Goal: Information Seeking & Learning: Learn about a topic

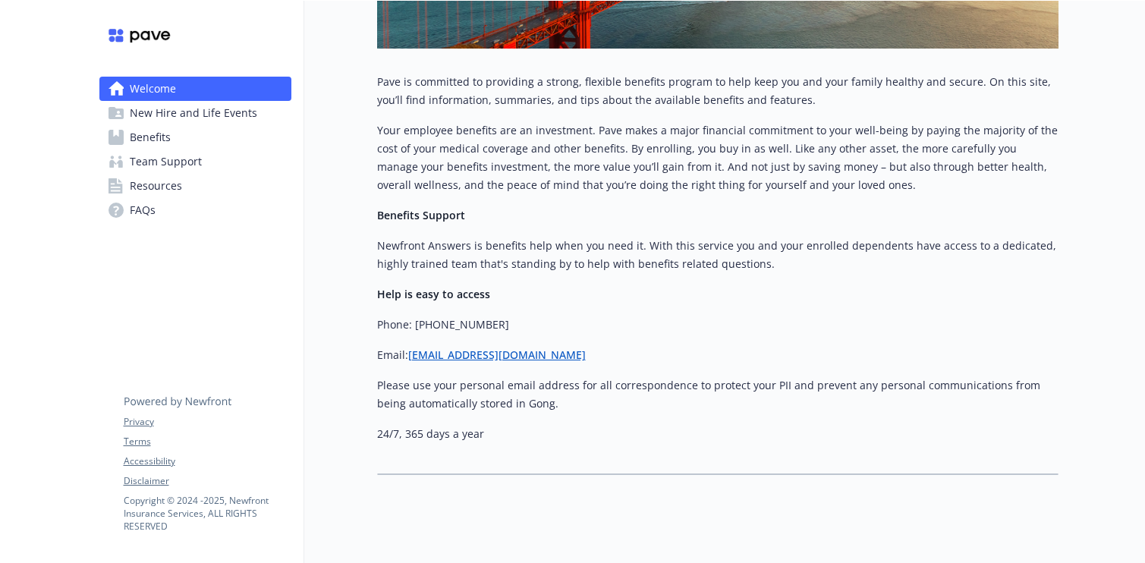
scroll to position [419, 0]
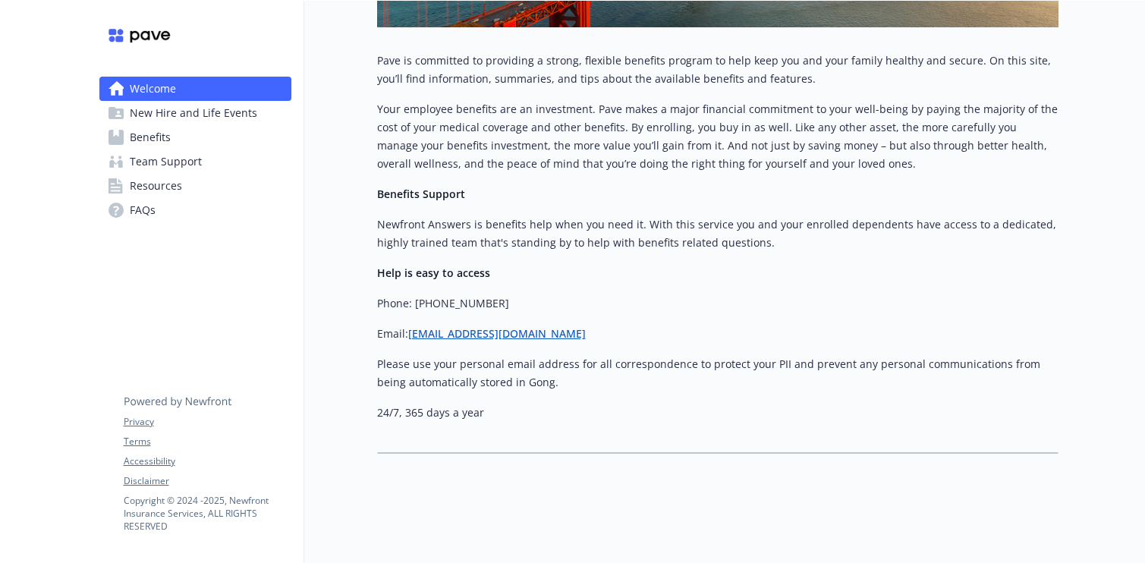
click at [166, 124] on span "New Hire and Life Events" at bounding box center [194, 113] width 128 height 24
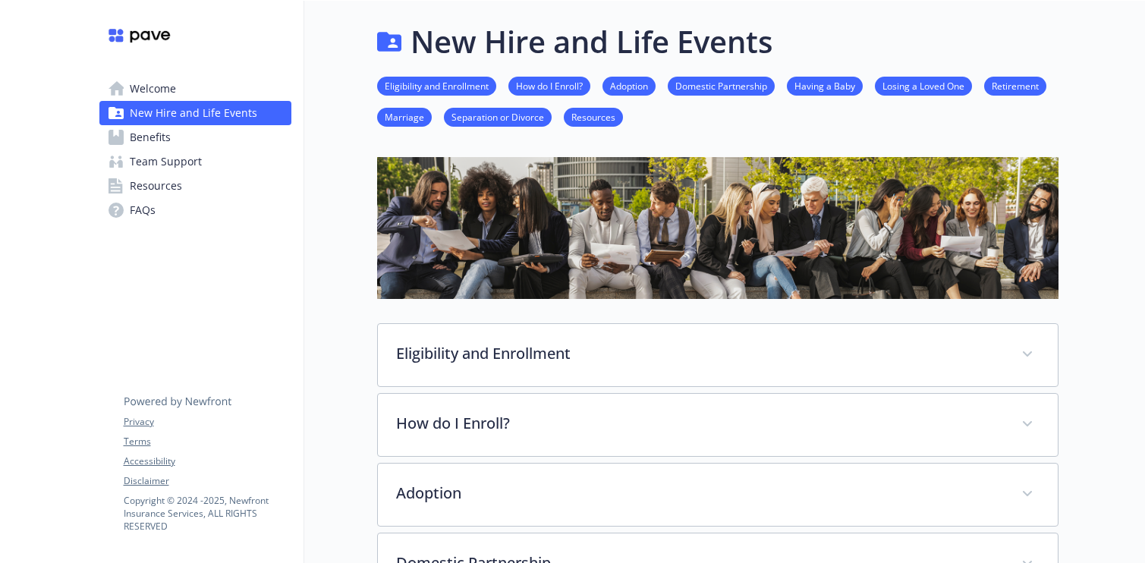
scroll to position [143, 0]
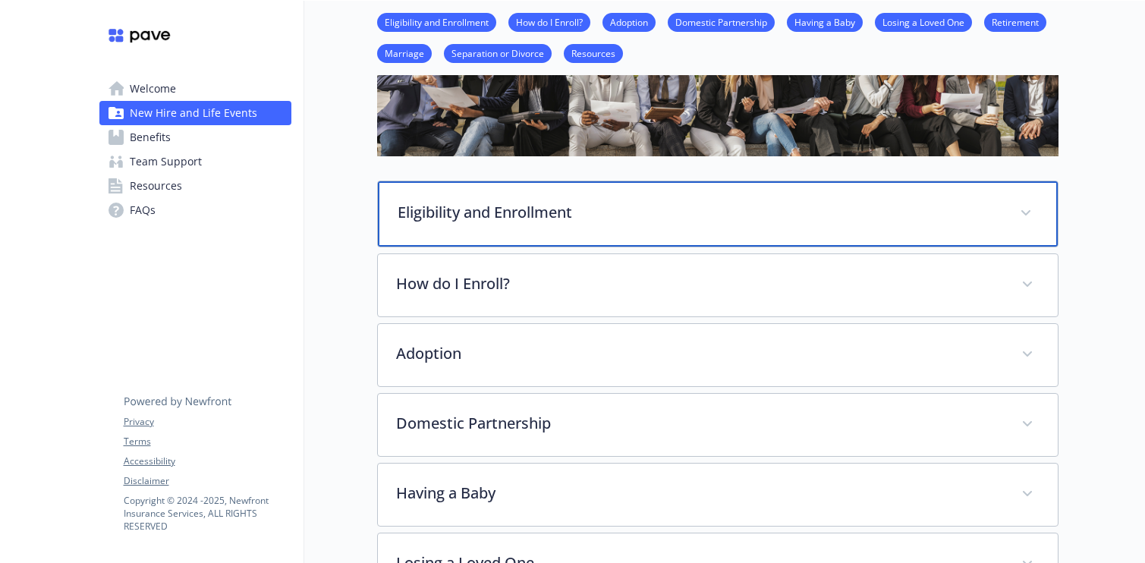
click at [1008, 209] on div "Eligibility and Enrollment" at bounding box center [718, 213] width 680 height 65
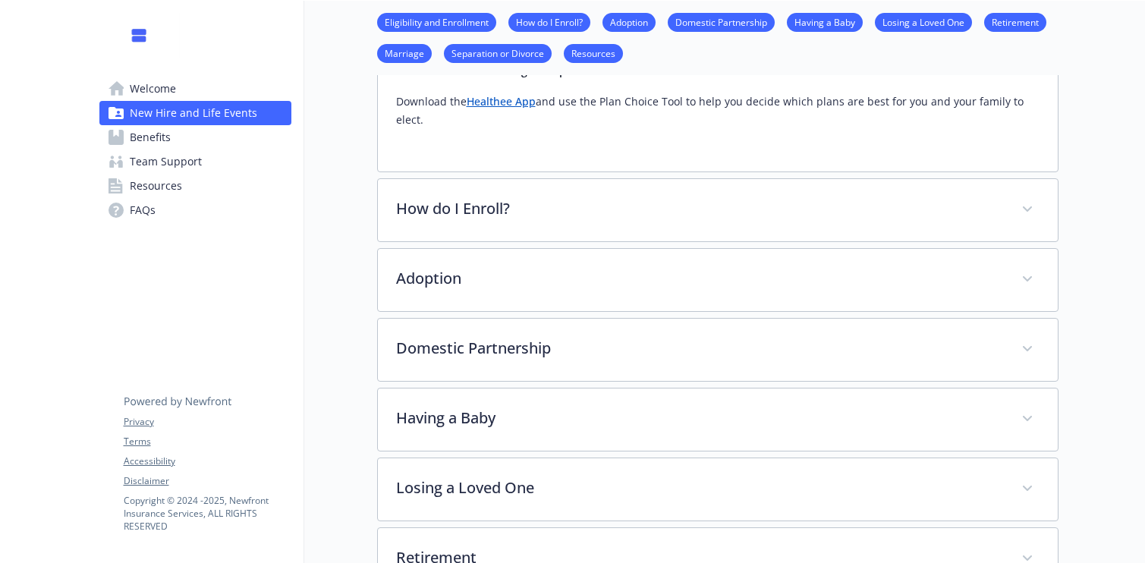
scroll to position [1242, 0]
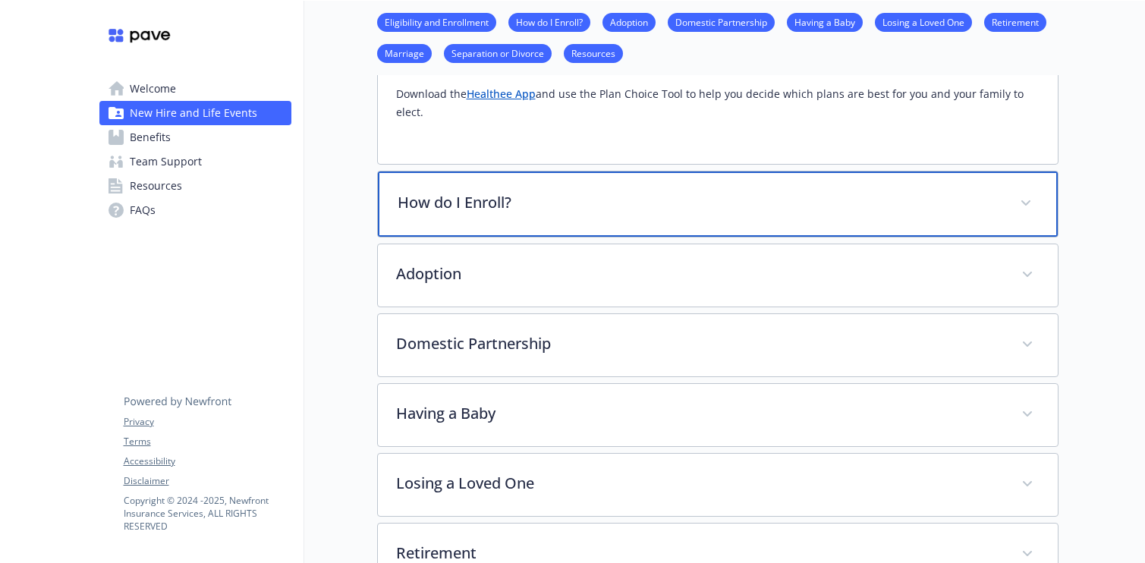
click at [1008, 209] on div "How do I Enroll?" at bounding box center [718, 204] width 680 height 65
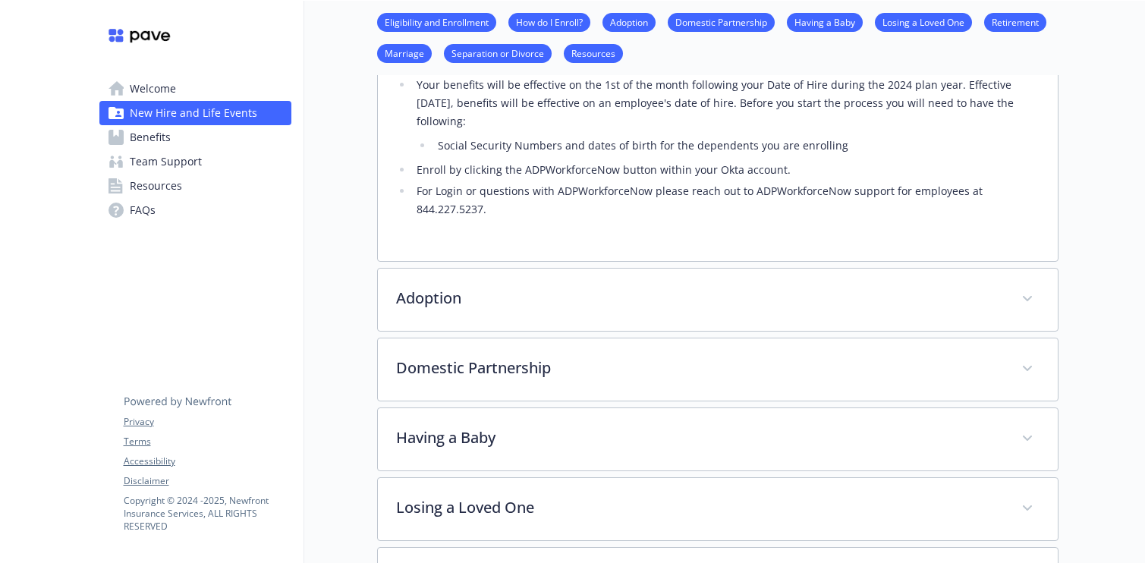
scroll to position [1472, 0]
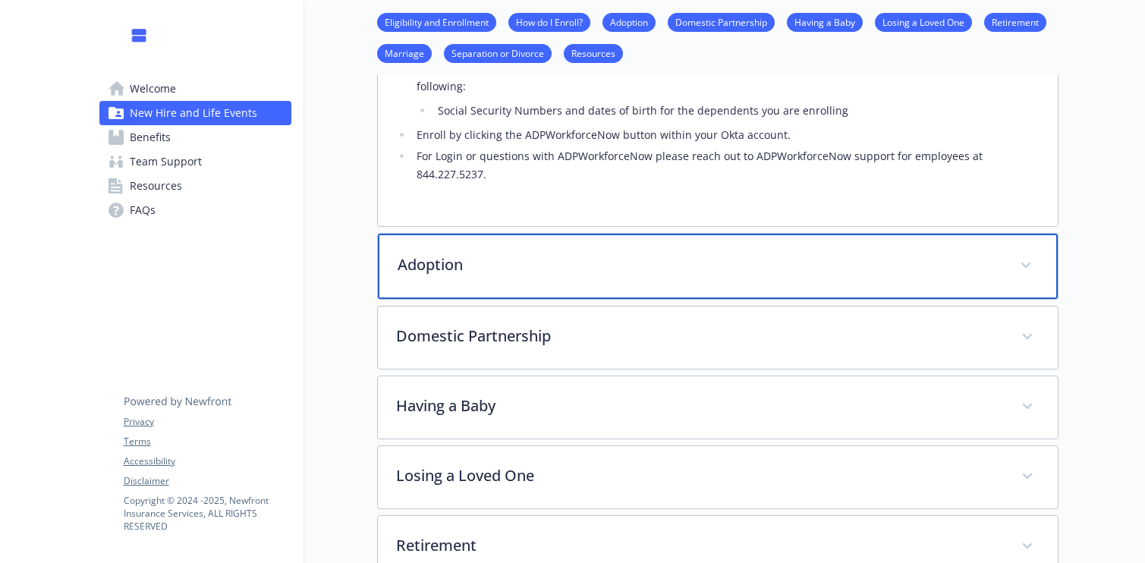
click at [958, 277] on div "Adoption" at bounding box center [718, 266] width 680 height 65
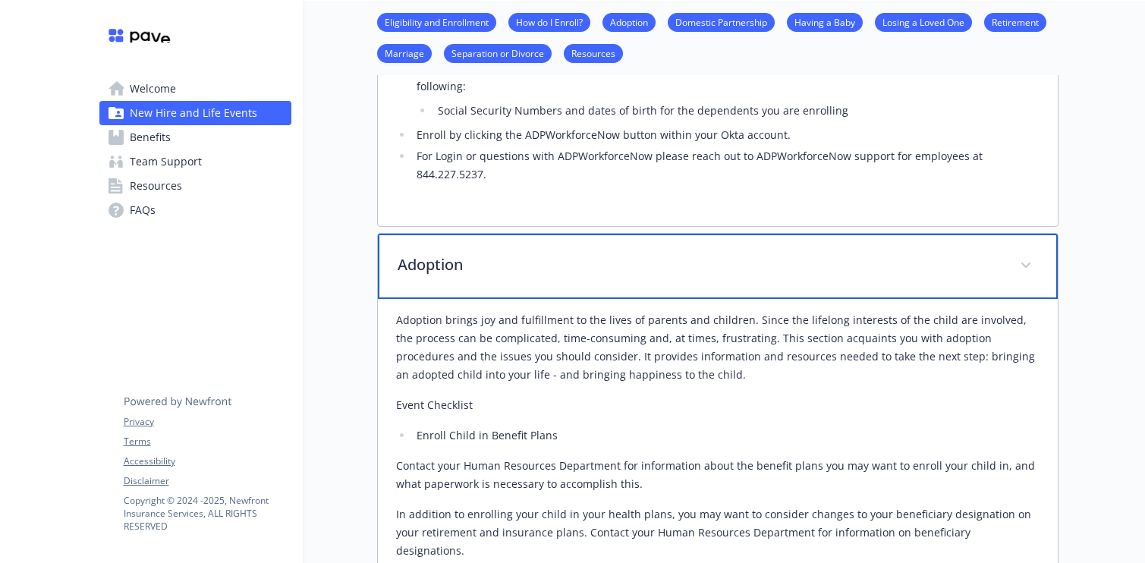
click at [959, 277] on div "Adoption" at bounding box center [718, 266] width 680 height 65
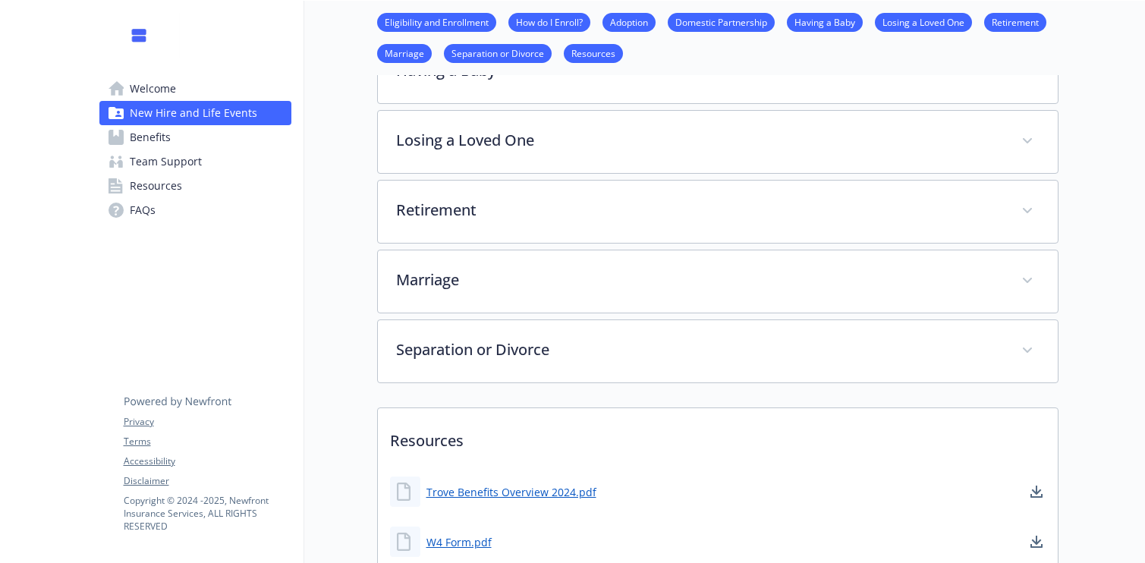
scroll to position [1817, 0]
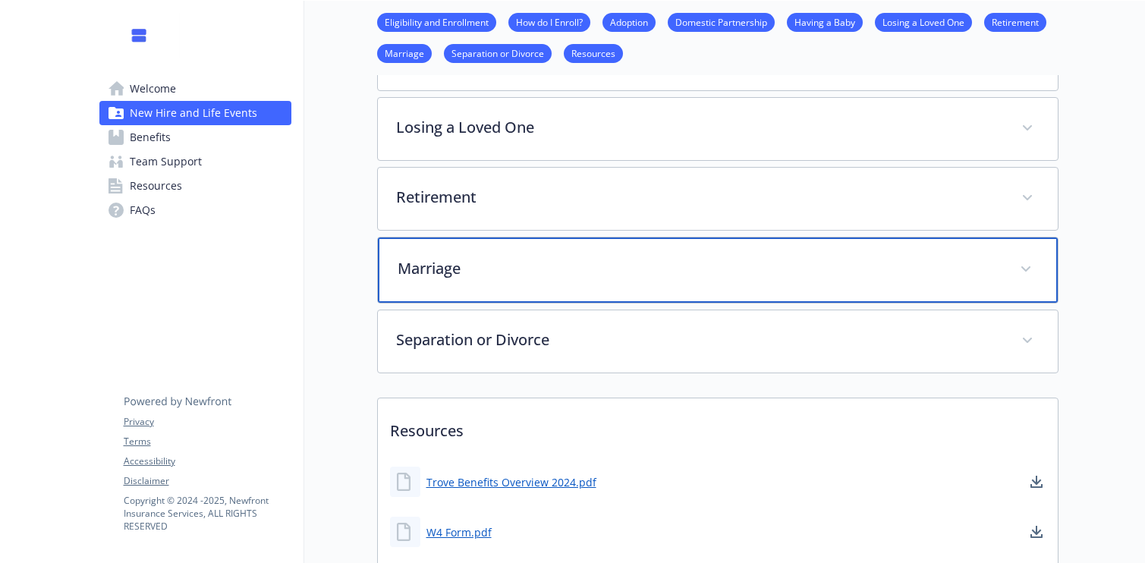
click at [865, 263] on p "Marriage" at bounding box center [700, 268] width 604 height 23
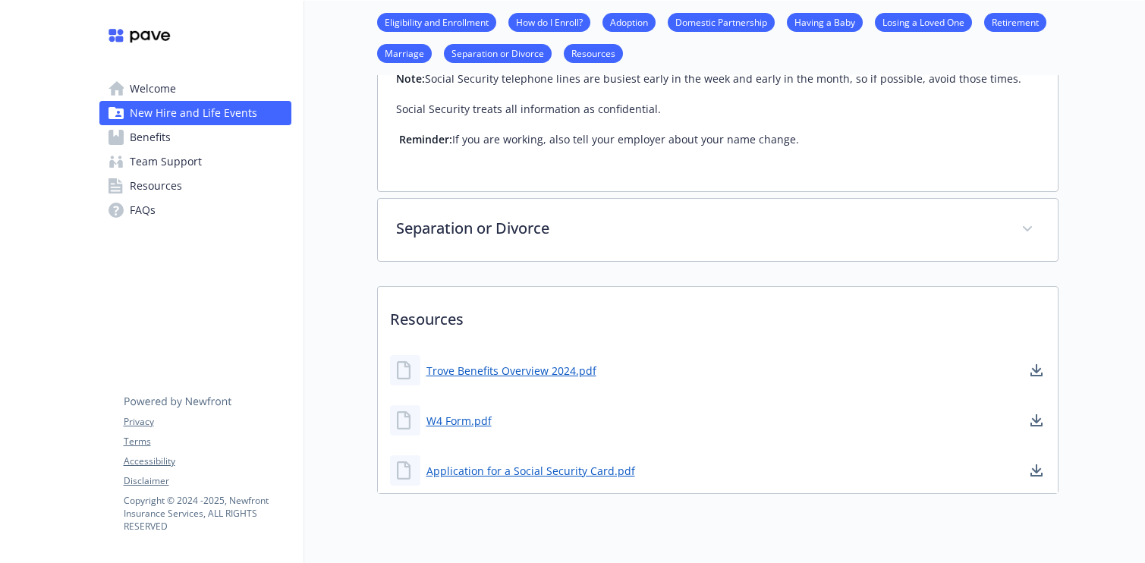
scroll to position [2965, 0]
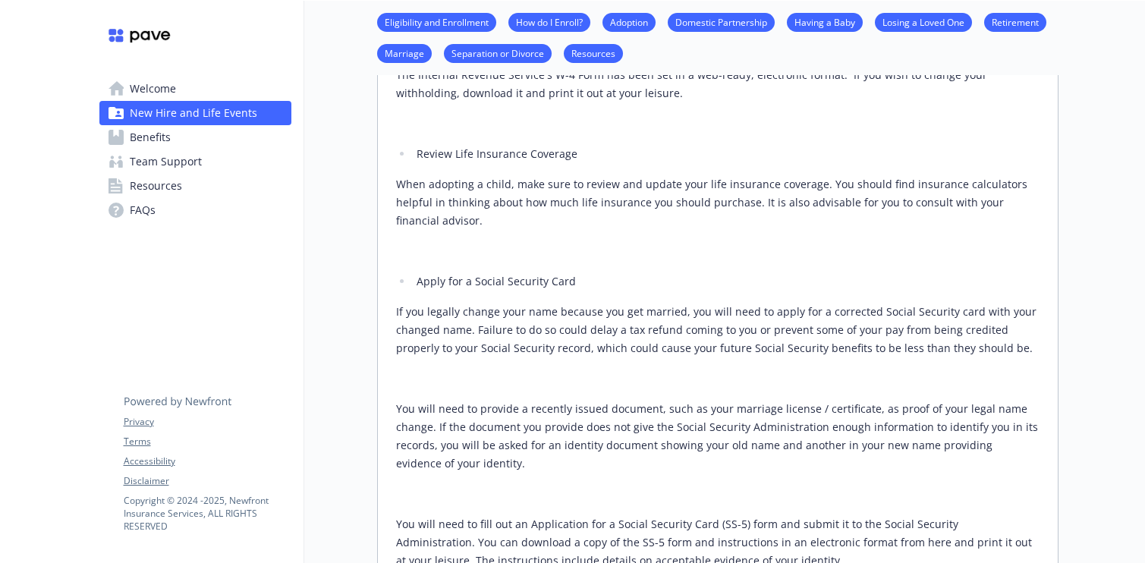
click at [254, 137] on link "Benefits" at bounding box center [195, 137] width 192 height 24
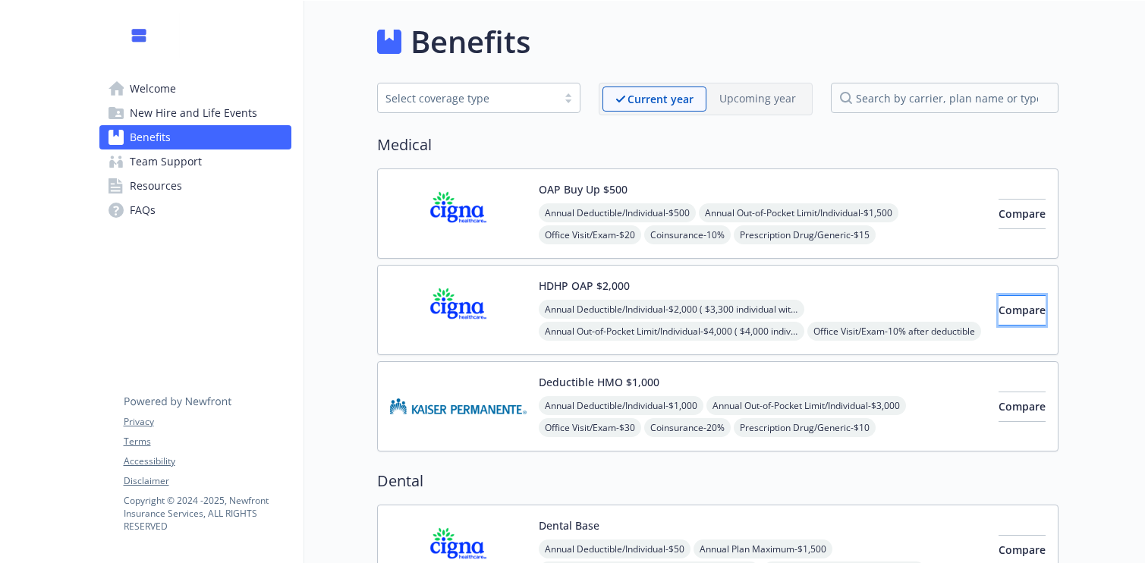
click at [999, 307] on button "Compare" at bounding box center [1022, 310] width 47 height 30
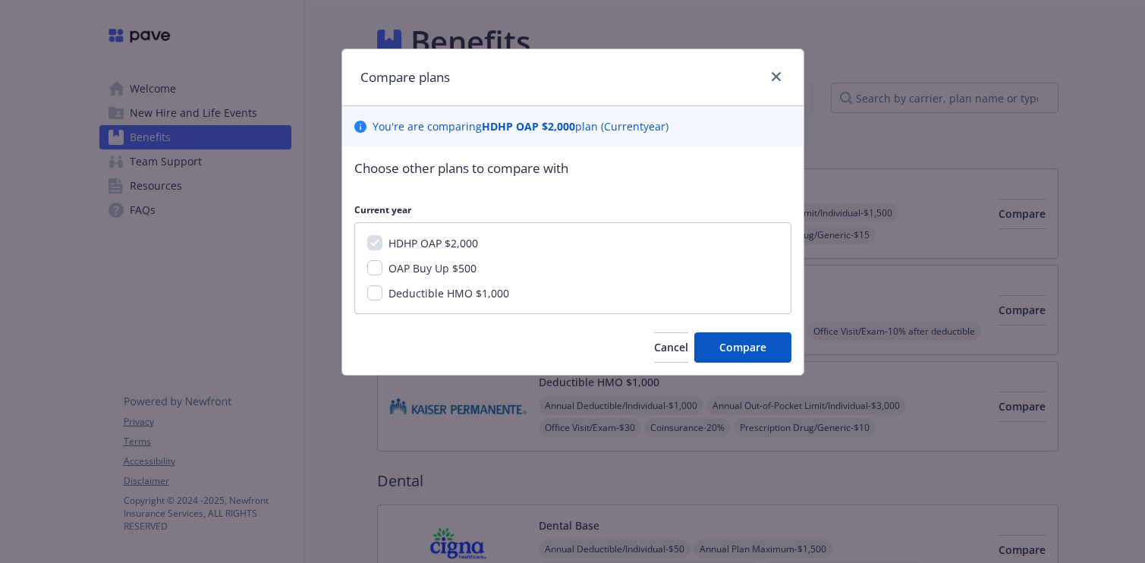
click at [763, 74] on div at bounding box center [773, 78] width 24 height 20
click at [770, 74] on link "close" at bounding box center [776, 77] width 18 height 18
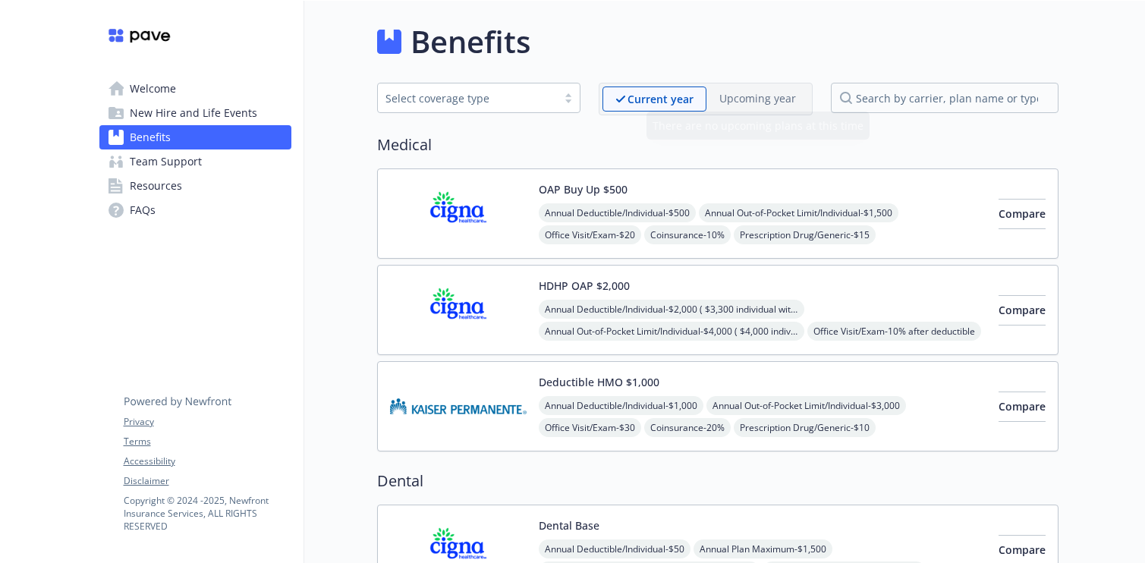
click at [653, 317] on span "Annual Deductible/Individual - $2,000 ( $3,300 individual within a family)" at bounding box center [672, 309] width 266 height 19
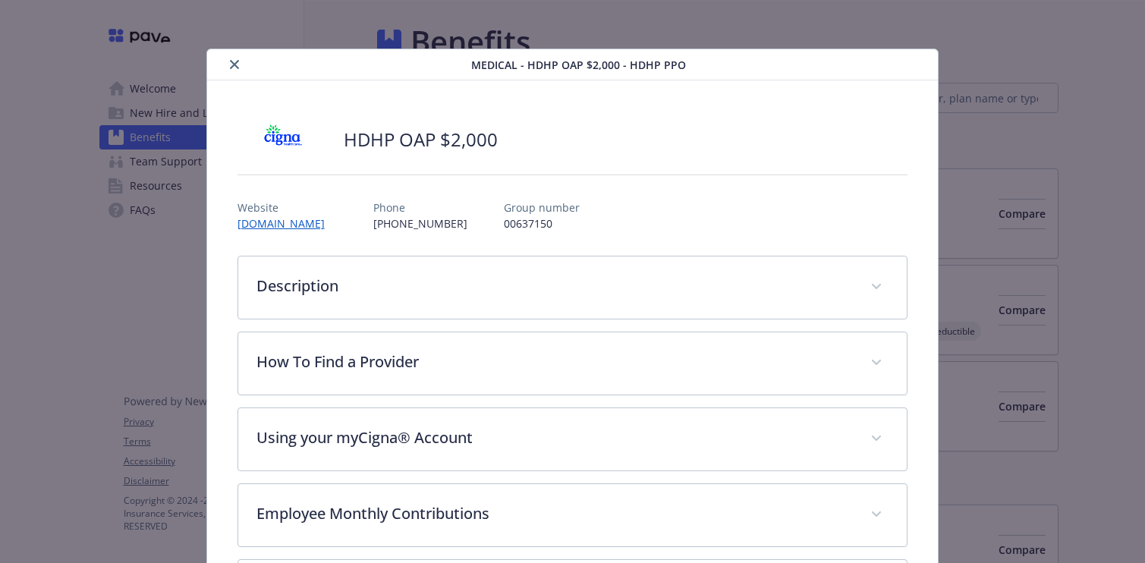
scroll to position [46, 0]
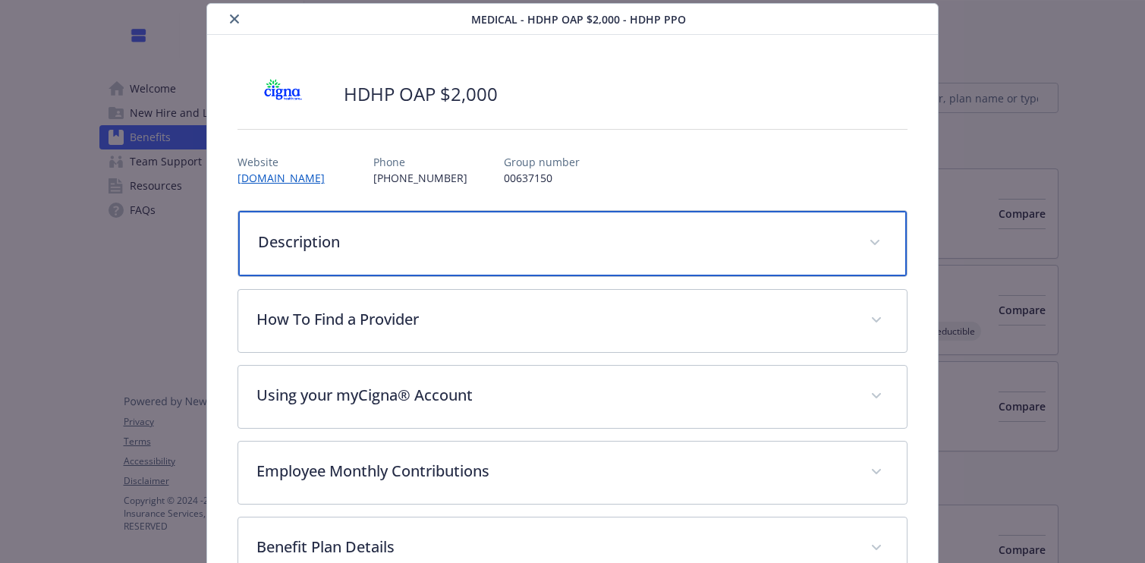
click at [641, 251] on p "Description" at bounding box center [555, 242] width 594 height 23
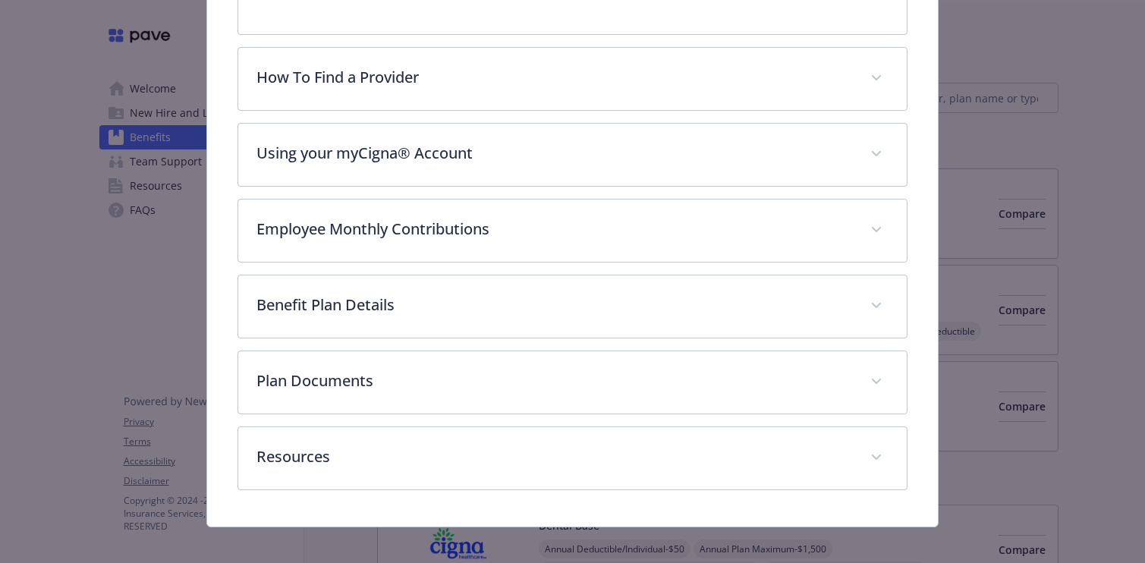
scroll to position [629, 0]
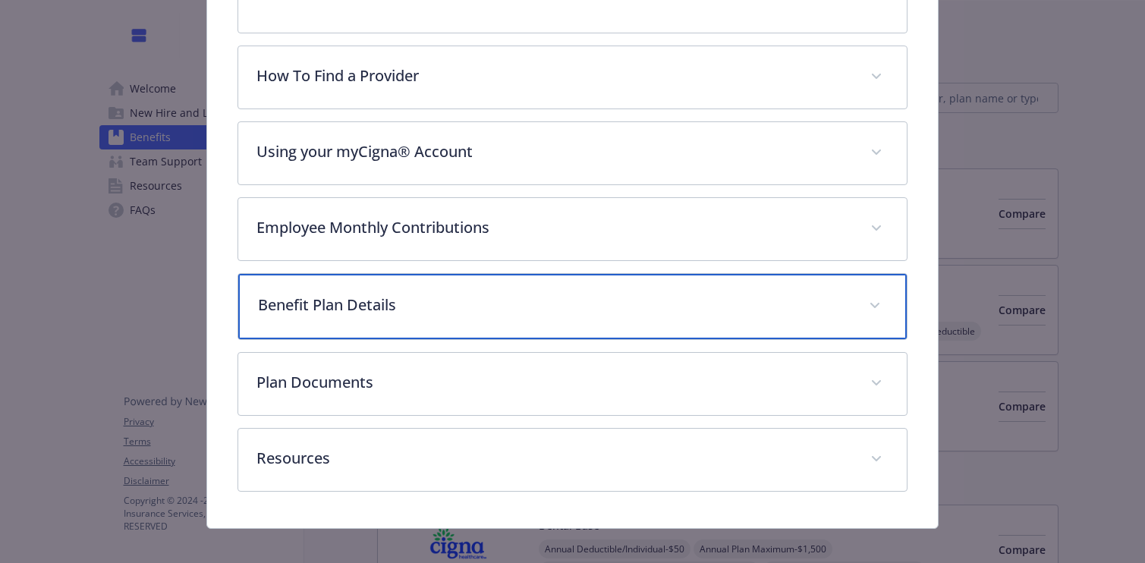
click at [626, 296] on p "Benefit Plan Details" at bounding box center [555, 305] width 594 height 23
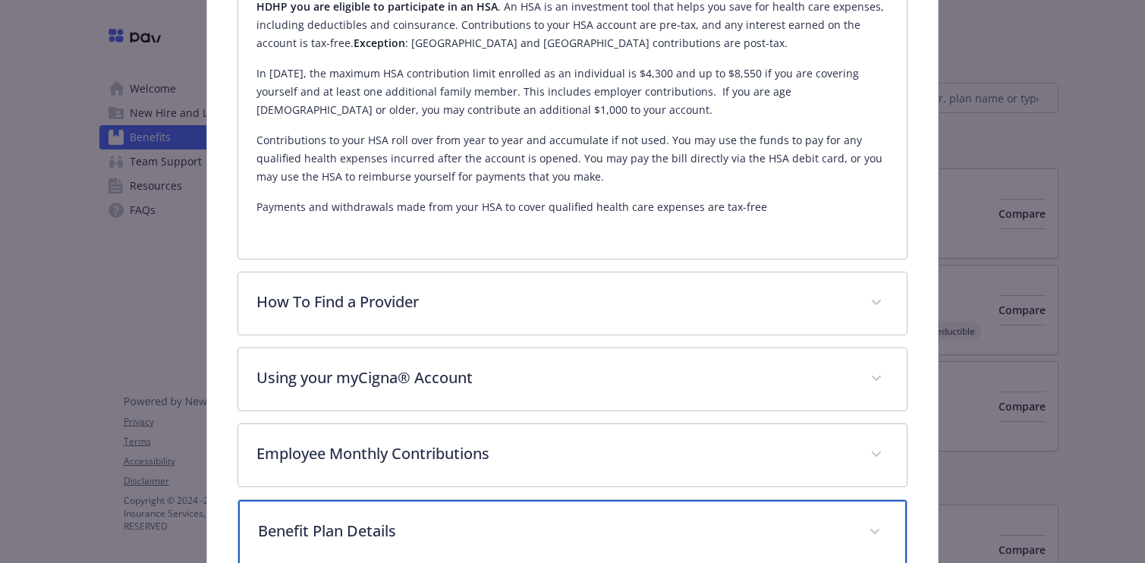
scroll to position [0, 0]
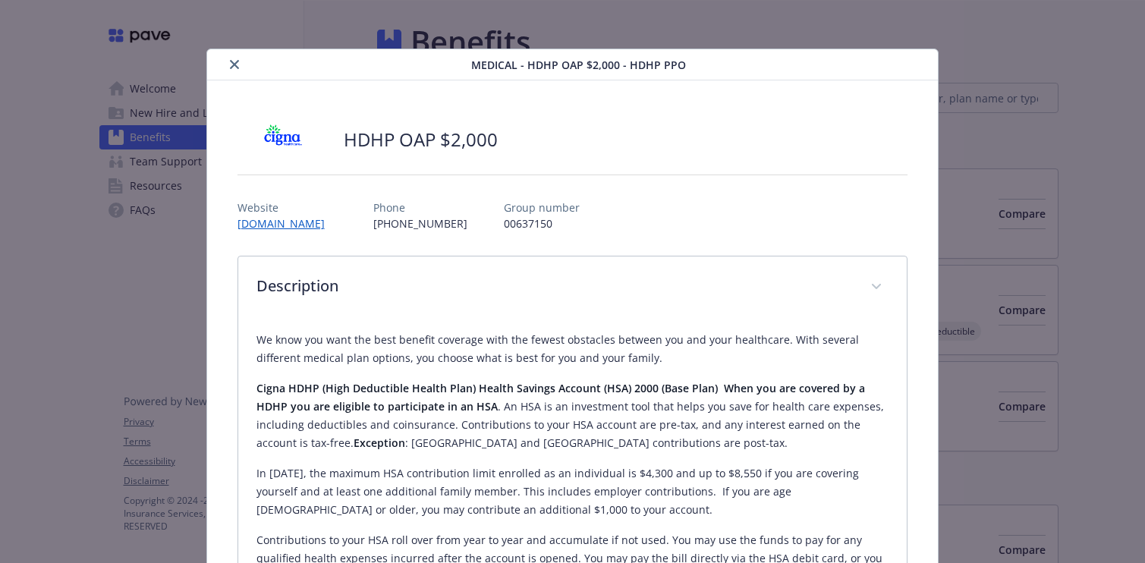
click at [233, 67] on icon "close" at bounding box center [234, 64] width 9 height 9
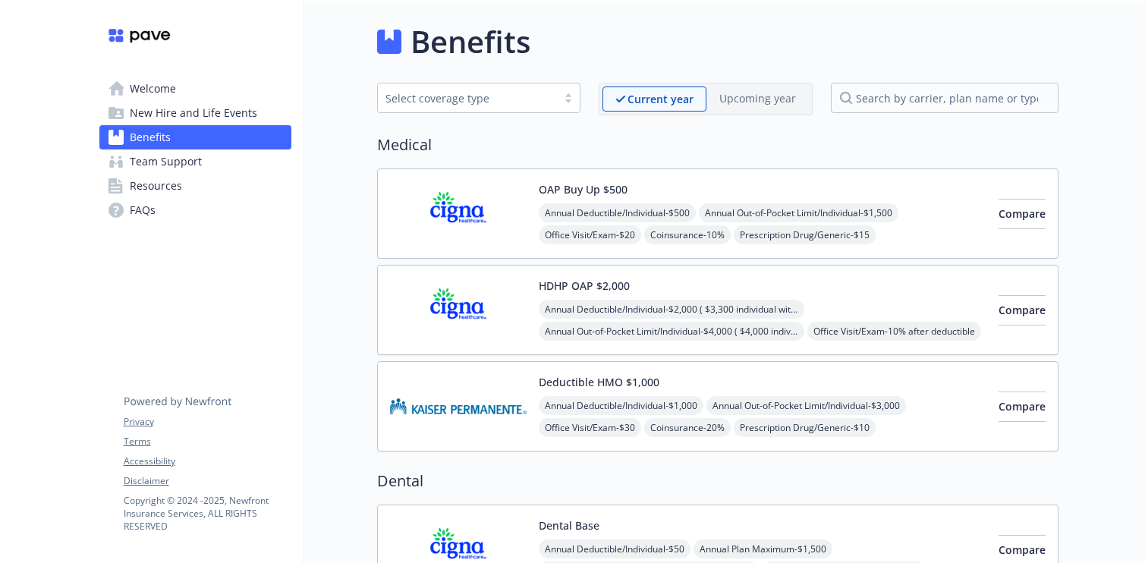
click at [243, 112] on span "New Hire and Life Events" at bounding box center [194, 113] width 128 height 24
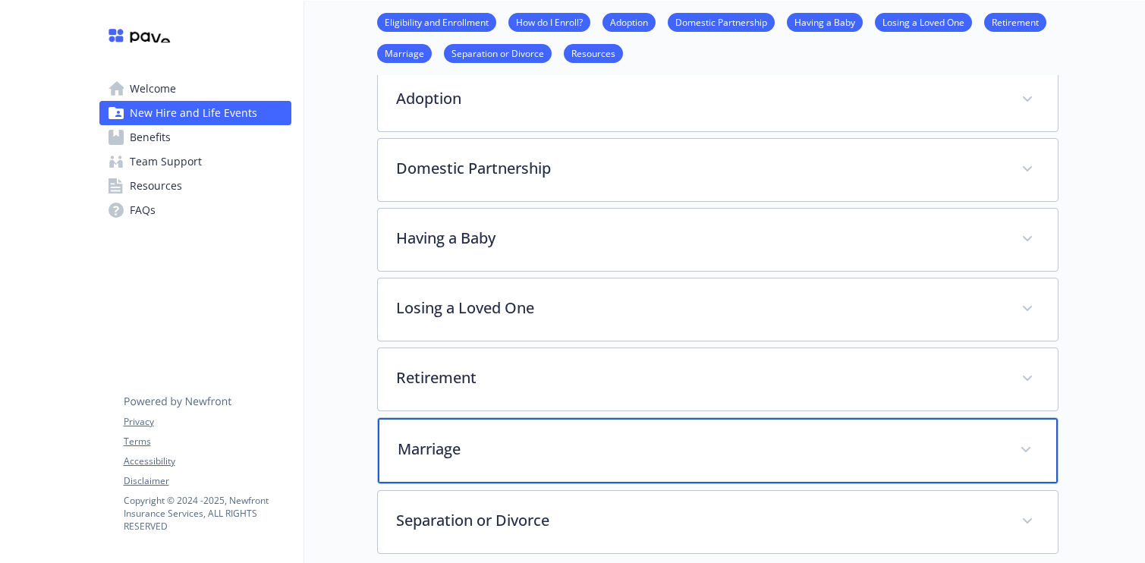
click at [436, 418] on div "Marriage" at bounding box center [718, 450] width 680 height 65
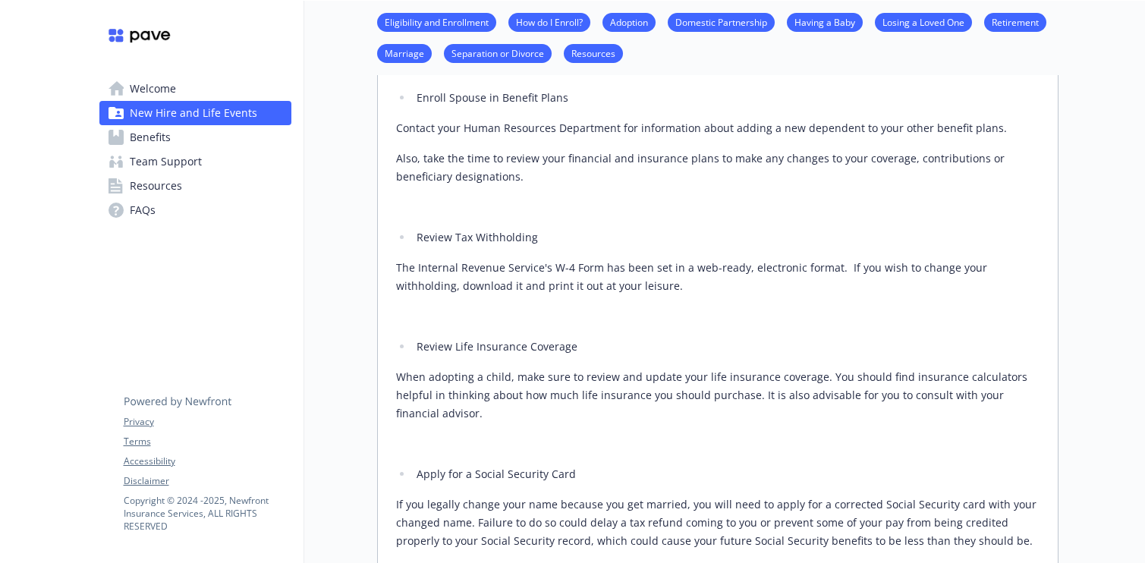
scroll to position [882, 0]
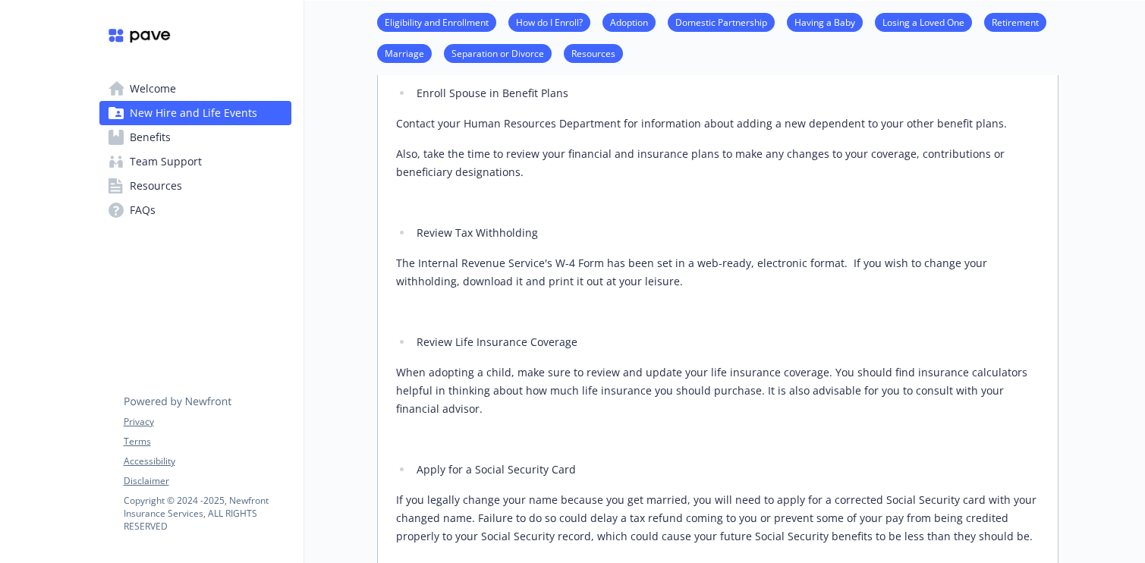
click at [141, 152] on span "Team Support" at bounding box center [166, 162] width 72 height 24
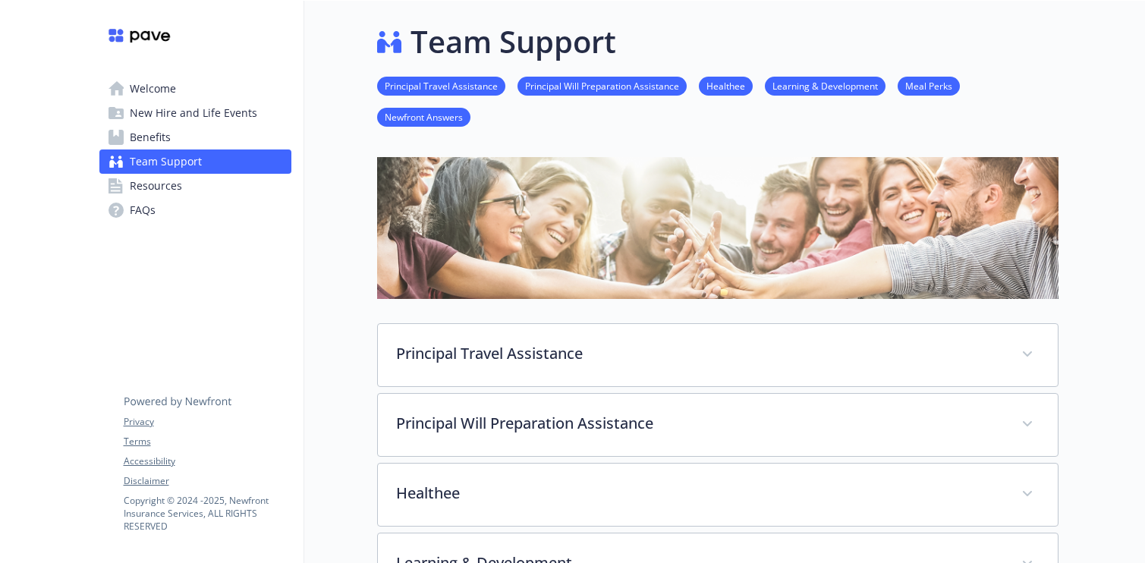
click at [216, 212] on link "FAQs" at bounding box center [195, 210] width 192 height 24
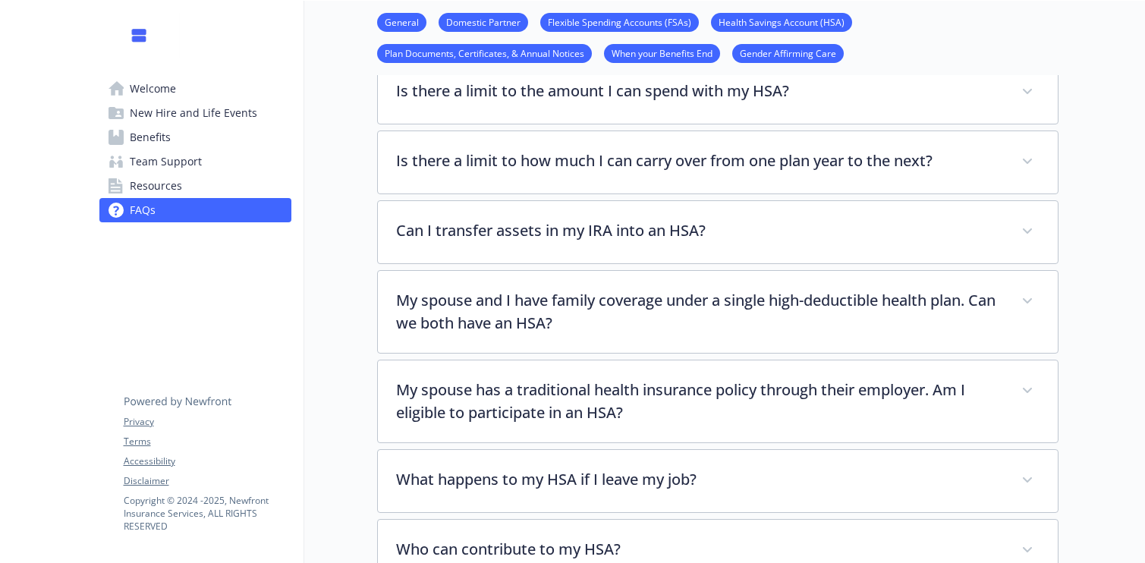
scroll to position [1957, 0]
click at [194, 132] on link "Benefits" at bounding box center [195, 137] width 192 height 24
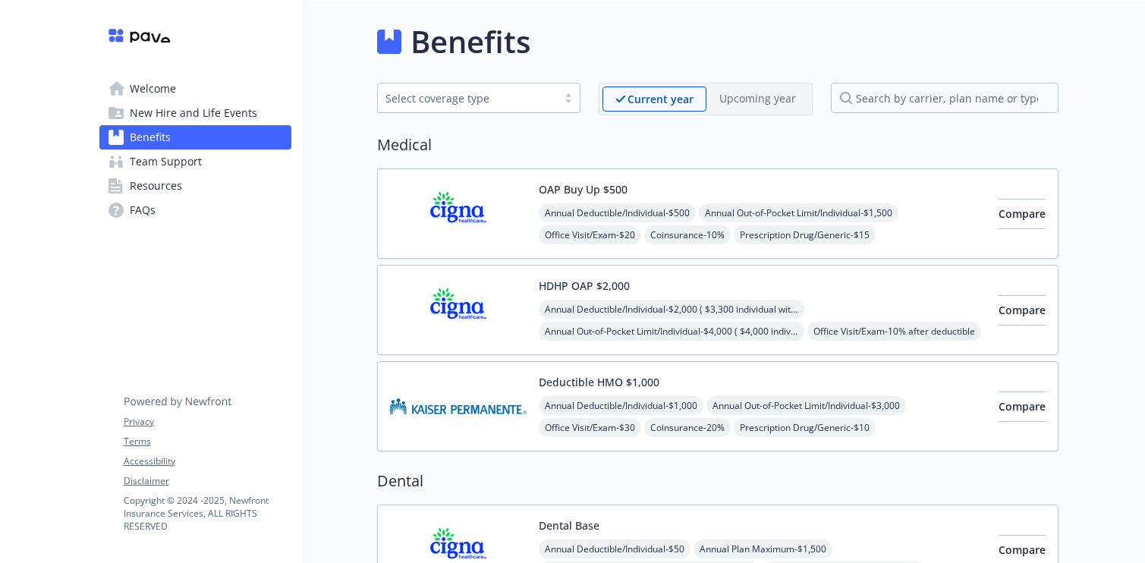
click at [472, 310] on img at bounding box center [458, 310] width 137 height 65
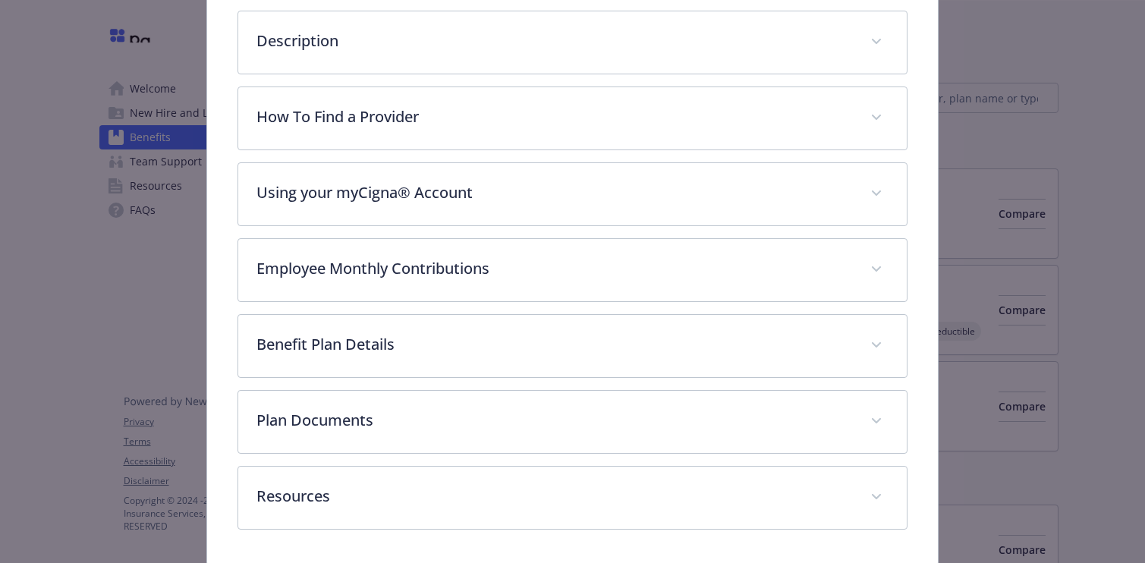
scroll to position [260, 0]
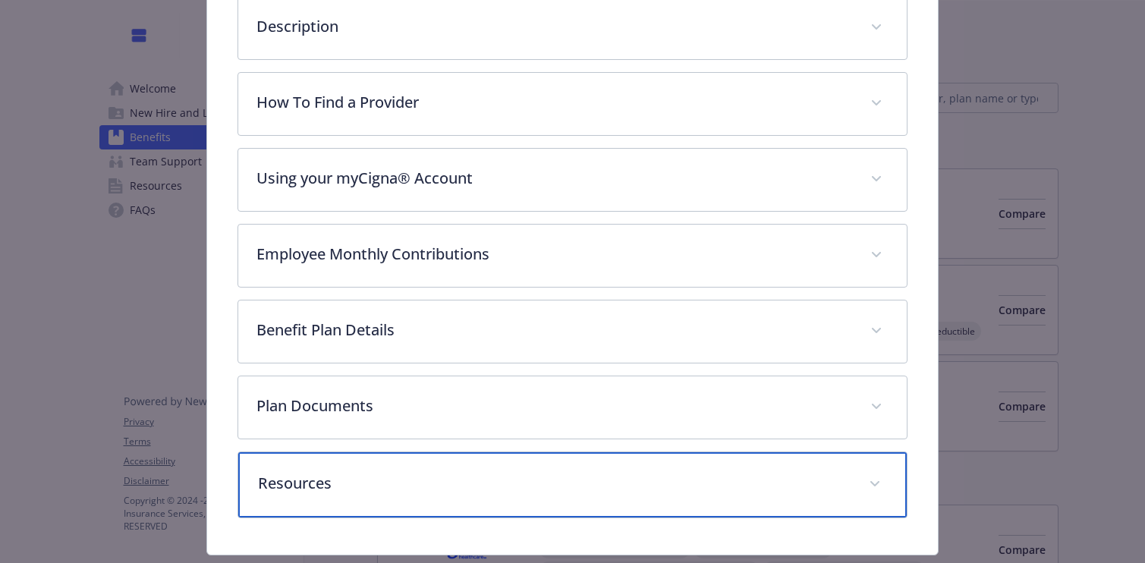
click at [406, 483] on p "Resources" at bounding box center [555, 483] width 594 height 23
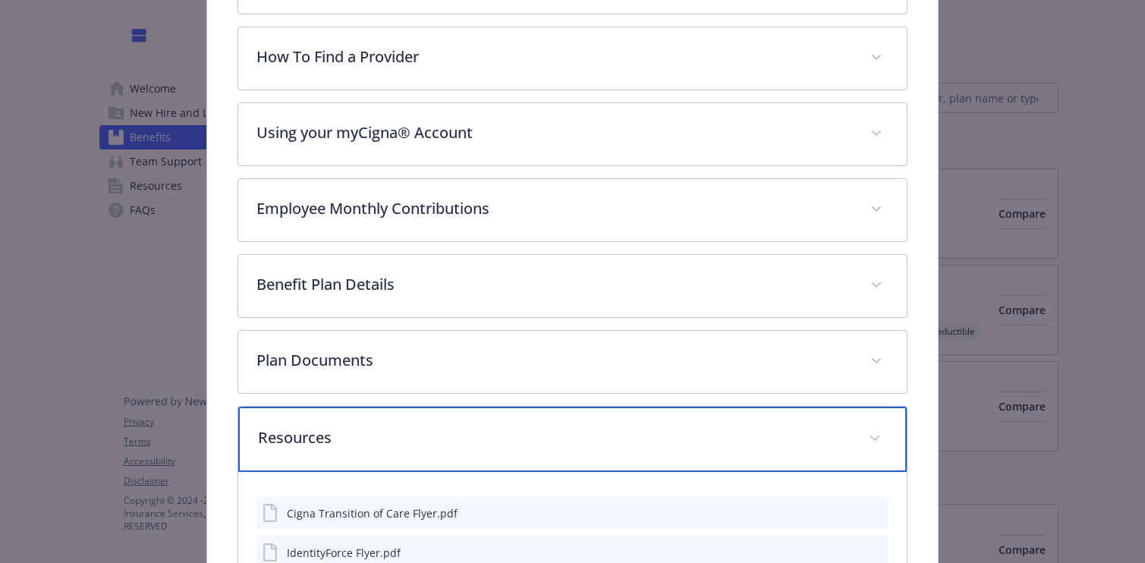
scroll to position [298, 0]
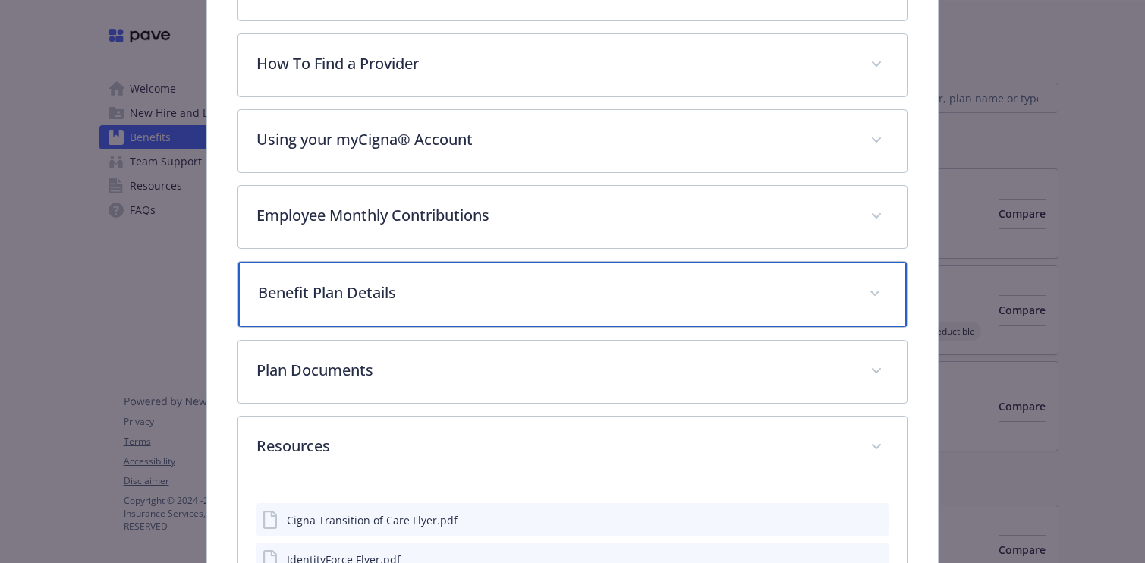
click at [491, 302] on div "Benefit Plan Details" at bounding box center [572, 294] width 669 height 65
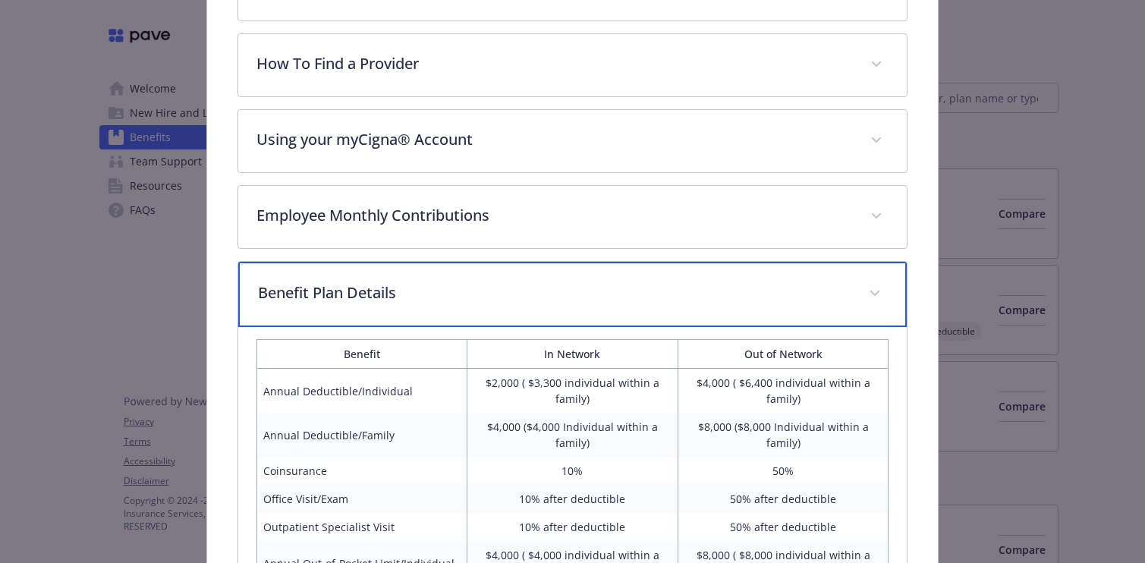
click at [491, 302] on p "Benefit Plan Details" at bounding box center [555, 293] width 594 height 23
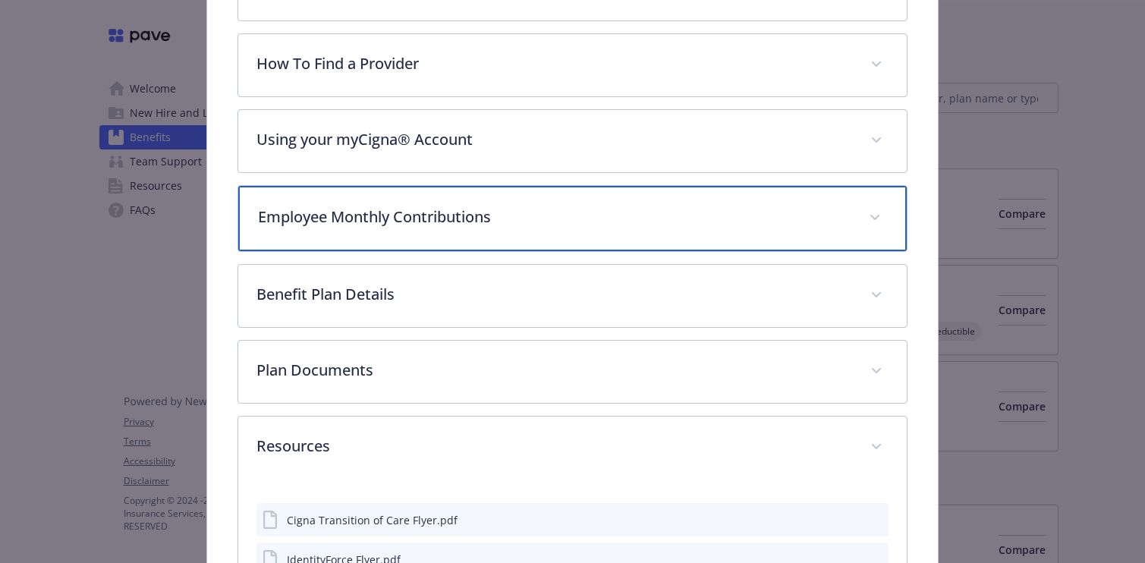
click at [441, 236] on div "Employee Monthly Contributions" at bounding box center [572, 218] width 669 height 65
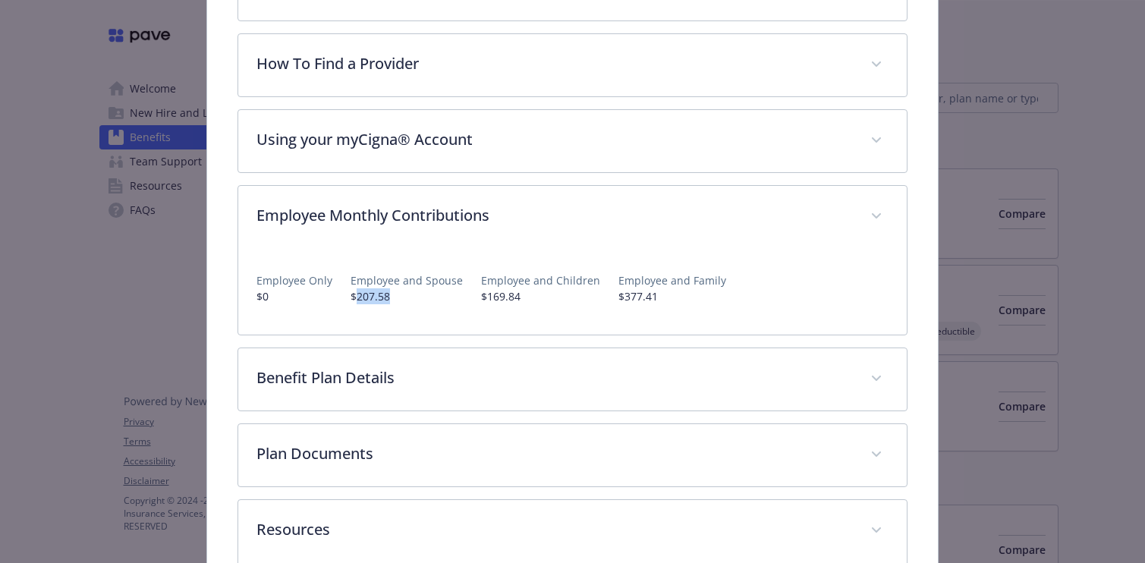
drag, startPoint x: 402, startPoint y: 299, endPoint x: 353, endPoint y: 298, distance: 48.6
click at [353, 298] on p "$207.58" at bounding box center [407, 296] width 112 height 16
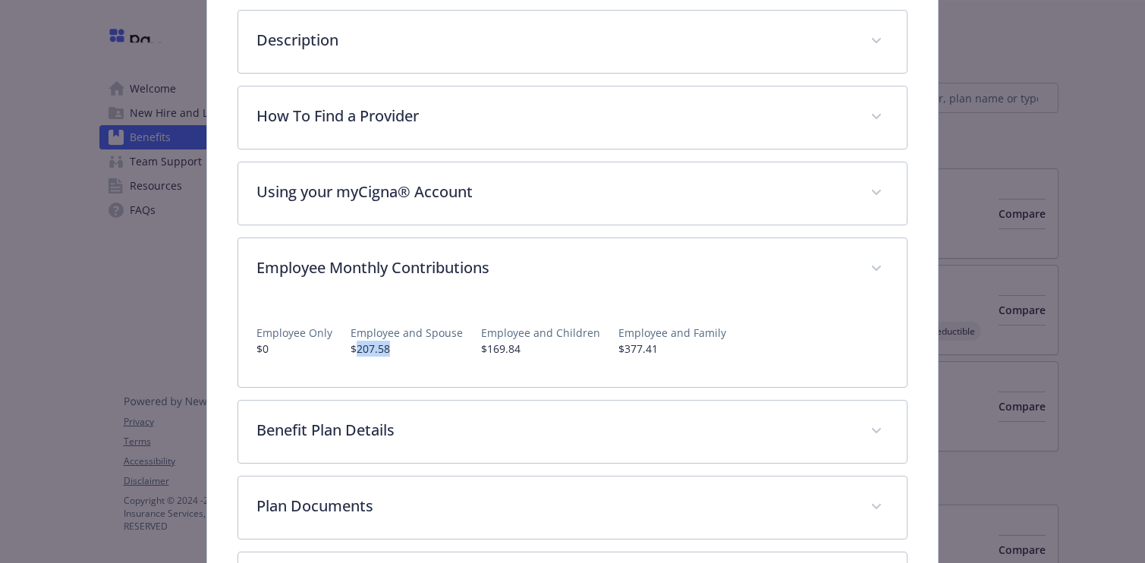
scroll to position [245, 0]
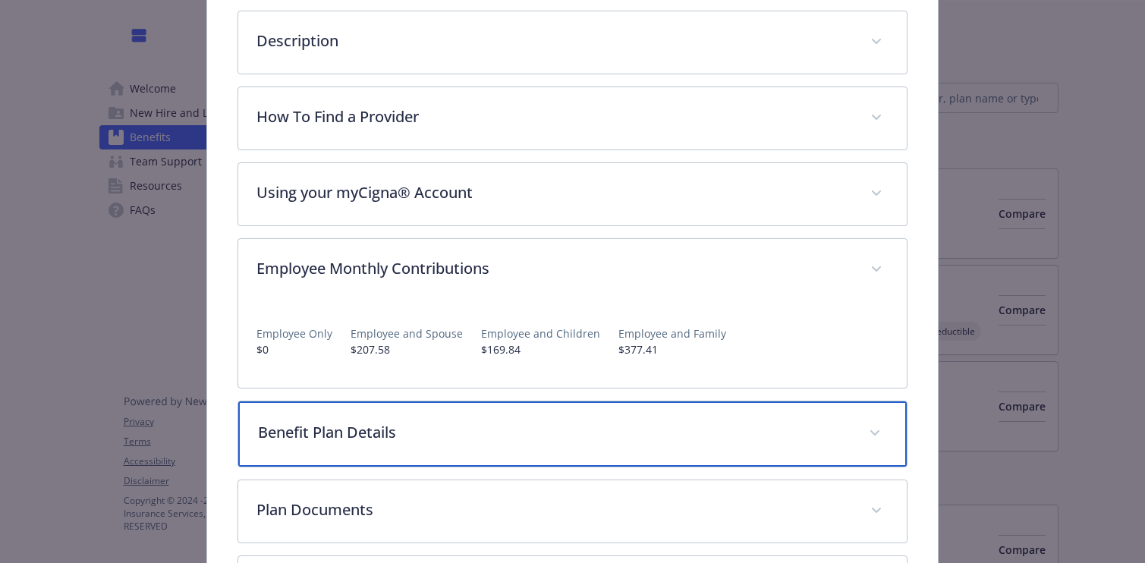
click at [568, 433] on p "Benefit Plan Details" at bounding box center [555, 432] width 594 height 23
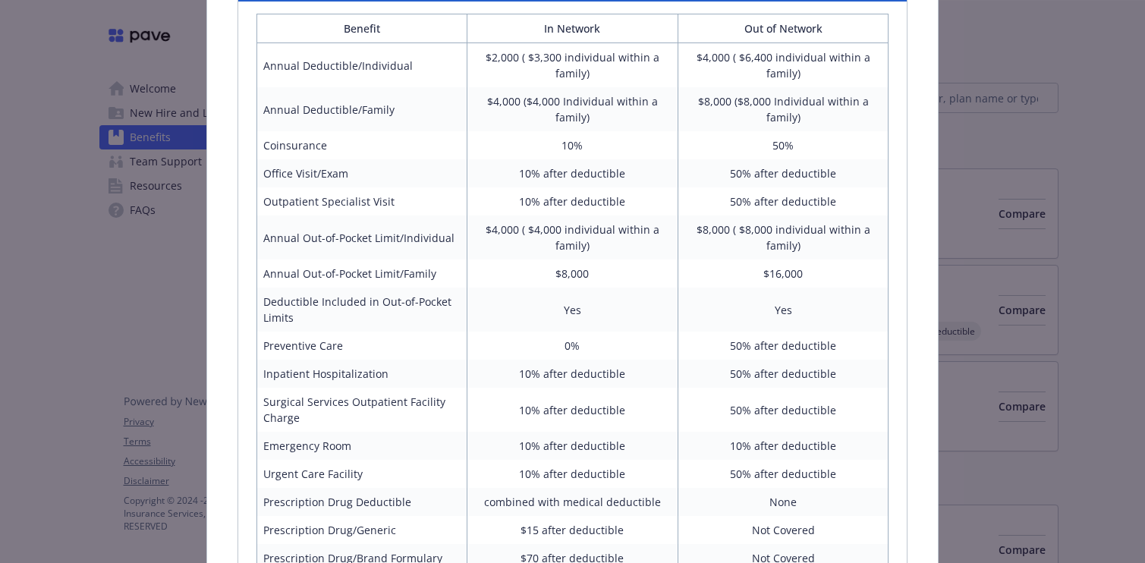
scroll to position [711, 0]
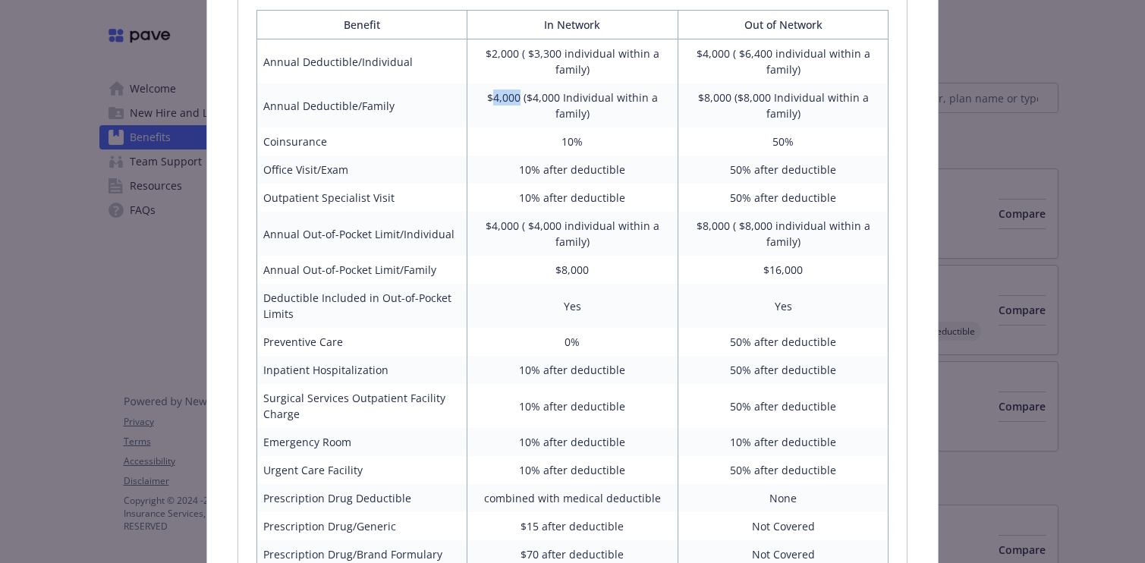
drag, startPoint x: 494, startPoint y: 105, endPoint x: 524, endPoint y: 105, distance: 30.4
click at [524, 105] on td "$4,000 ($4,000 Individual within a family)" at bounding box center [573, 105] width 211 height 44
drag, startPoint x: 493, startPoint y: 228, endPoint x: 559, endPoint y: 228, distance: 66.0
click at [559, 228] on td "$4,000 ( $4,000 individual within a family)" at bounding box center [573, 234] width 211 height 44
drag, startPoint x: 535, startPoint y: 260, endPoint x: 604, endPoint y: 269, distance: 69.7
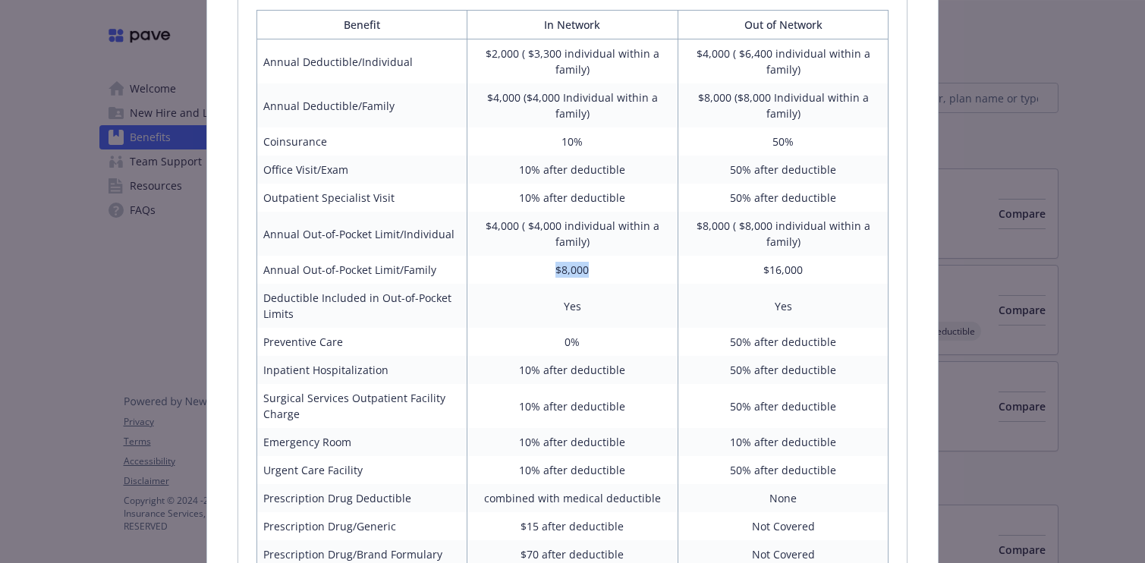
click at [604, 269] on td "$8,000" at bounding box center [573, 270] width 211 height 28
drag, startPoint x: 556, startPoint y: 147, endPoint x: 594, endPoint y: 147, distance: 38.7
click at [594, 147] on td "10%" at bounding box center [573, 142] width 211 height 28
drag, startPoint x: 544, startPoint y: 172, endPoint x: 598, endPoint y: 172, distance: 53.9
click at [598, 172] on td "10% after deductible" at bounding box center [573, 170] width 211 height 28
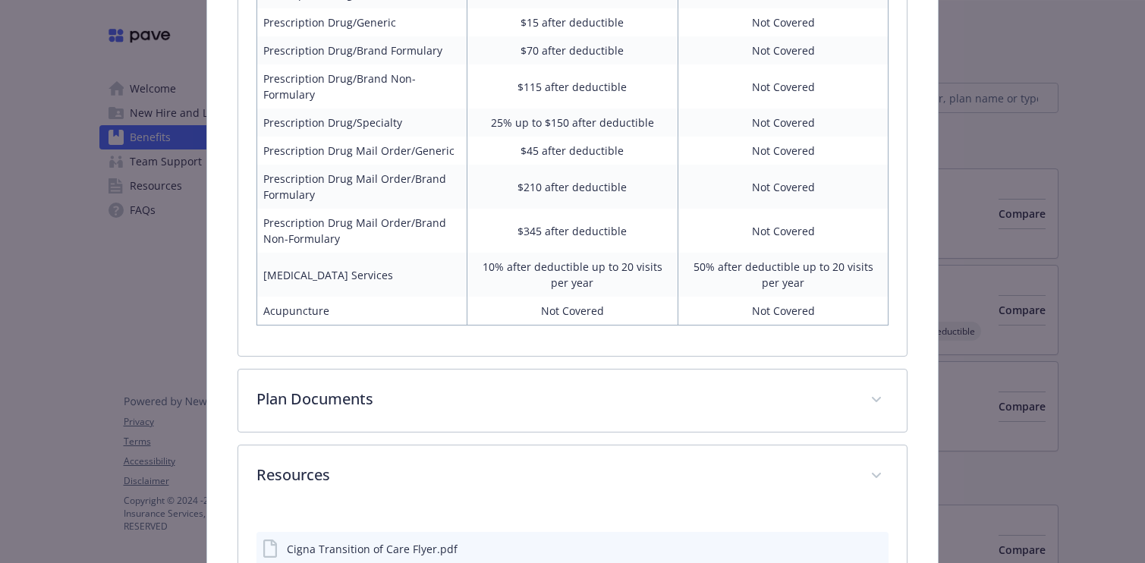
scroll to position [1217, 0]
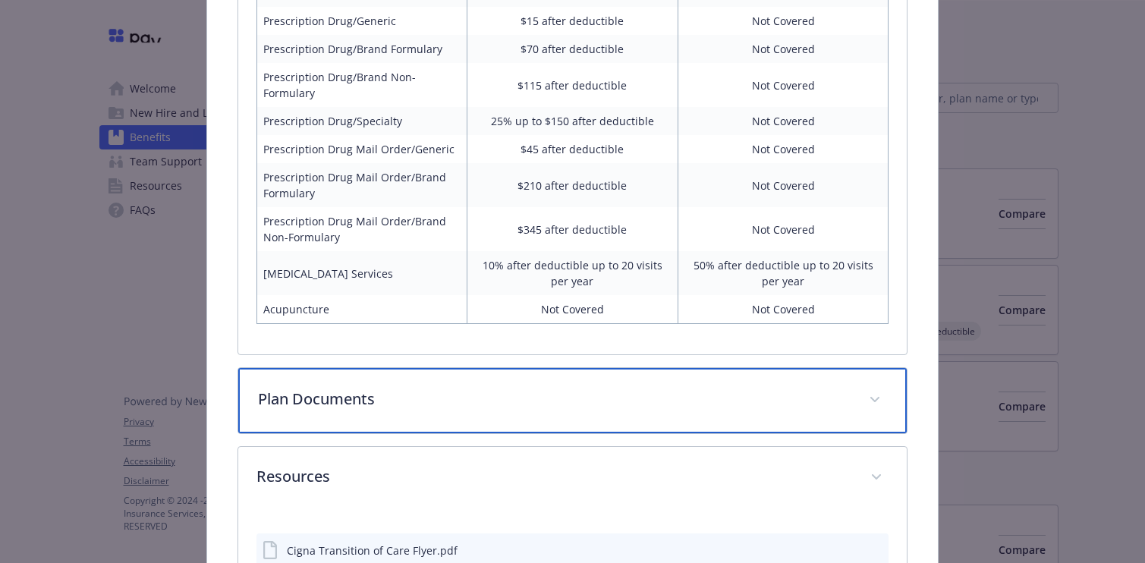
click at [549, 398] on p "Plan Documents" at bounding box center [555, 399] width 594 height 23
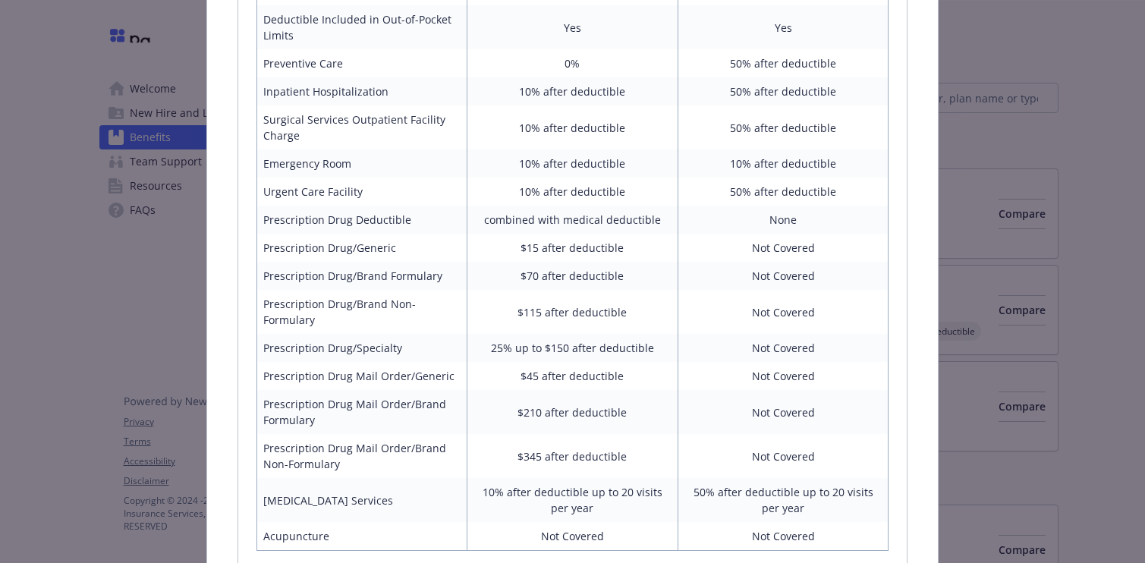
scroll to position [1335, 0]
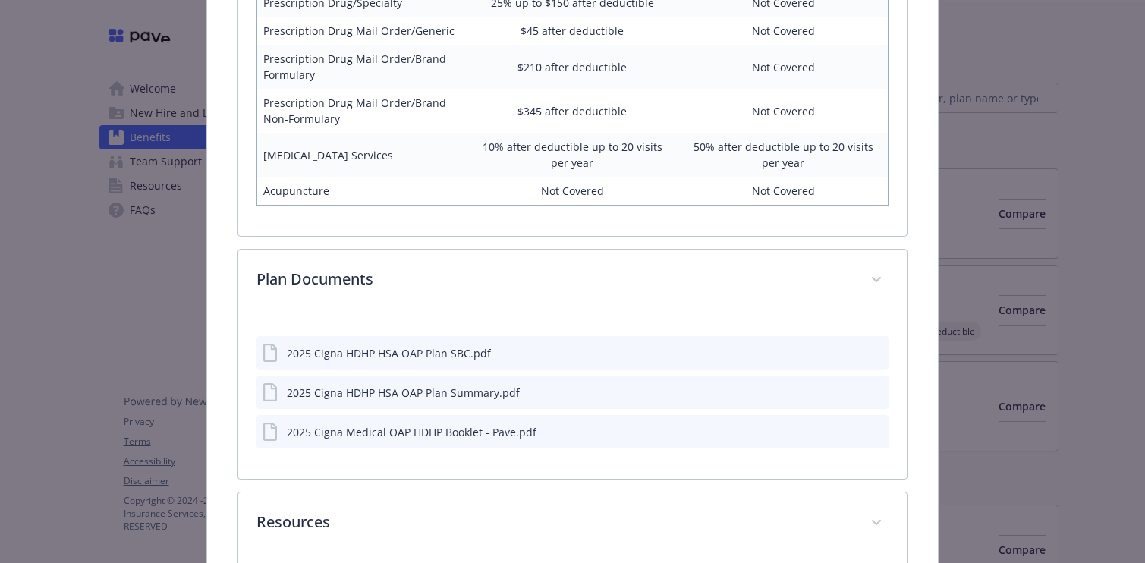
click at [351, 442] on div "2025 Cigna Medical OAP HDHP Booklet - Pave.pdf" at bounding box center [573, 431] width 633 height 33
click at [842, 426] on div "2025 Cigna Medical OAP HDHP Booklet - Pave.pdf" at bounding box center [573, 431] width 633 height 33
click at [846, 429] on icon "download file" at bounding box center [849, 431] width 12 height 12
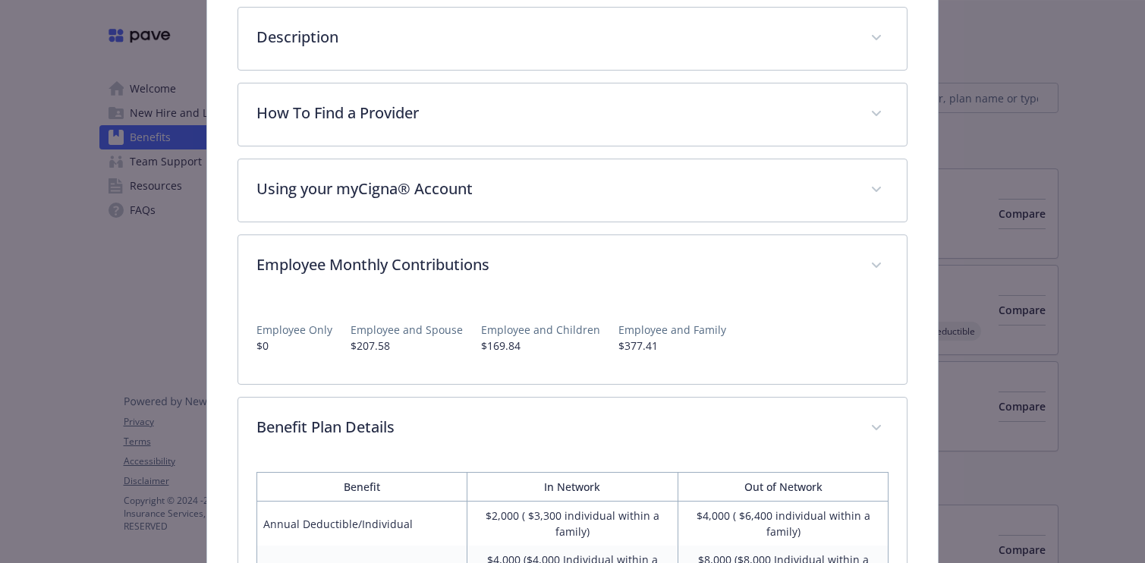
scroll to position [0, 0]
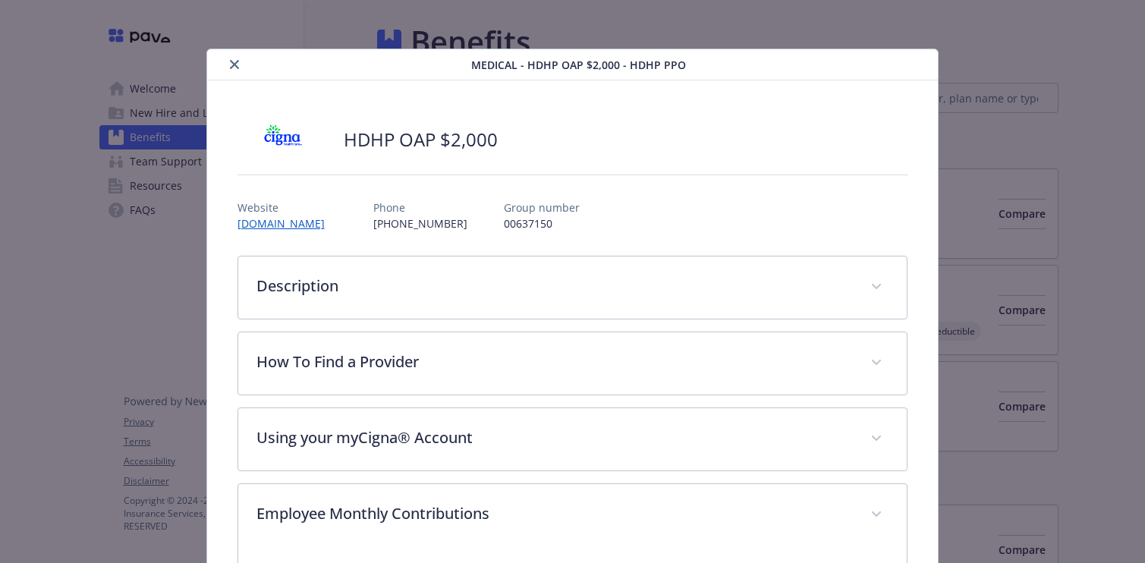
click at [237, 60] on icon "close" at bounding box center [234, 64] width 9 height 9
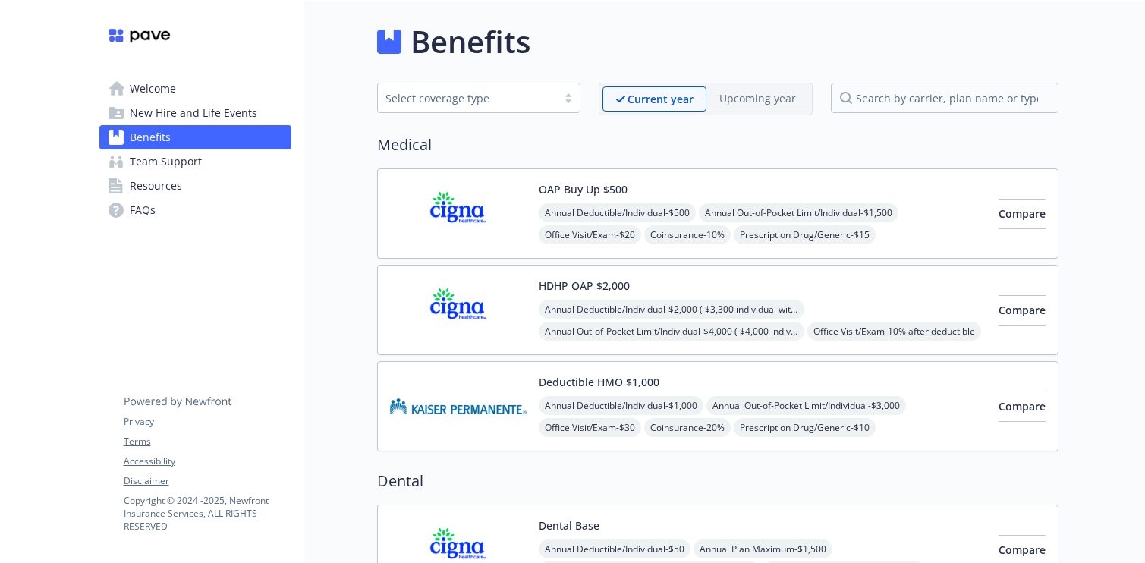
click at [194, 115] on span "New Hire and Life Events" at bounding box center [194, 113] width 128 height 24
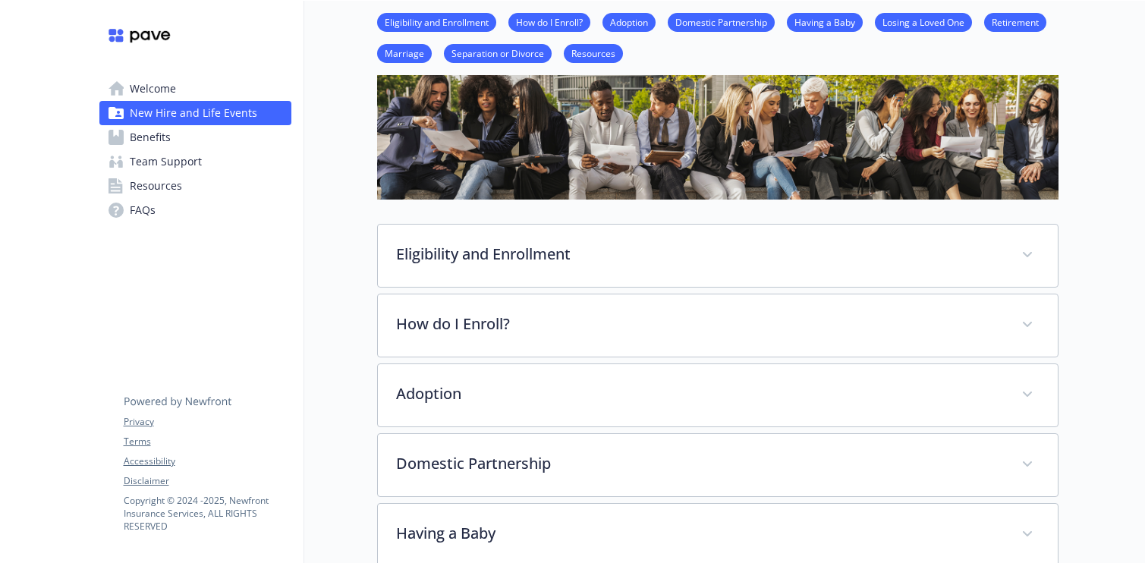
scroll to position [97, 0]
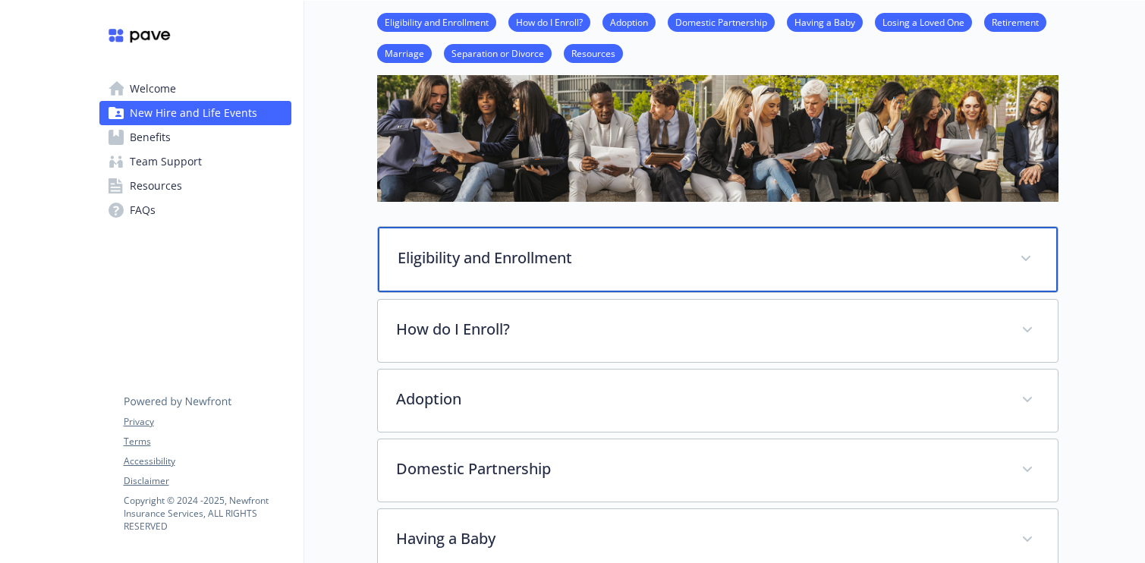
click at [638, 269] on div "Eligibility and Enrollment" at bounding box center [718, 259] width 680 height 65
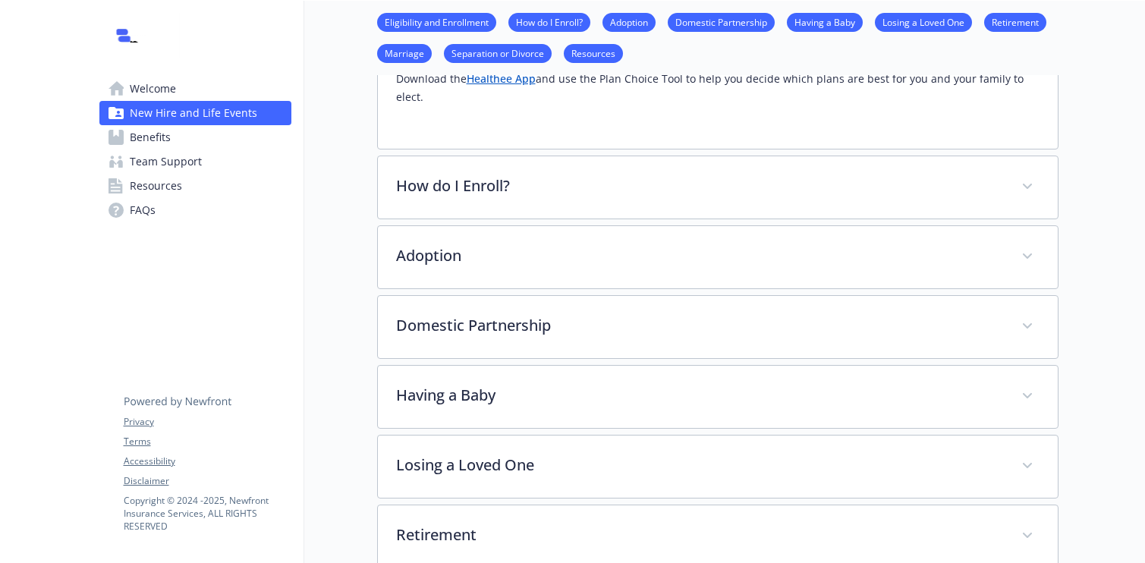
scroll to position [1262, 0]
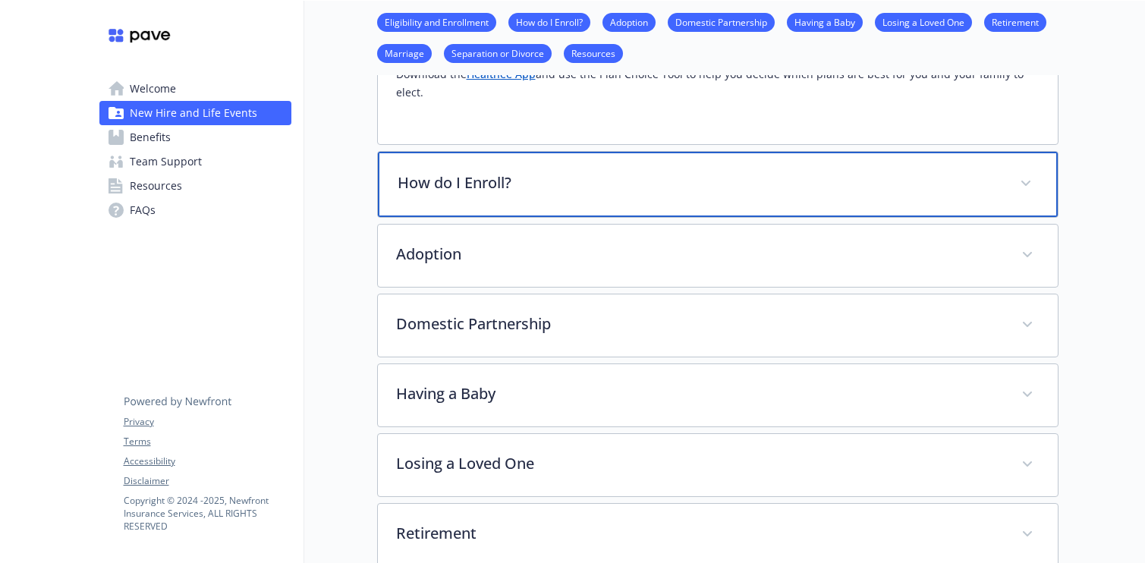
click at [641, 197] on div "How do I Enroll?" at bounding box center [718, 184] width 680 height 65
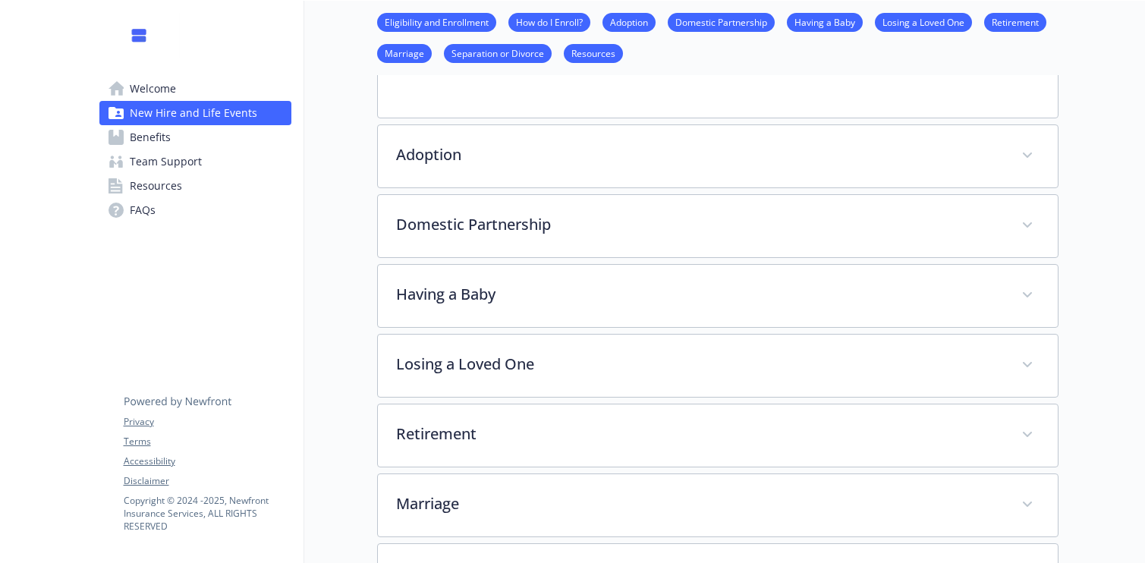
scroll to position [1582, 0]
click at [200, 219] on link "FAQs" at bounding box center [195, 210] width 192 height 24
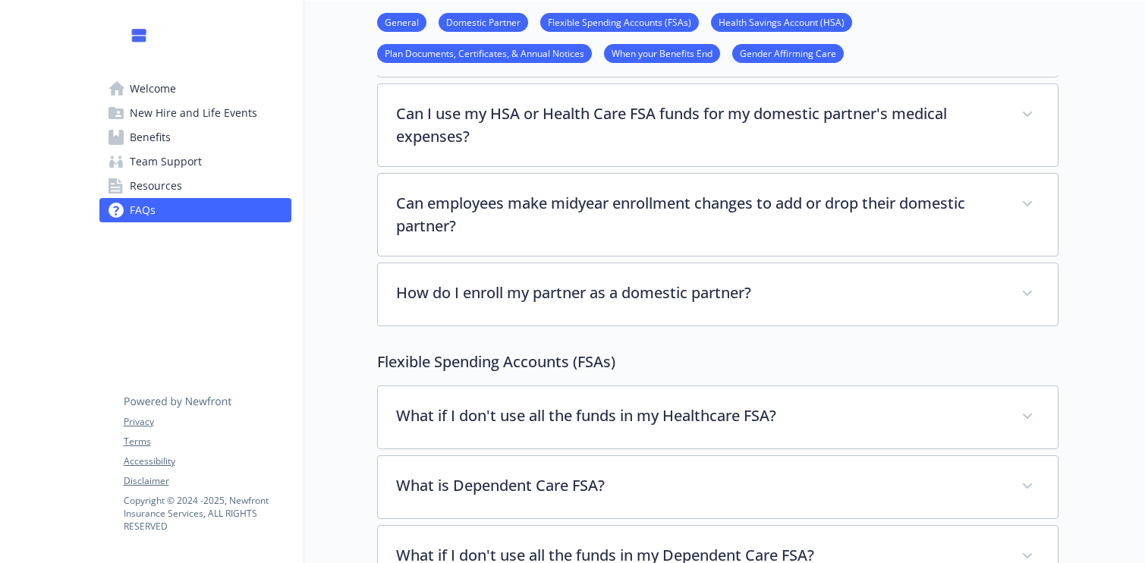
scroll to position [512, 0]
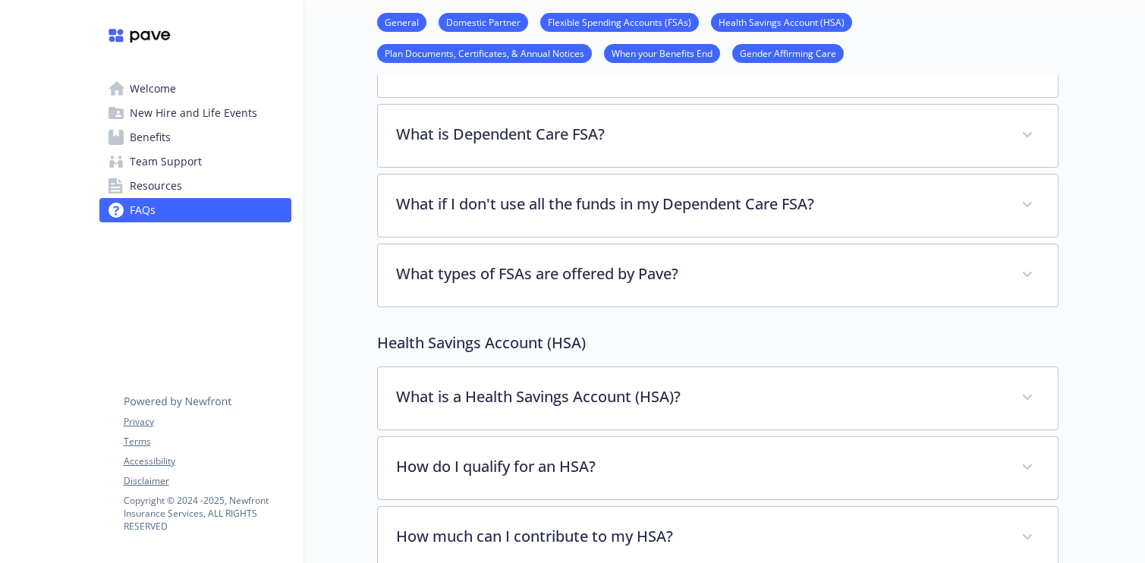
click at [200, 117] on span "New Hire and Life Events" at bounding box center [194, 113] width 128 height 24
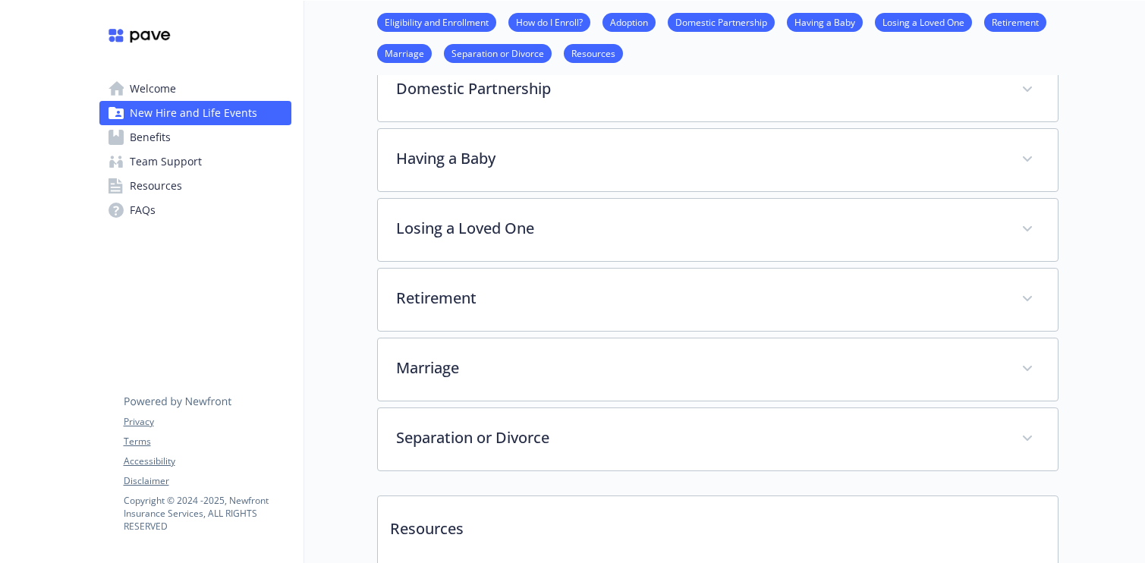
scroll to position [485, 0]
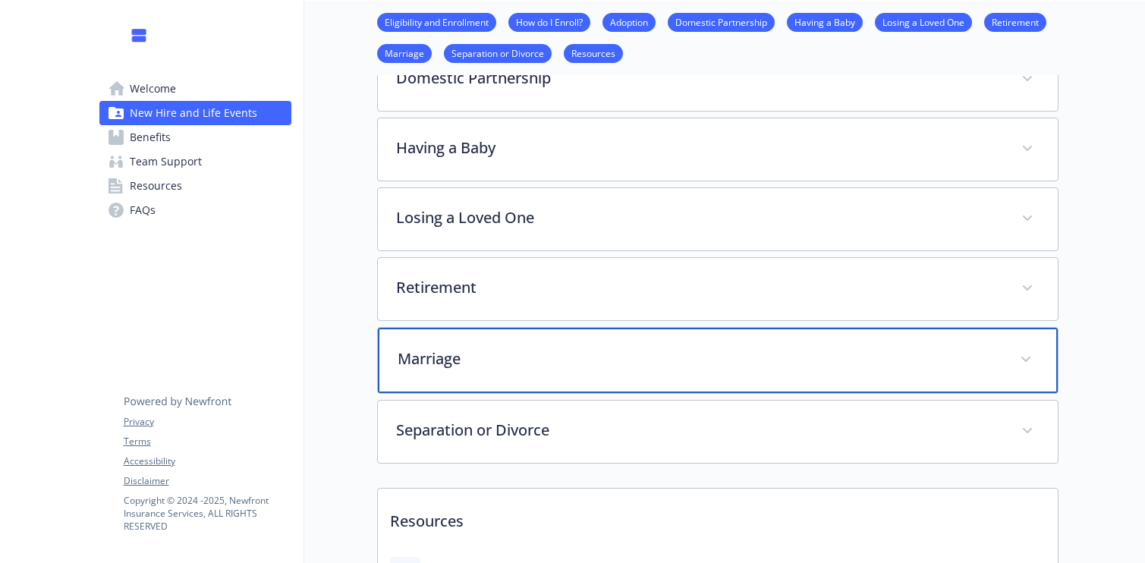
click at [436, 383] on div "Marriage" at bounding box center [718, 360] width 680 height 65
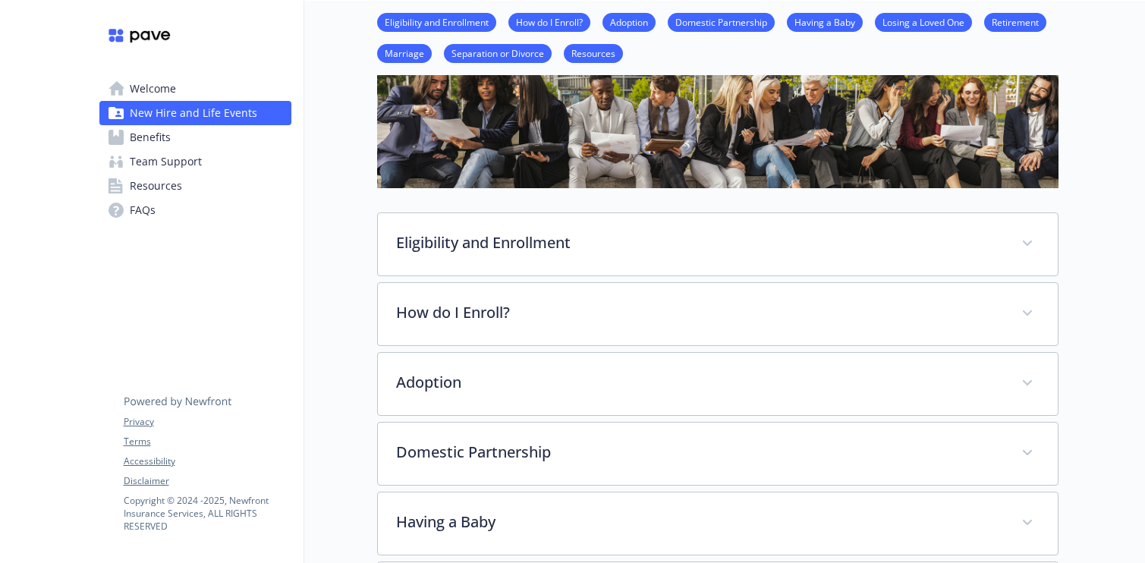
scroll to position [100, 0]
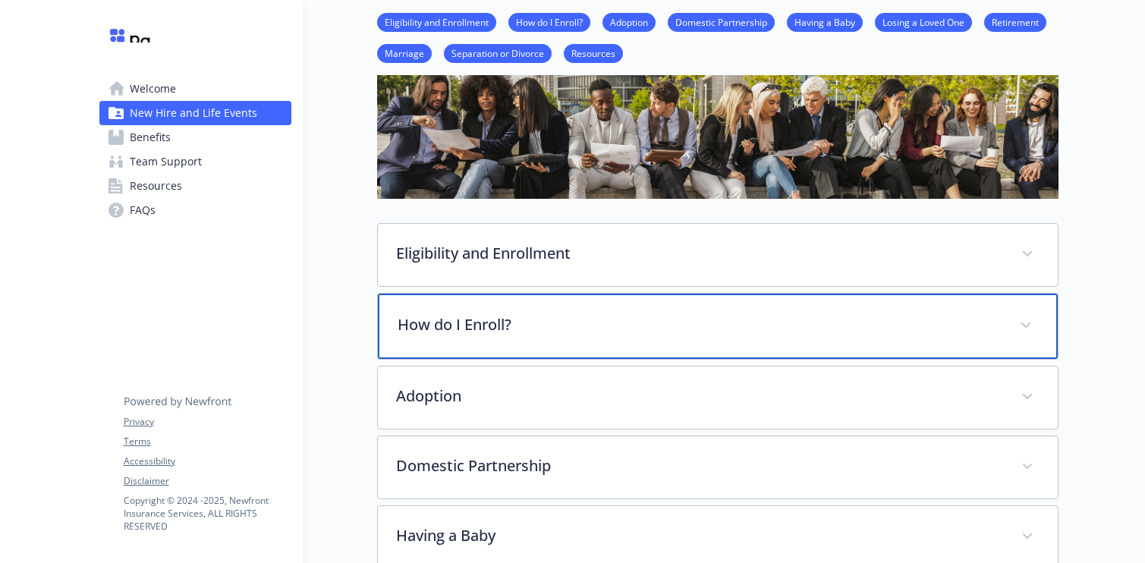
click at [446, 318] on p "How do I Enroll?" at bounding box center [700, 324] width 604 height 23
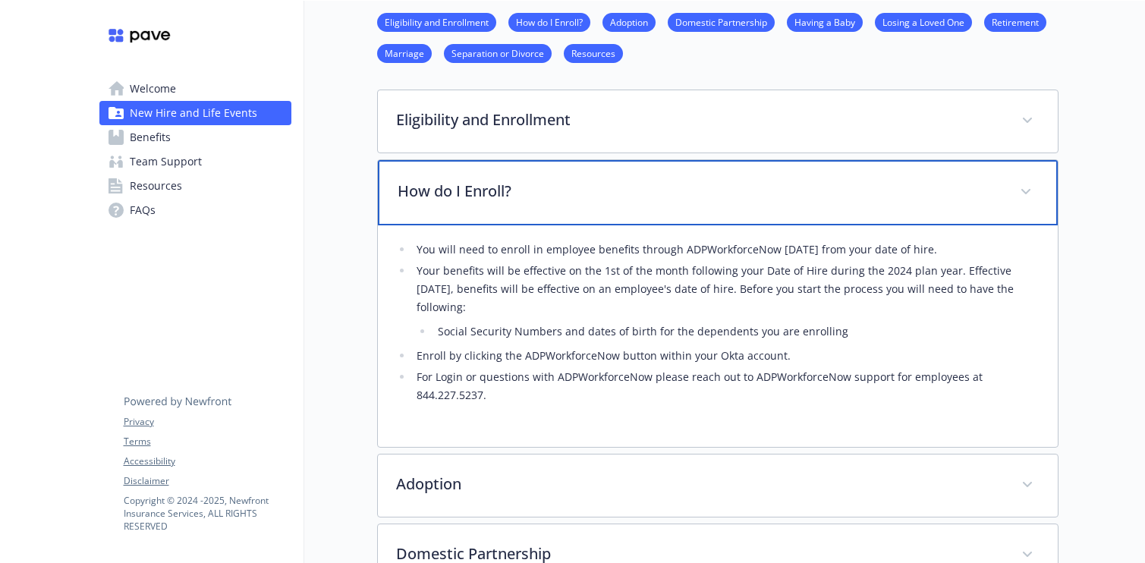
scroll to position [238, 0]
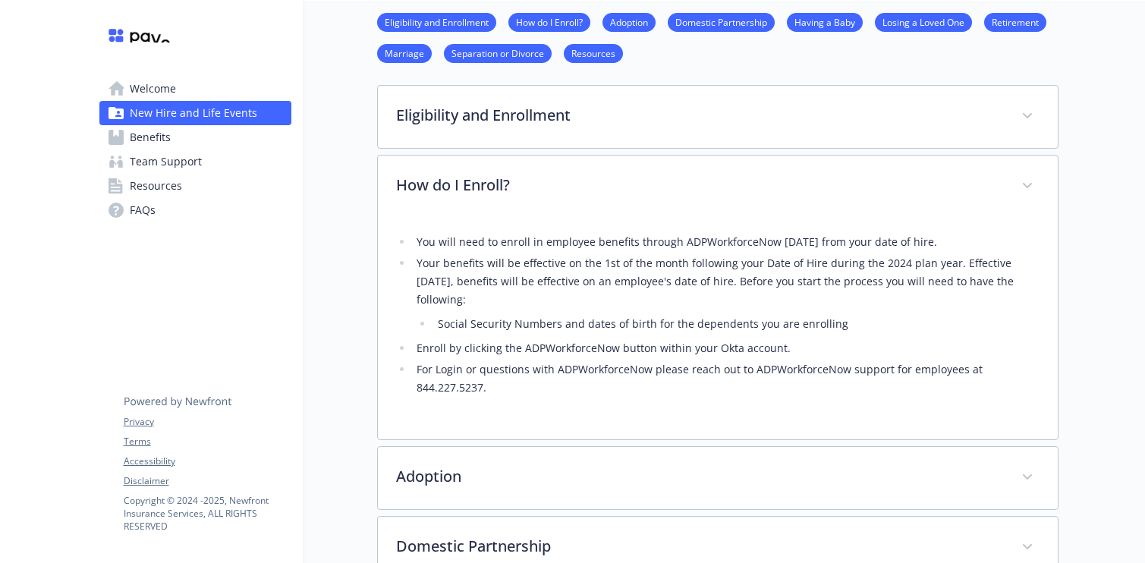
click at [223, 136] on link "Benefits" at bounding box center [195, 137] width 192 height 24
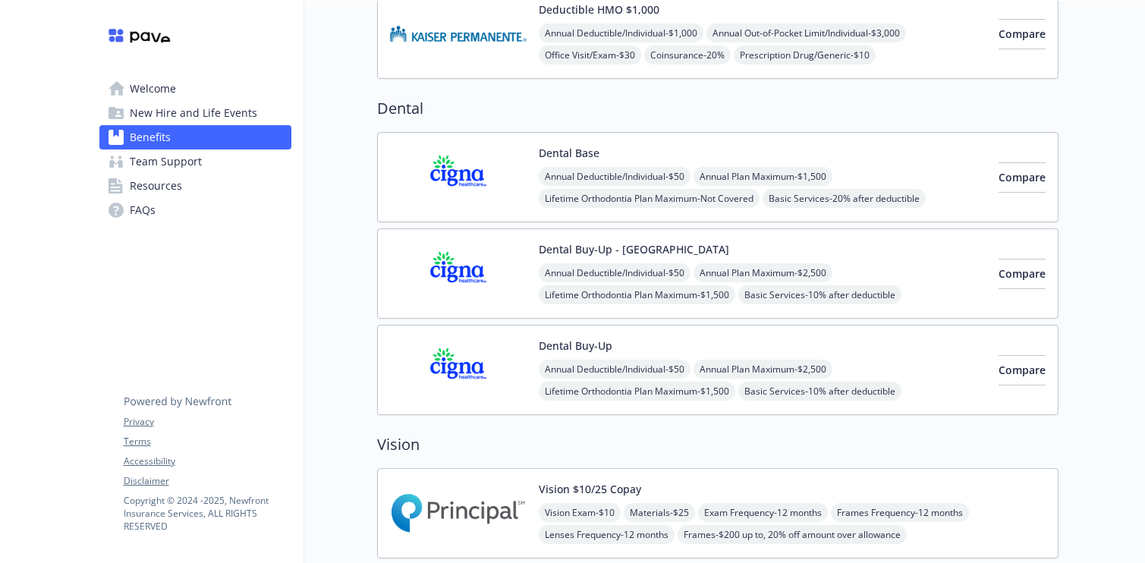
scroll to position [377, 0]
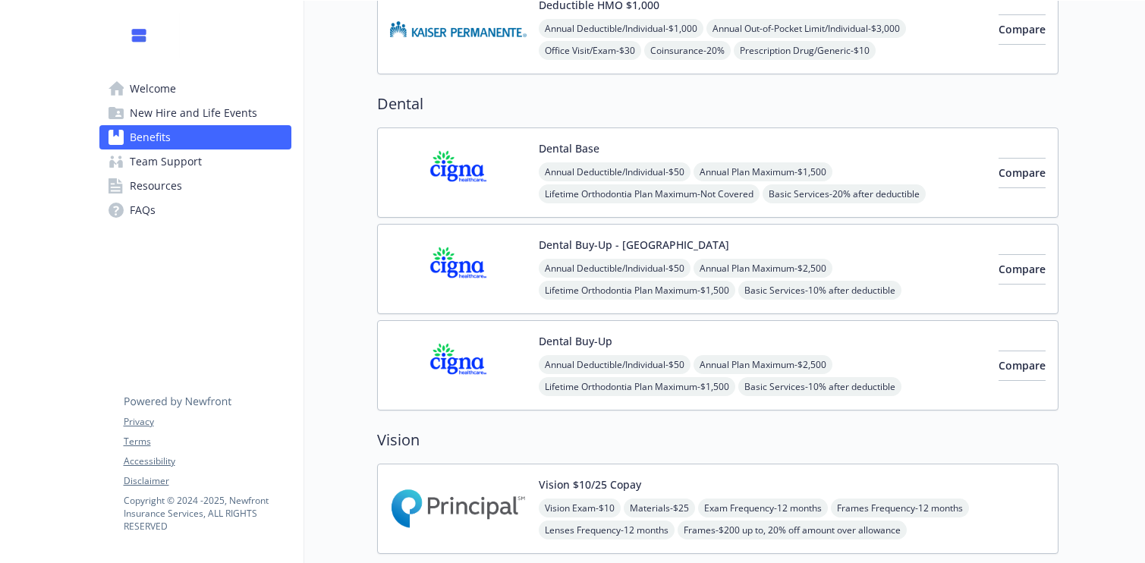
click at [456, 166] on img at bounding box center [458, 172] width 137 height 65
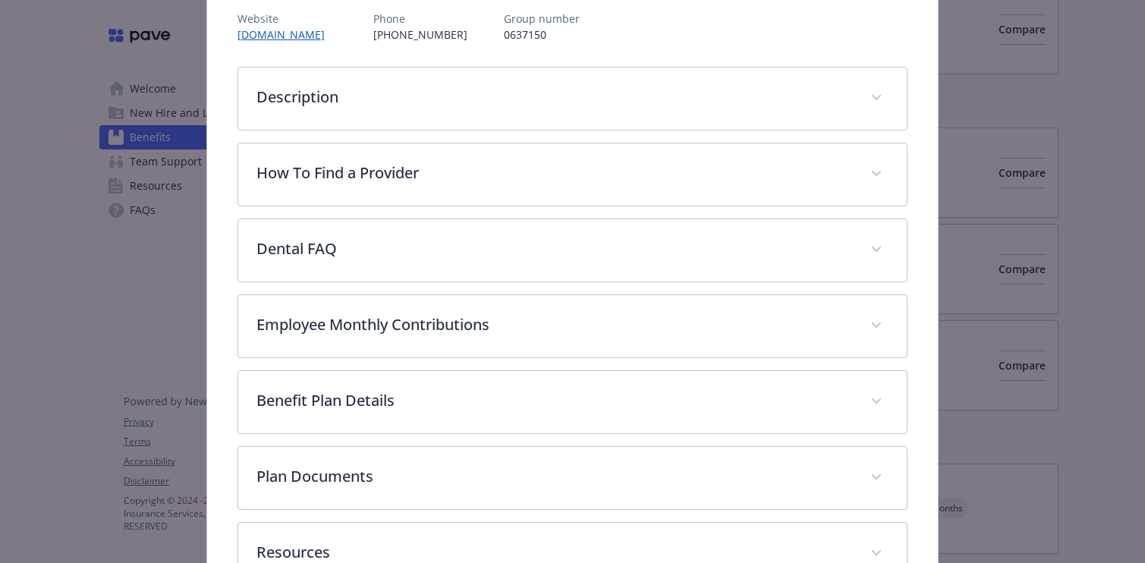
scroll to position [194, 0]
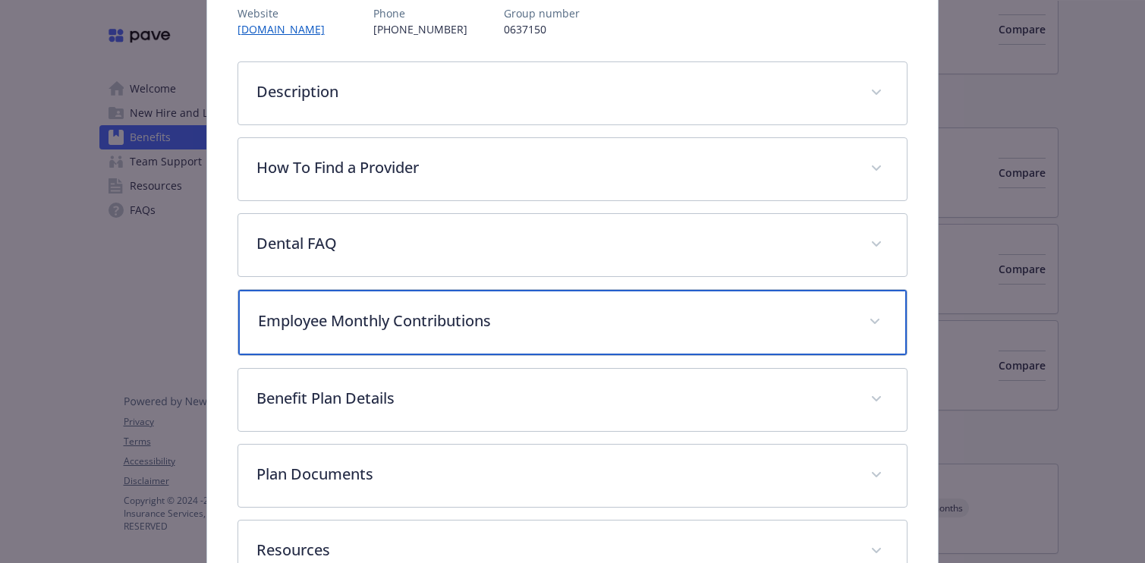
click at [524, 298] on div "Employee Monthly Contributions" at bounding box center [572, 322] width 669 height 65
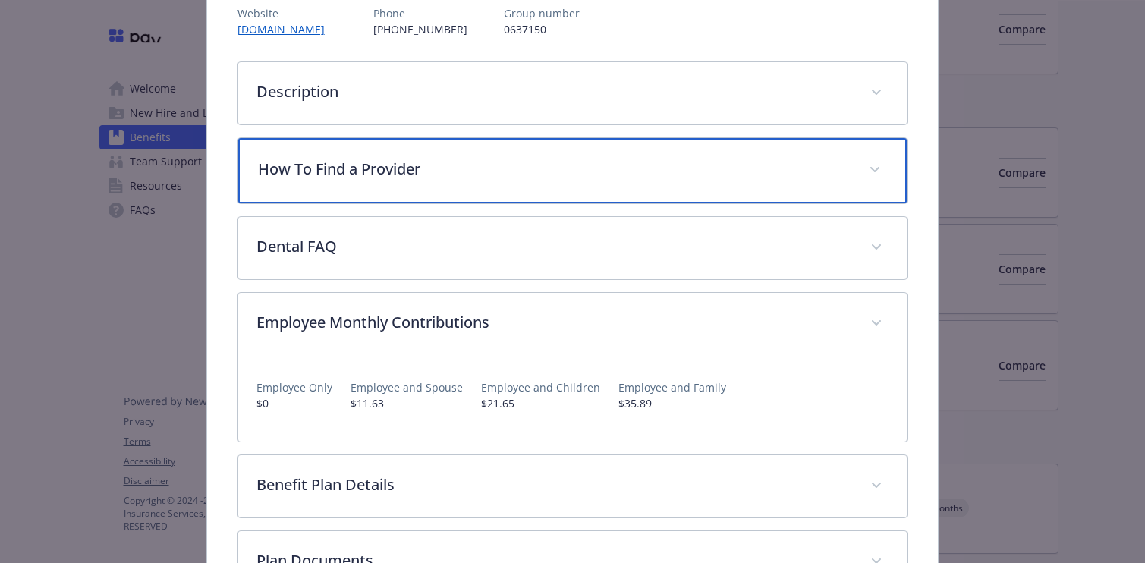
click at [635, 161] on p "How To Find a Provider" at bounding box center [555, 169] width 594 height 23
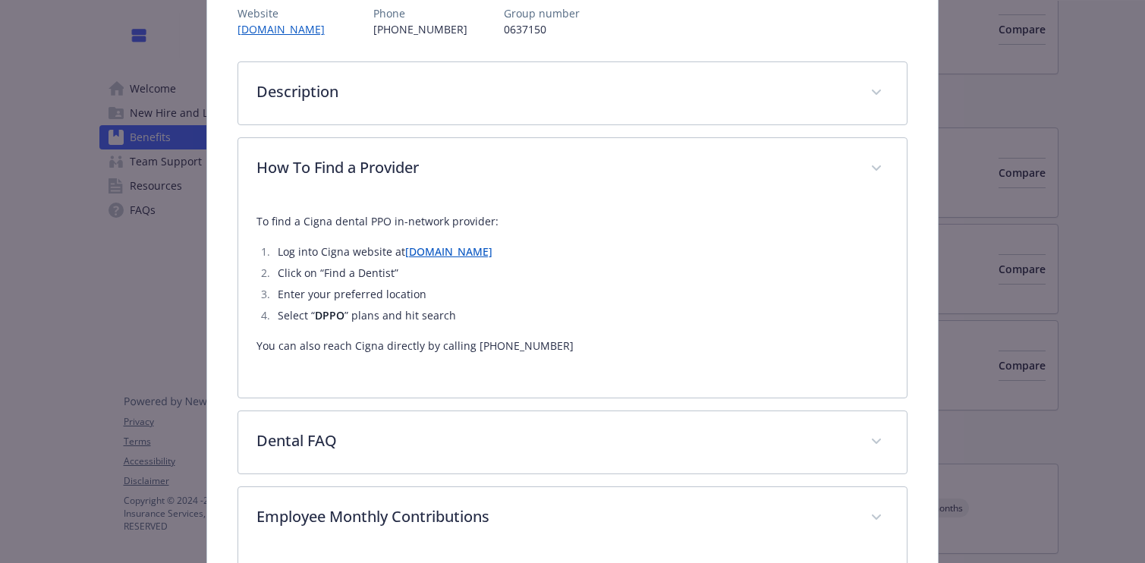
click at [442, 261] on ol "Log into Cigna website at [DOMAIN_NAME] Click on “Find a Dentist” Enter your pr…" at bounding box center [573, 284] width 633 height 82
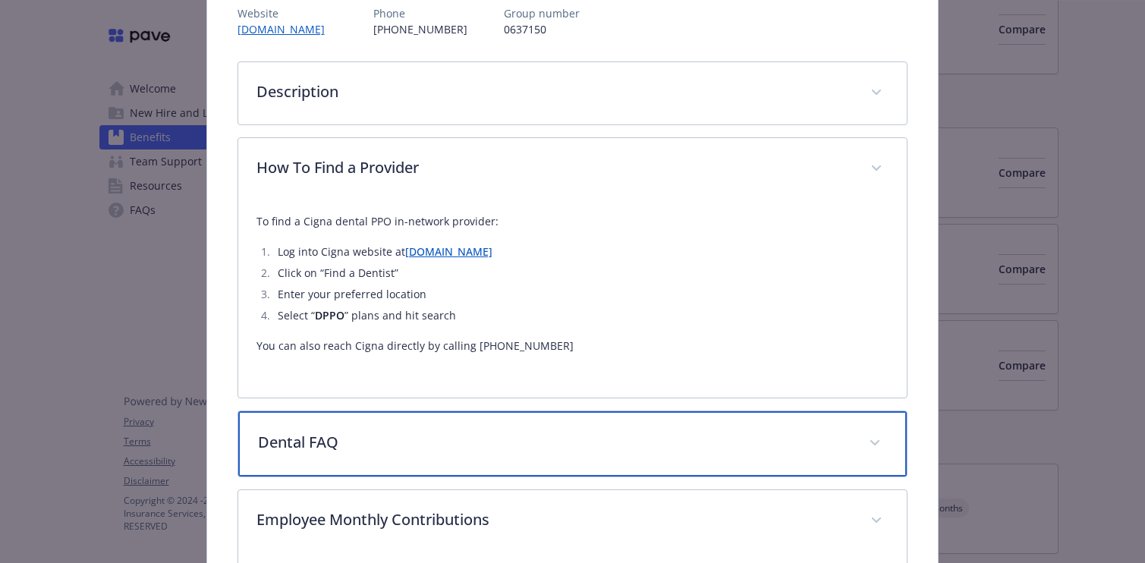
click at [450, 428] on div "Dental FAQ" at bounding box center [572, 443] width 669 height 65
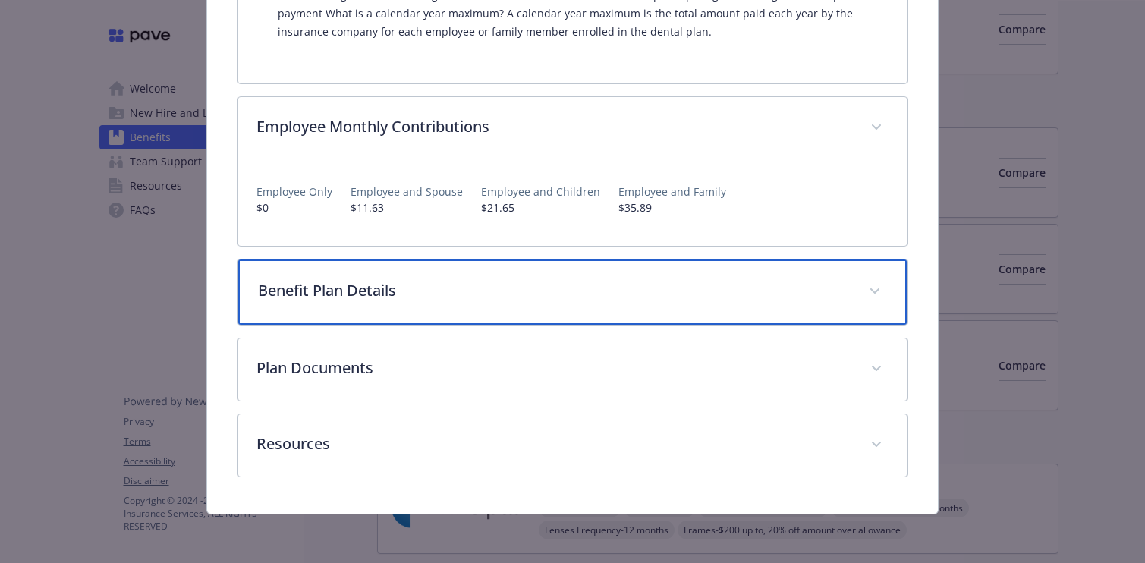
scroll to position [958, 0]
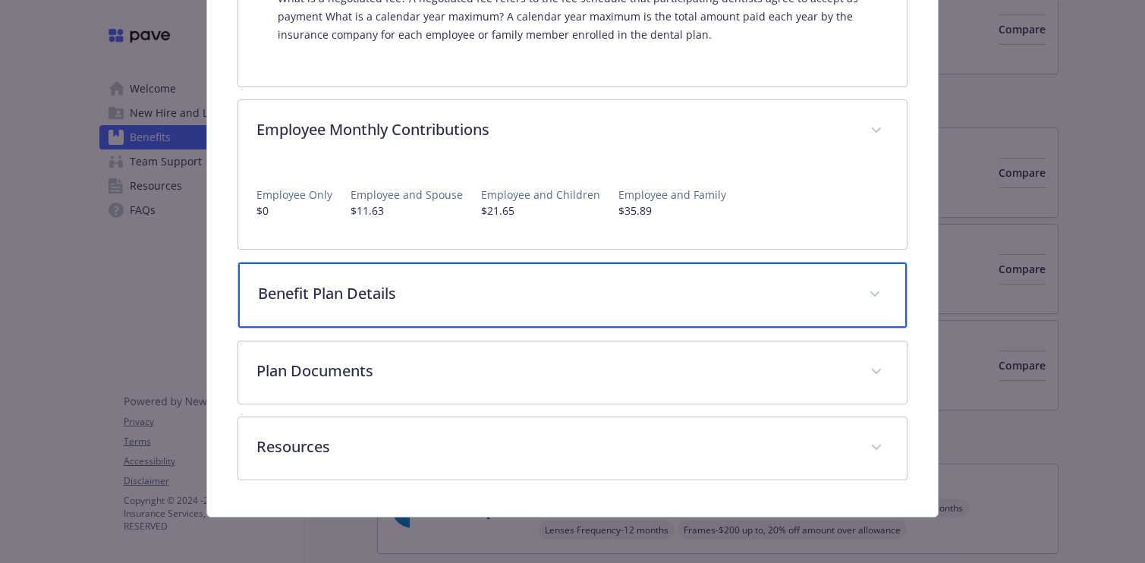
click at [743, 313] on div "Benefit Plan Details" at bounding box center [572, 295] width 669 height 65
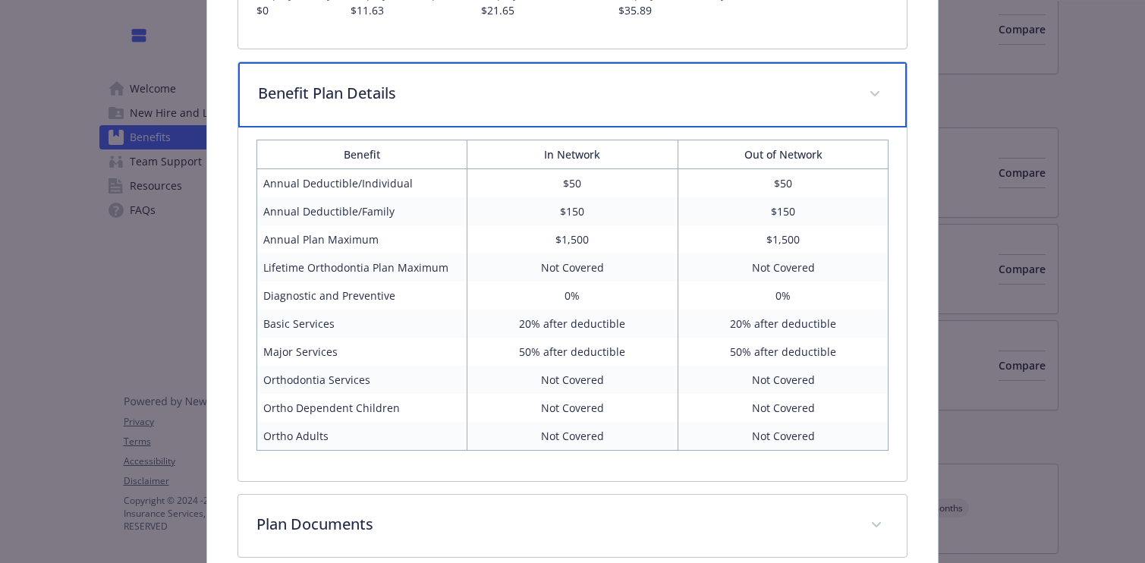
scroll to position [1159, 0]
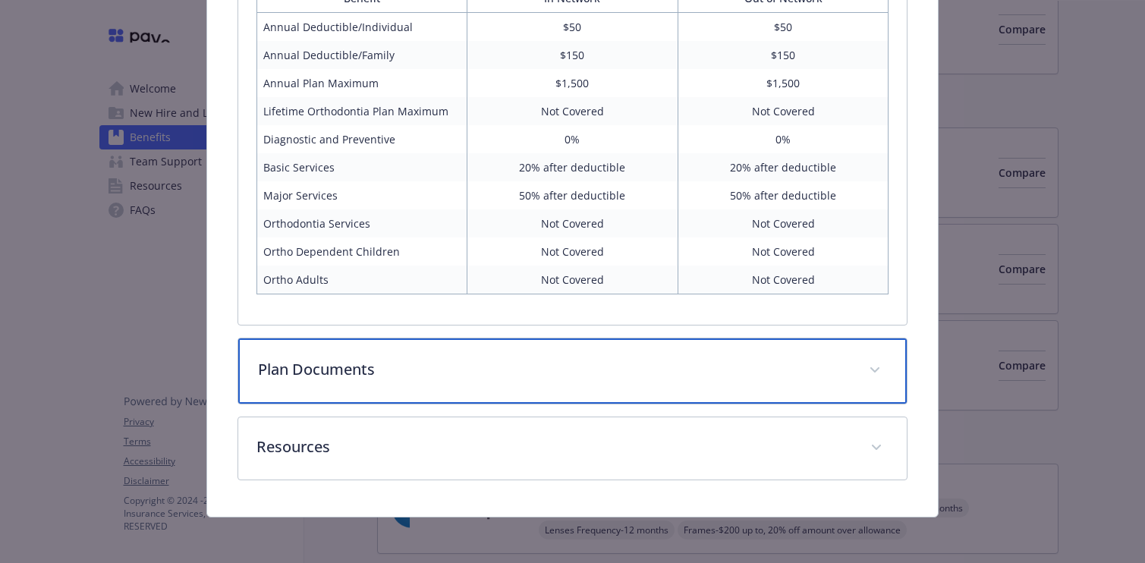
click at [720, 390] on div "Plan Documents" at bounding box center [572, 371] width 669 height 65
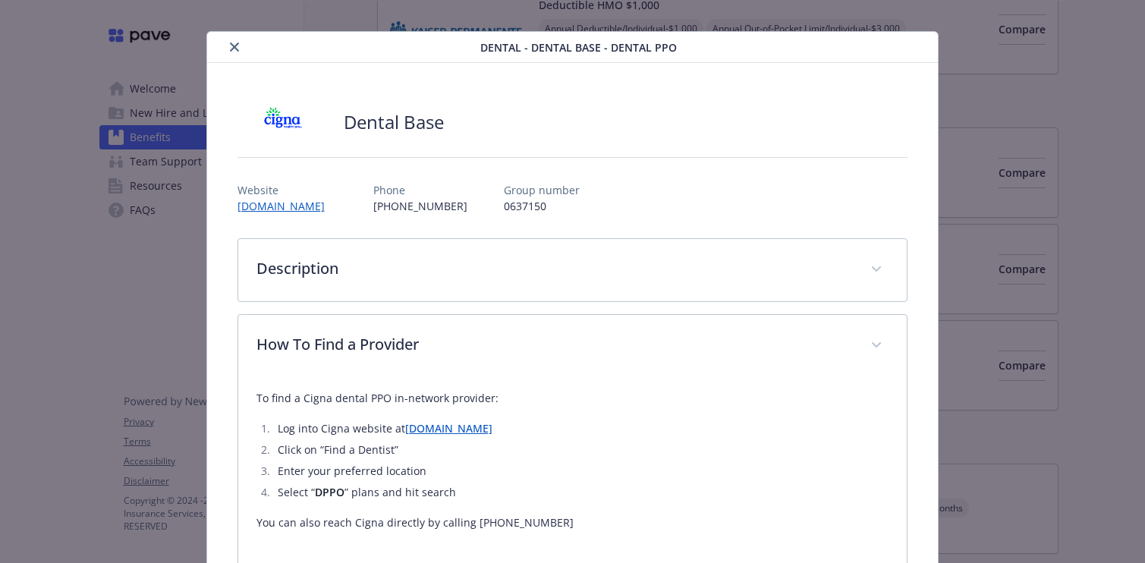
scroll to position [0, 0]
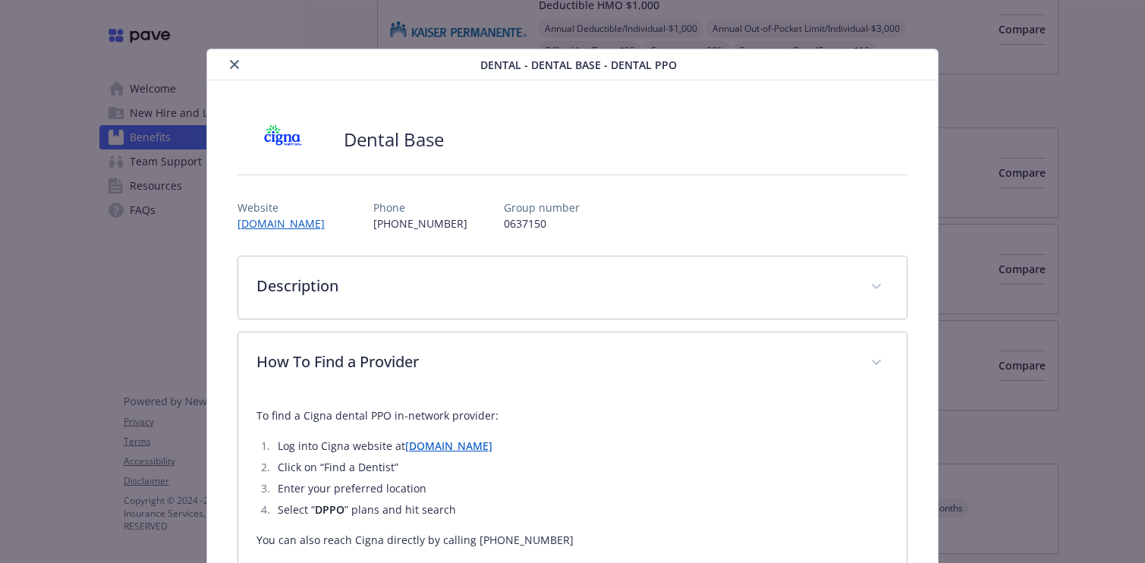
click at [233, 70] on button "close" at bounding box center [234, 64] width 18 height 18
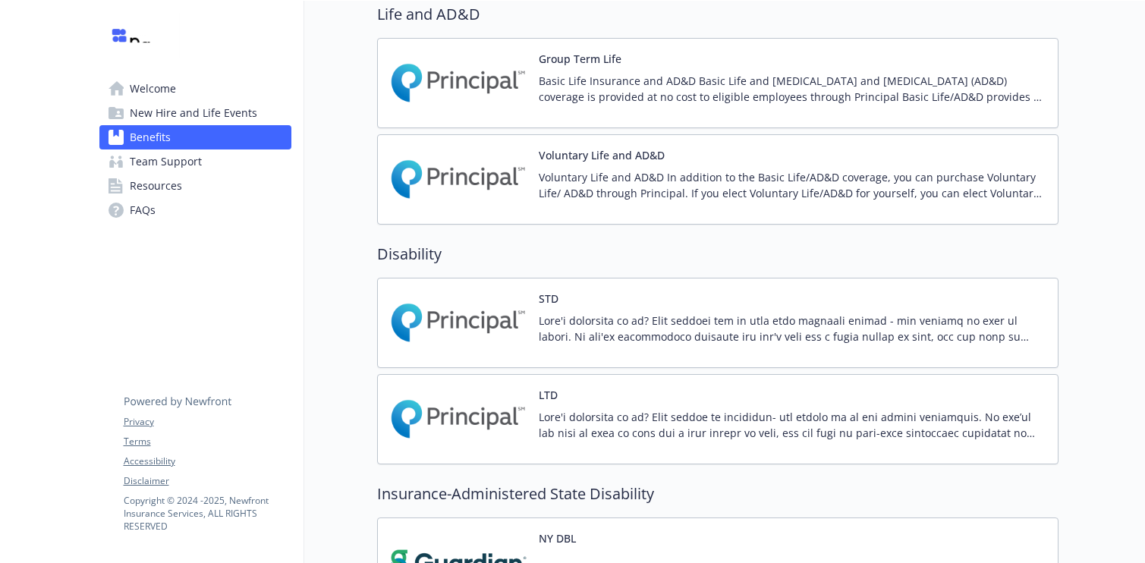
scroll to position [953, 0]
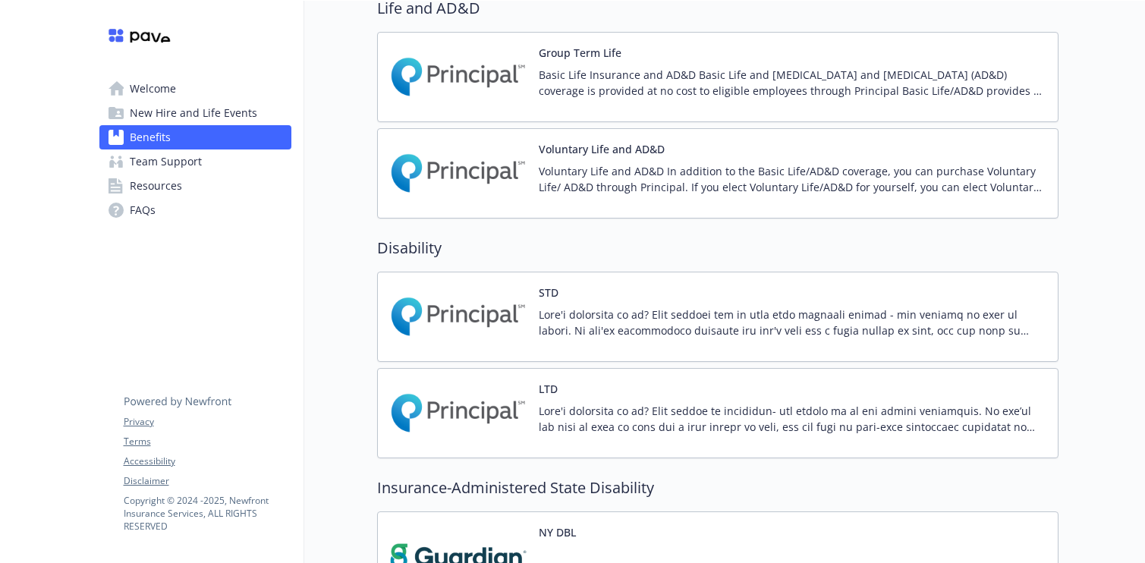
click at [720, 398] on div "LTD" at bounding box center [792, 413] width 507 height 65
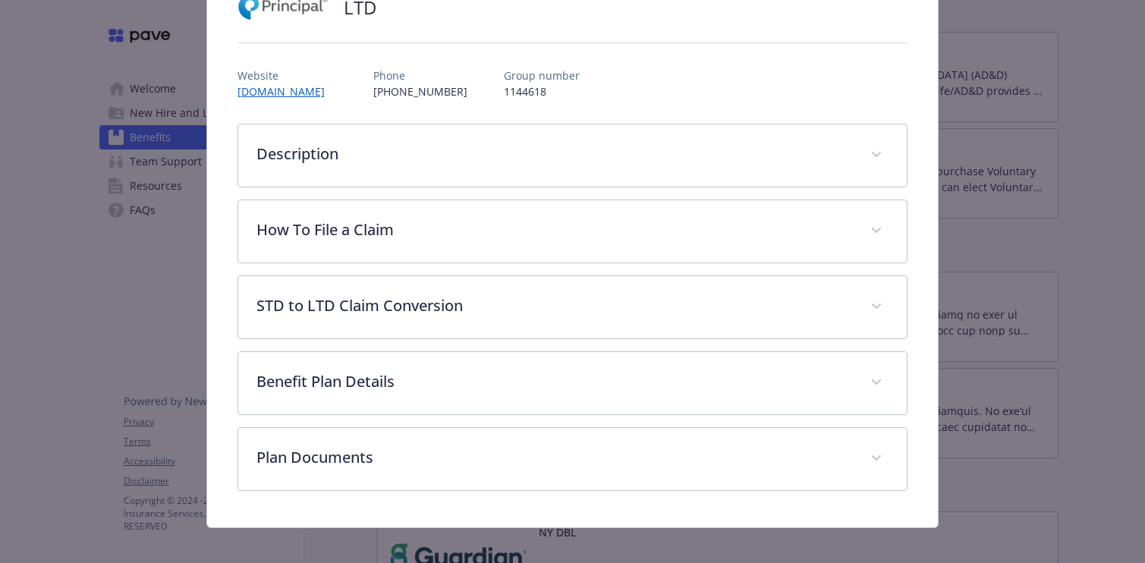
scroll to position [146, 0]
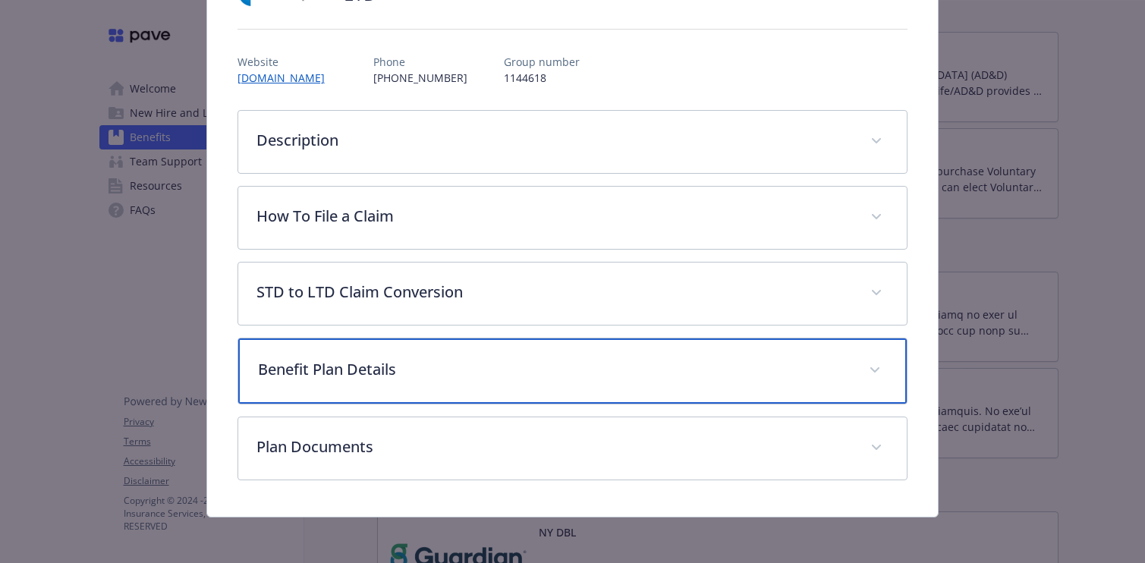
click at [616, 369] on p "Benefit Plan Details" at bounding box center [555, 369] width 594 height 23
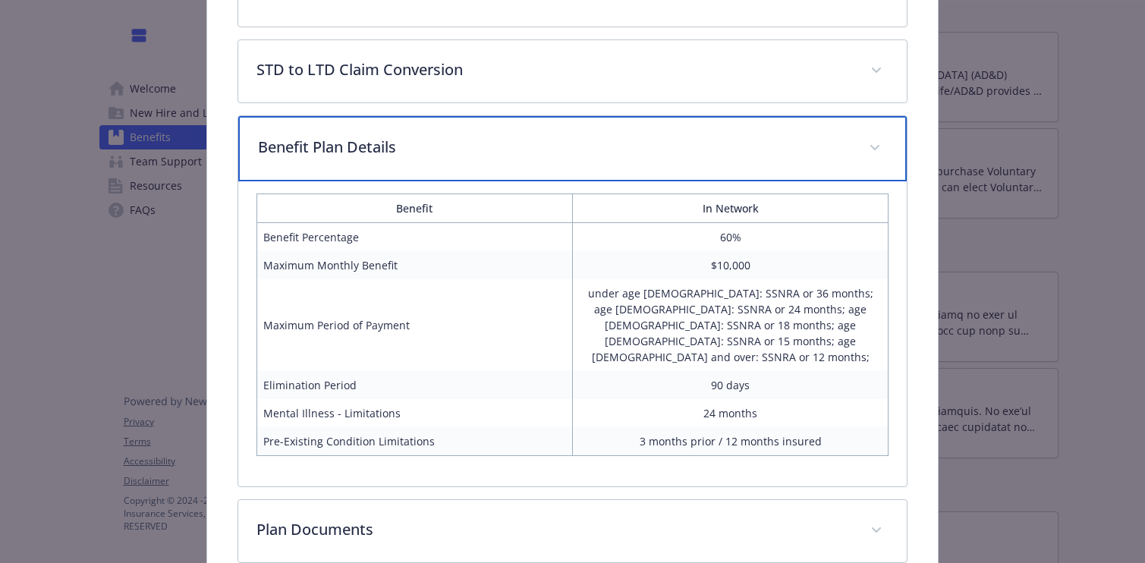
scroll to position [373, 0]
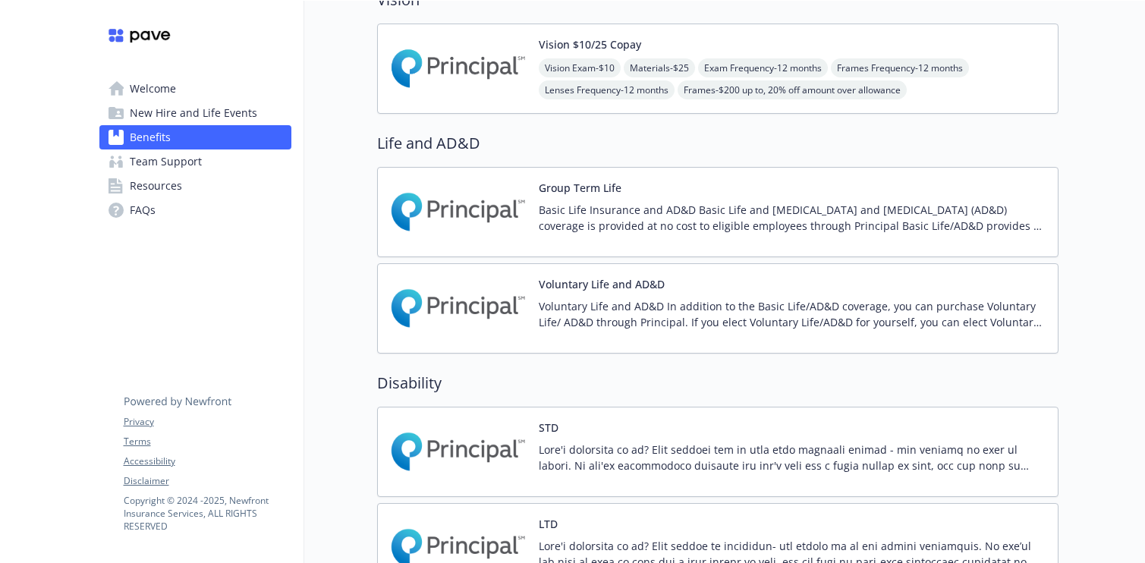
scroll to position [817, 0]
click at [639, 323] on p "Voluntary Life and AD&D In addition to the Basic Life/AD&D coverage, you can pu…" at bounding box center [792, 315] width 507 height 32
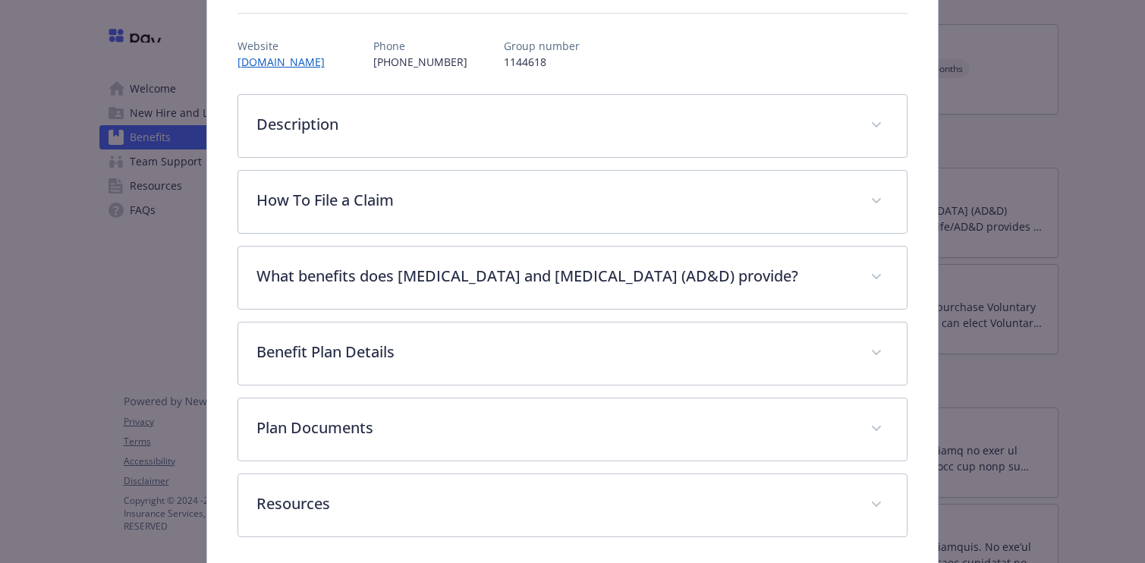
scroll to position [166, 0]
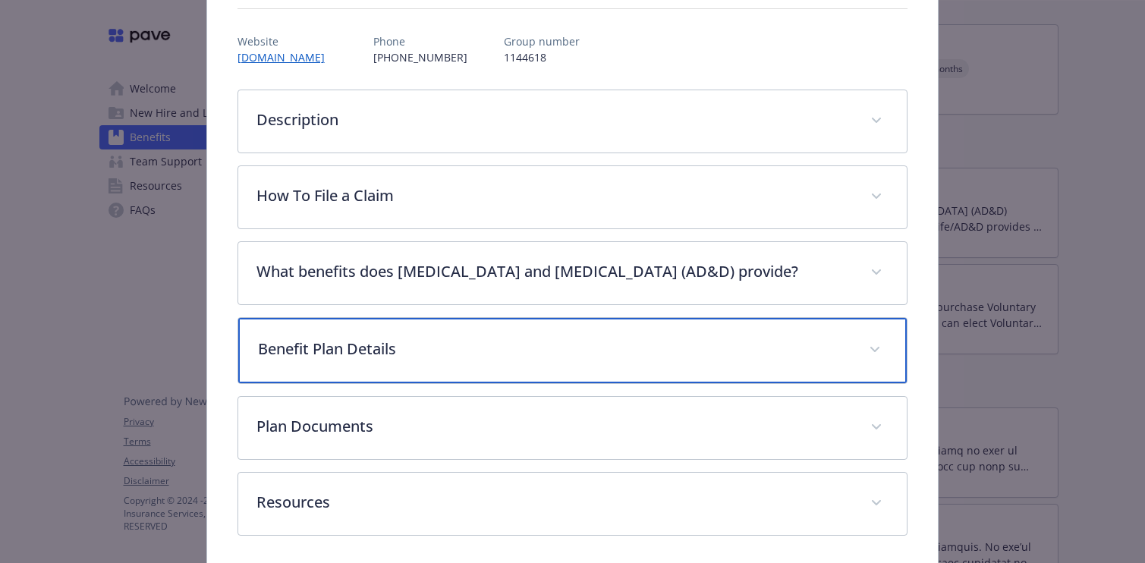
click at [634, 339] on p "Benefit Plan Details" at bounding box center [555, 349] width 594 height 23
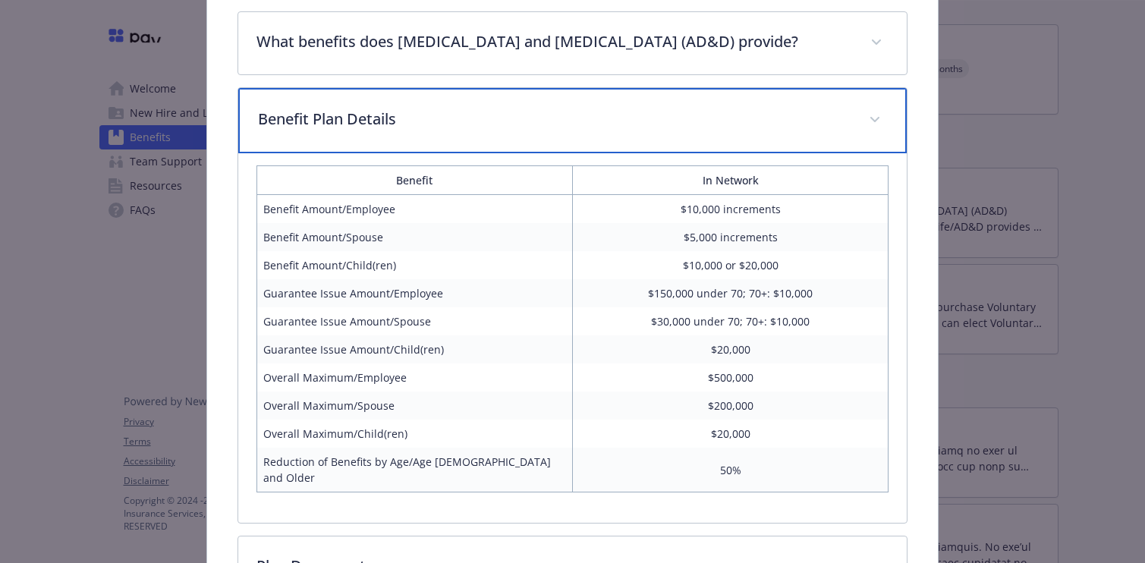
scroll to position [400, 0]
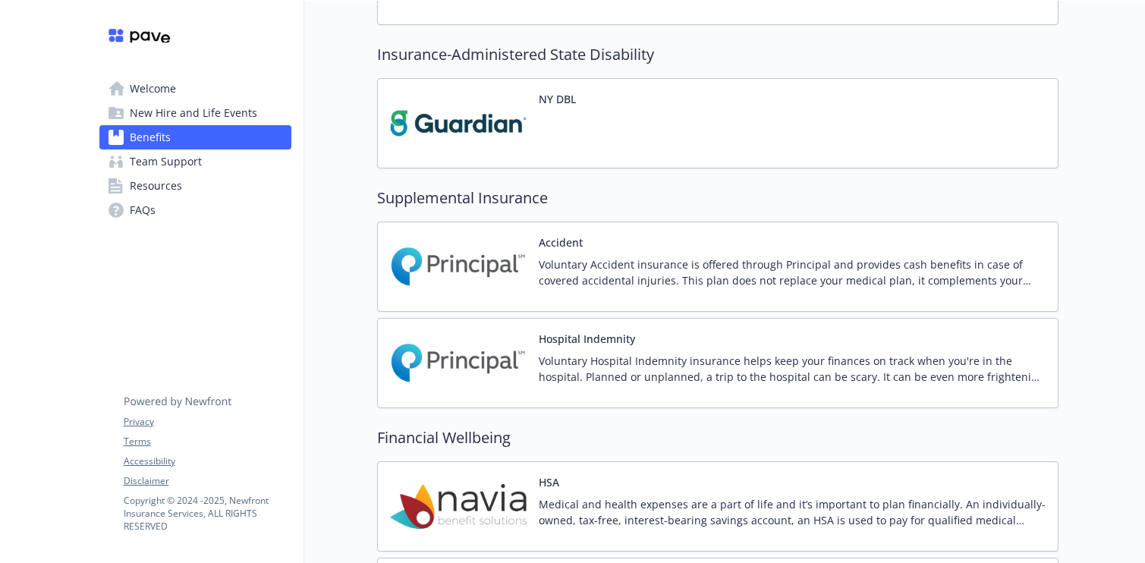
scroll to position [1400, 0]
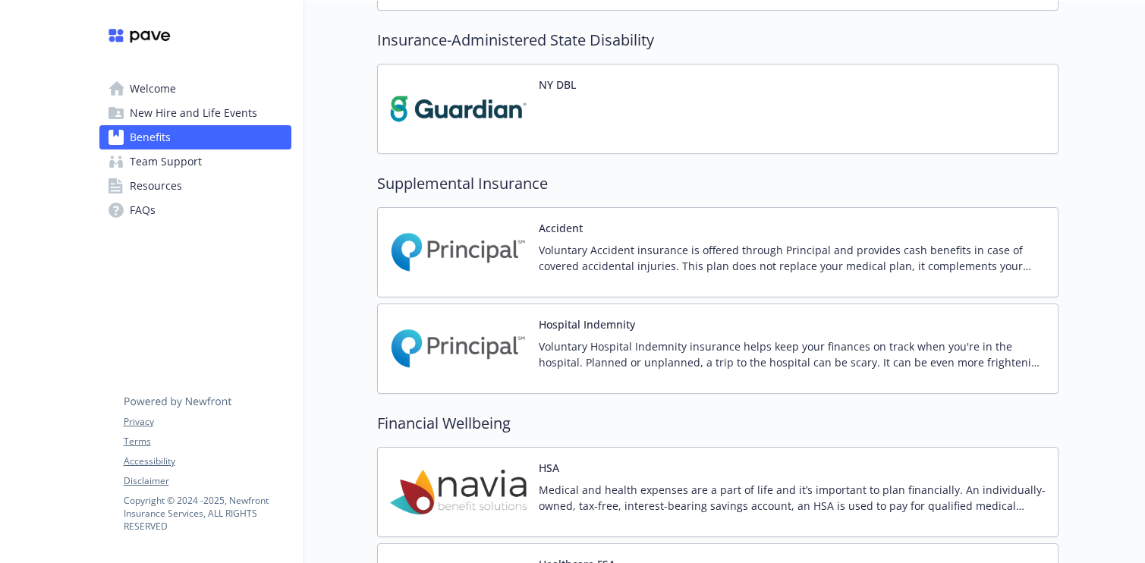
click at [685, 243] on p "Voluntary Accident insurance is offered through Principal and provides cash ben…" at bounding box center [792, 258] width 507 height 32
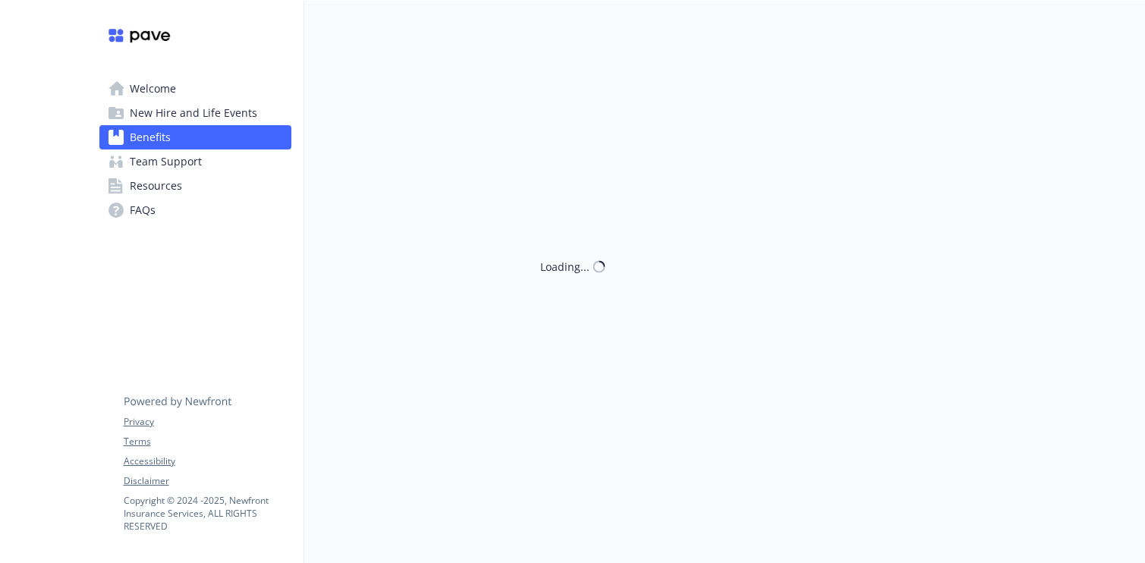
scroll to position [1400, 0]
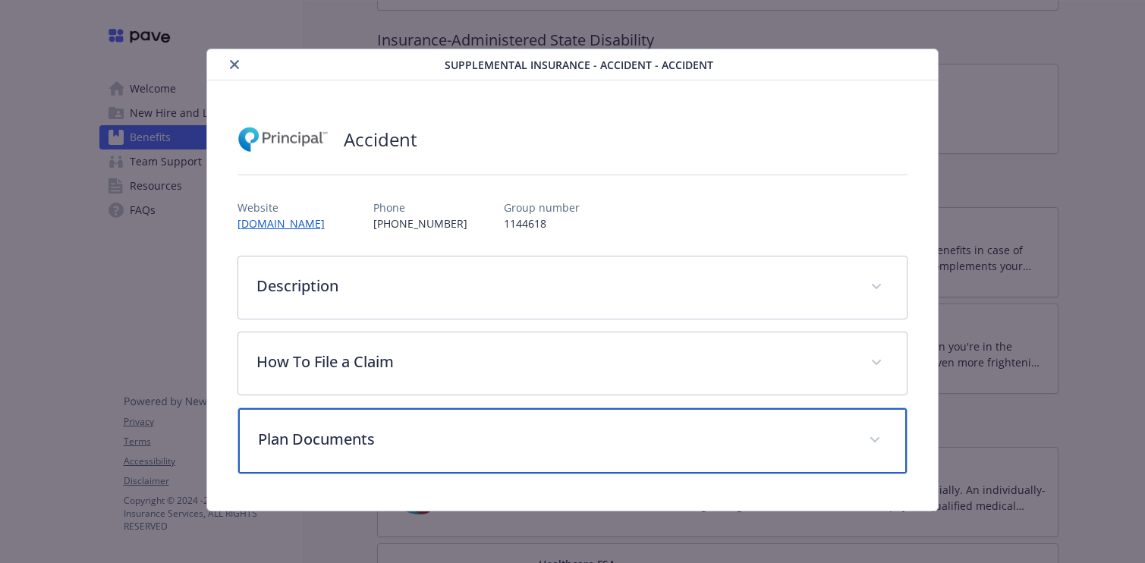
click at [537, 431] on p "Plan Documents" at bounding box center [555, 439] width 594 height 23
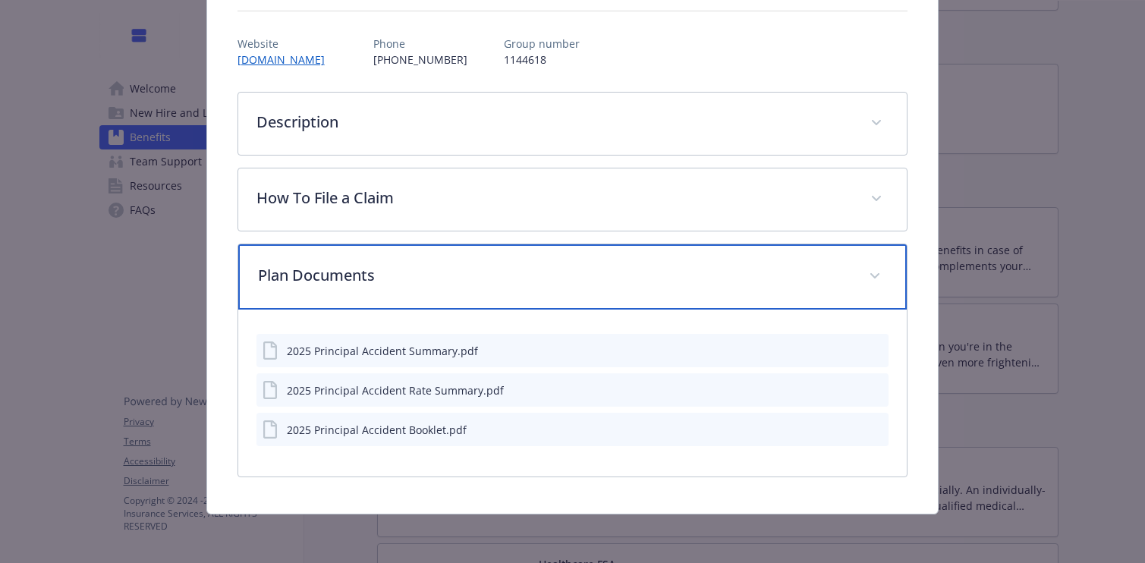
scroll to position [161, 0]
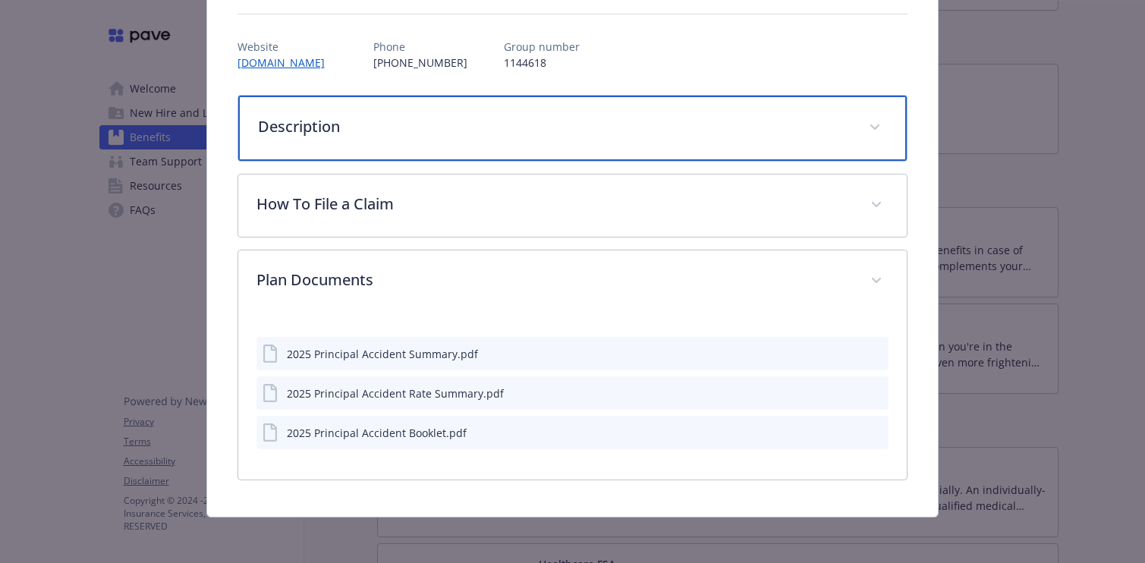
click at [670, 152] on div "Description" at bounding box center [572, 128] width 669 height 65
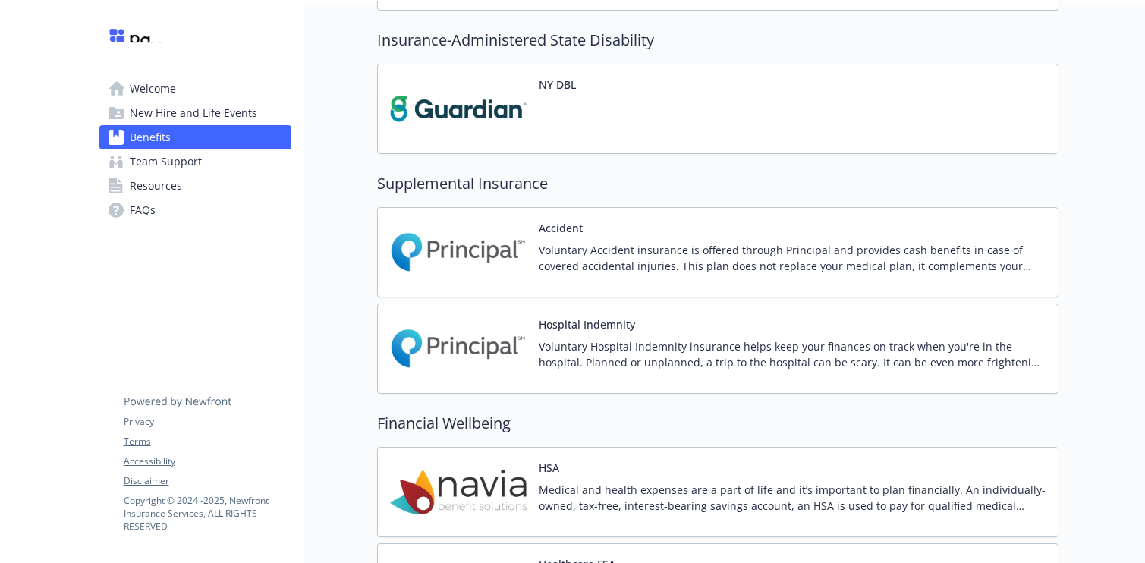
click at [686, 329] on div "Hospital Indemnity Voluntary Hospital Indemnity insurance helps keep your finan…" at bounding box center [792, 348] width 507 height 65
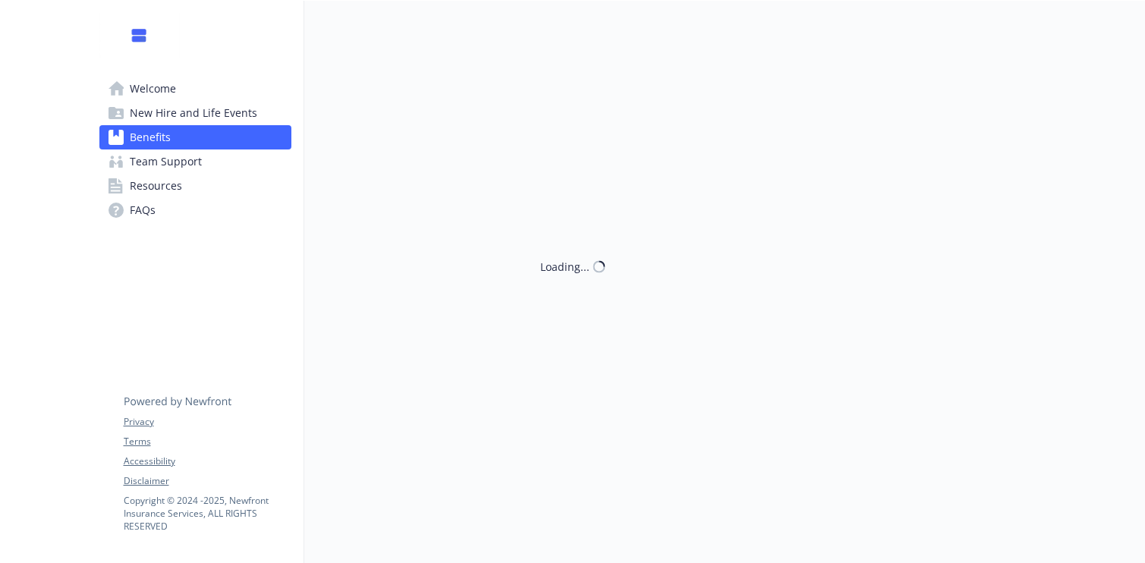
scroll to position [1400, 0]
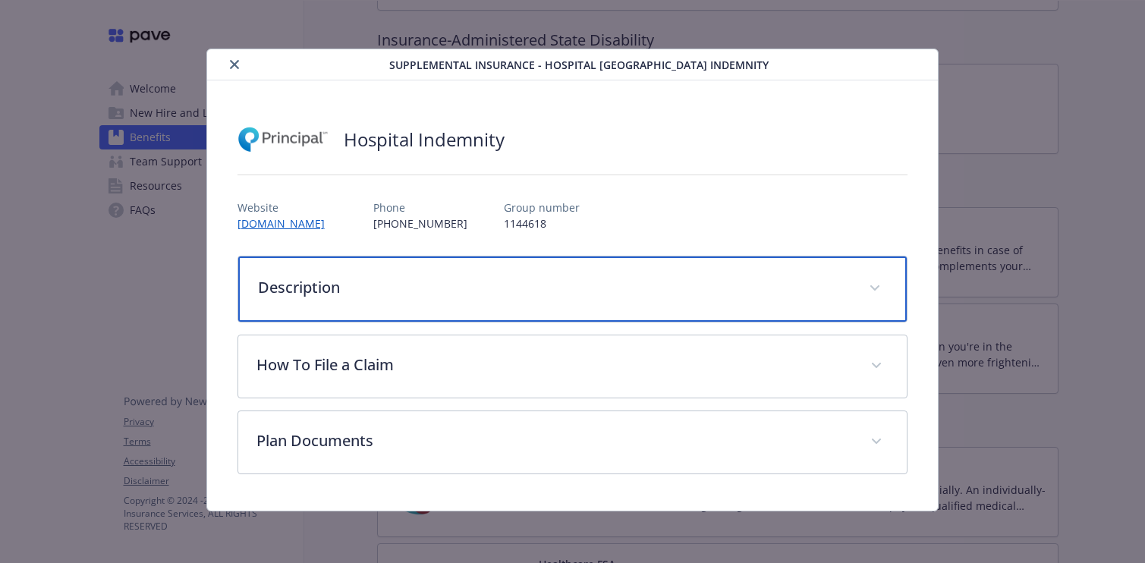
click at [688, 301] on div "Description" at bounding box center [572, 289] width 669 height 65
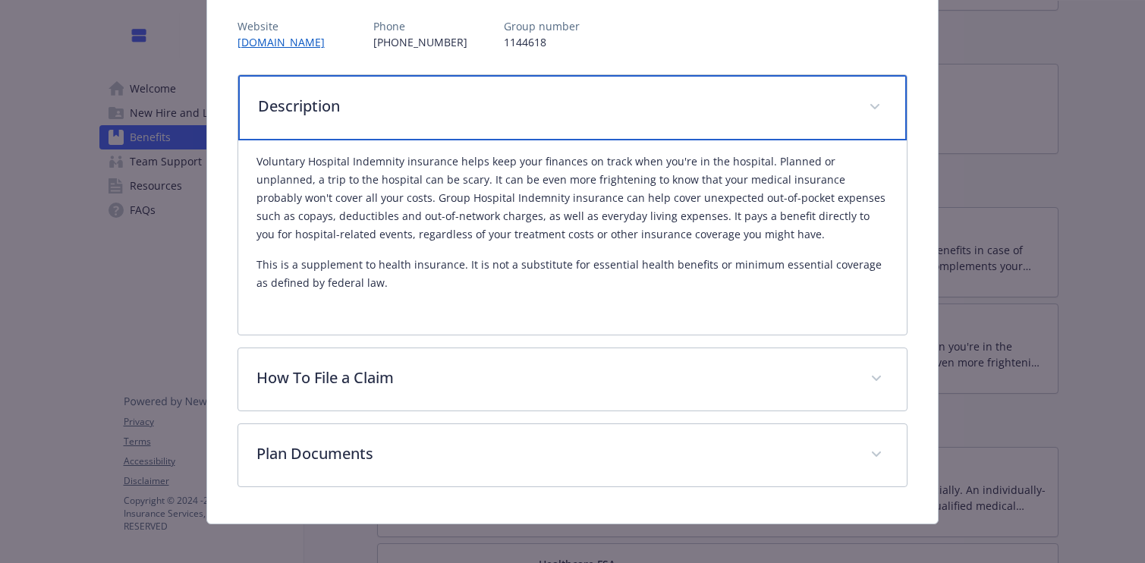
scroll to position [187, 0]
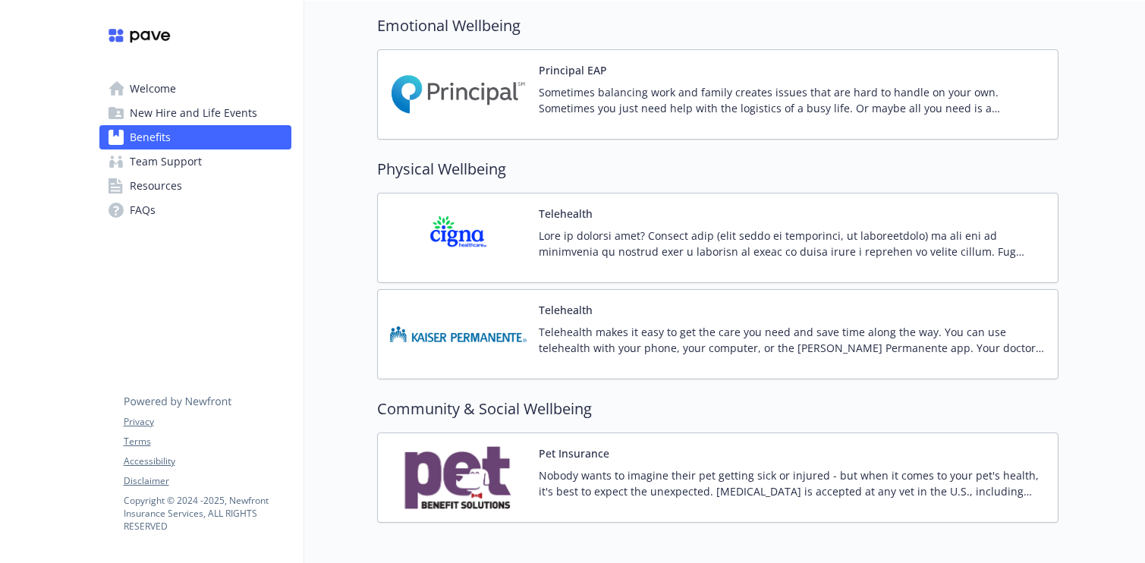
scroll to position [2685, 0]
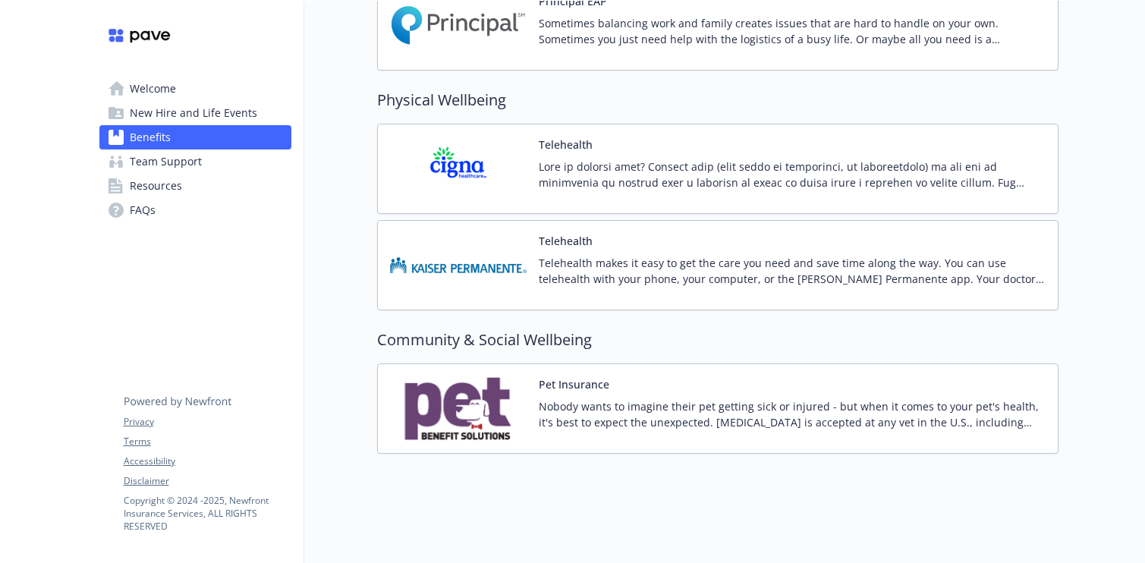
click at [868, 183] on p at bounding box center [792, 175] width 507 height 32
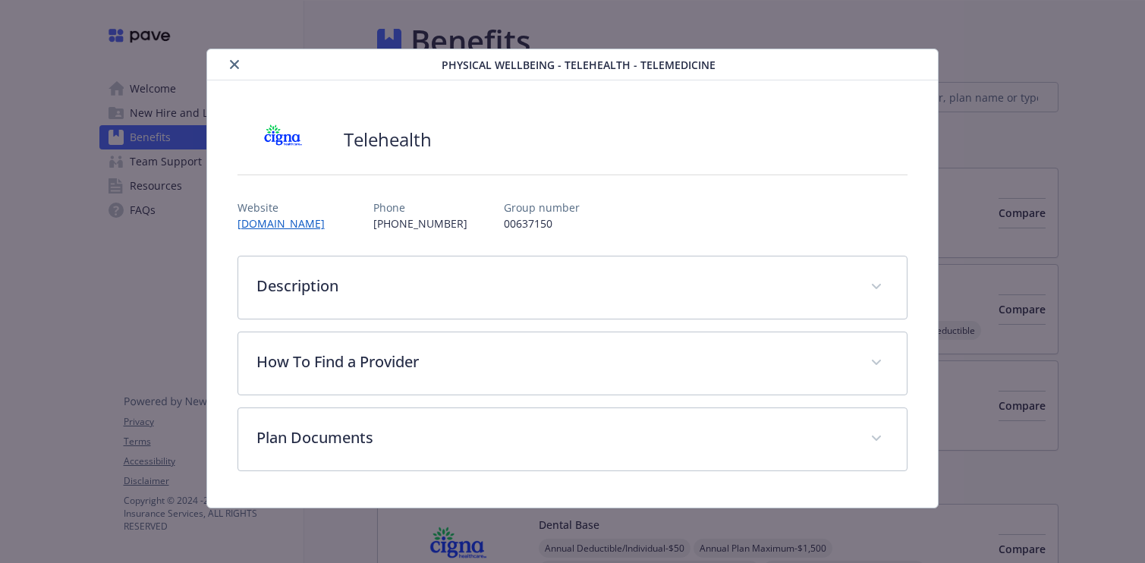
scroll to position [2685, 0]
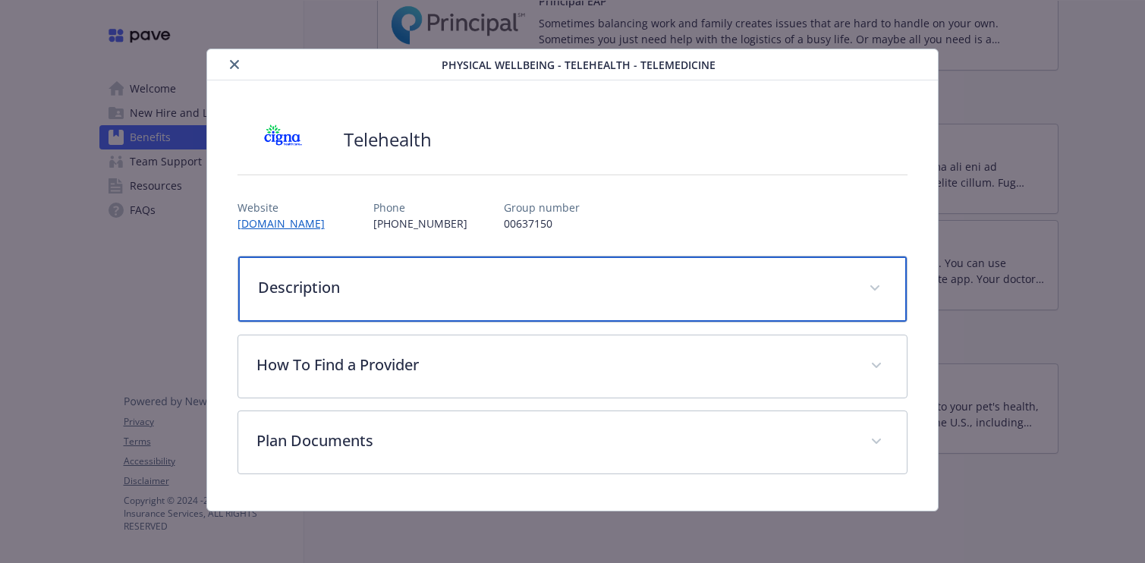
click at [549, 307] on div "Description" at bounding box center [572, 289] width 669 height 65
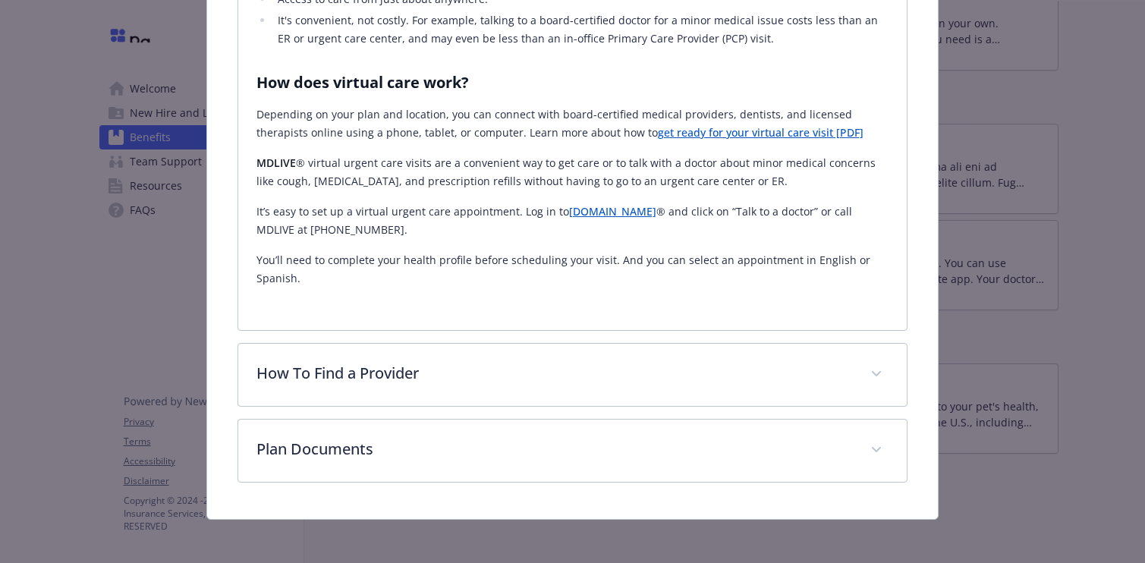
scroll to position [519, 0]
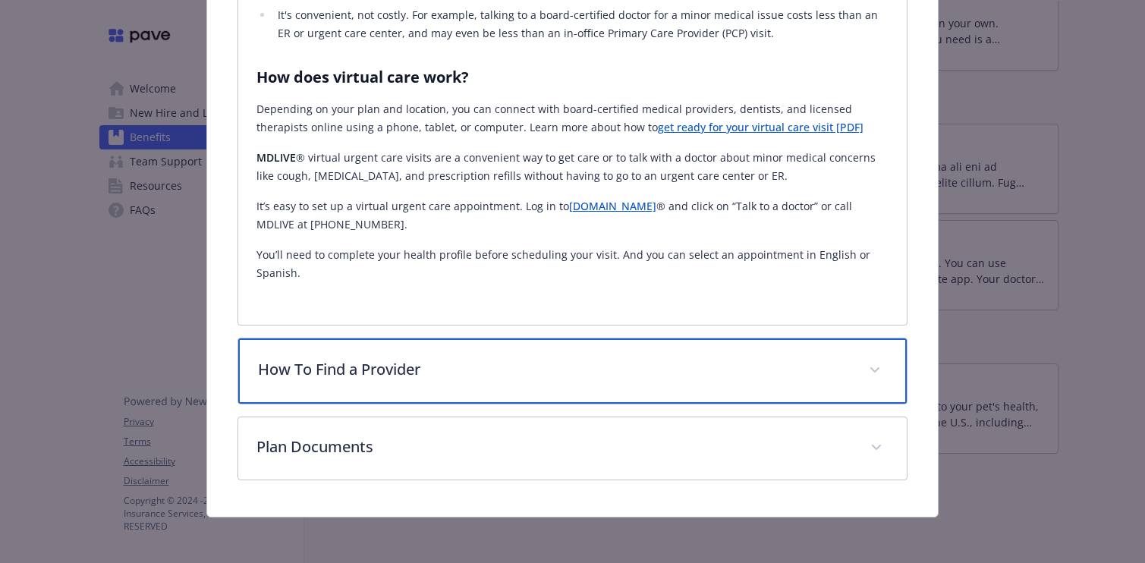
click at [514, 395] on div "How To Find a Provider" at bounding box center [572, 371] width 669 height 65
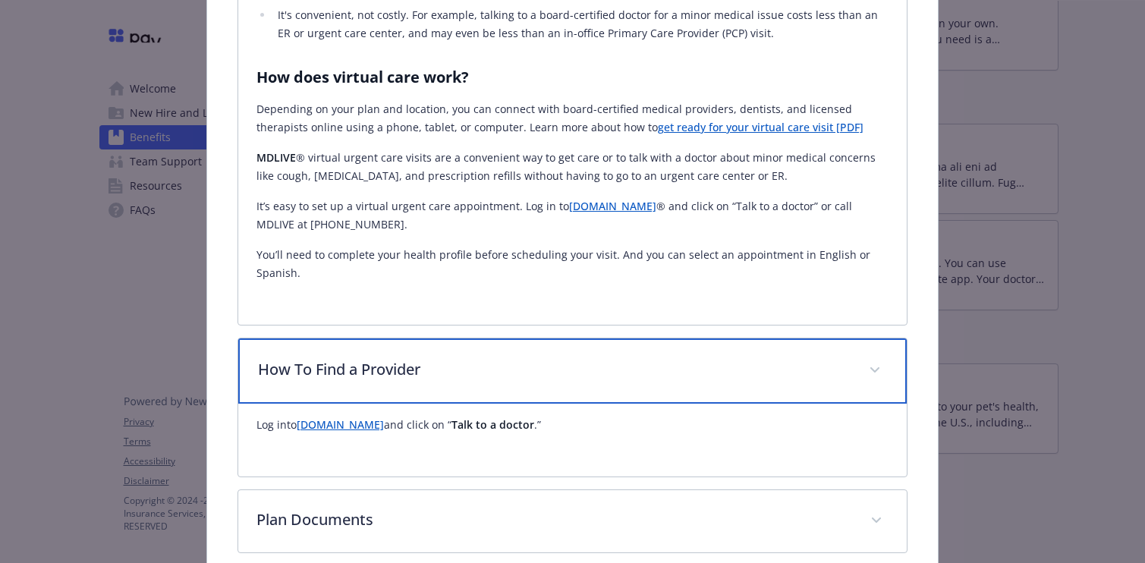
scroll to position [592, 0]
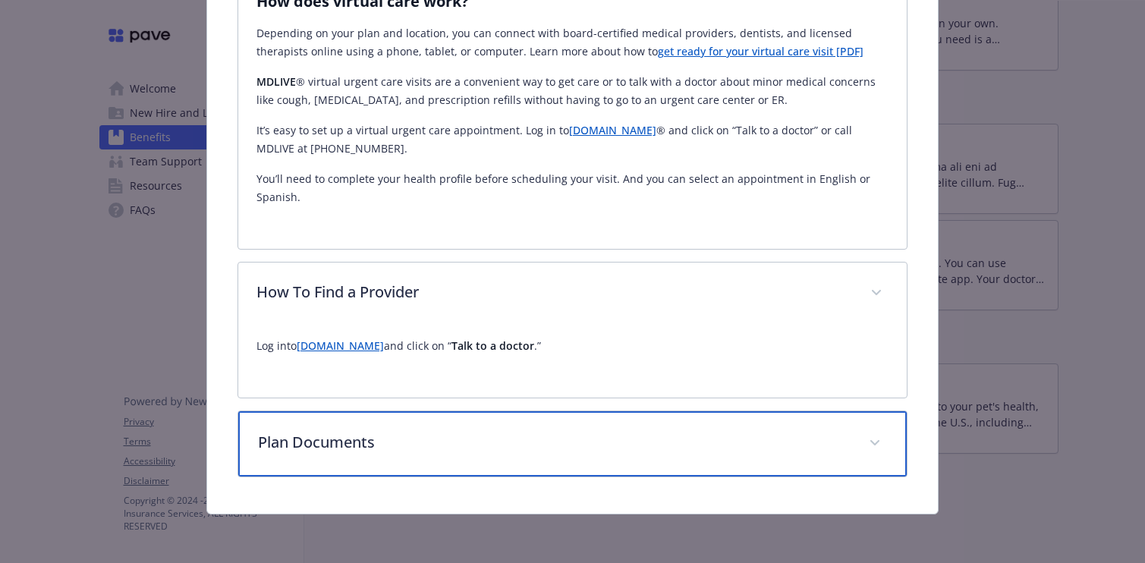
click at [505, 430] on div "Plan Documents" at bounding box center [572, 443] width 669 height 65
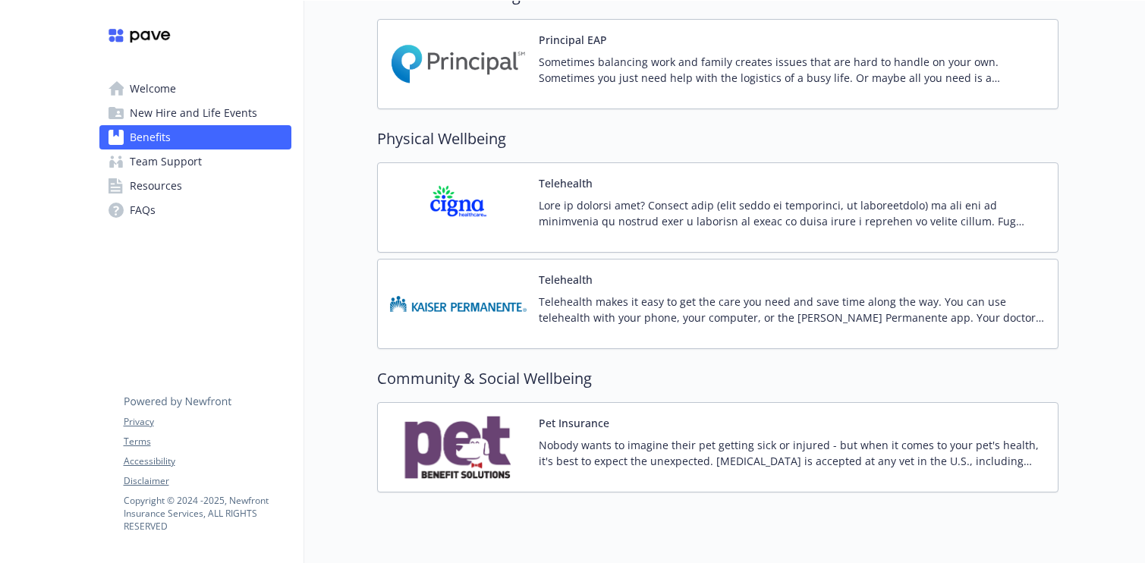
scroll to position [2634, 0]
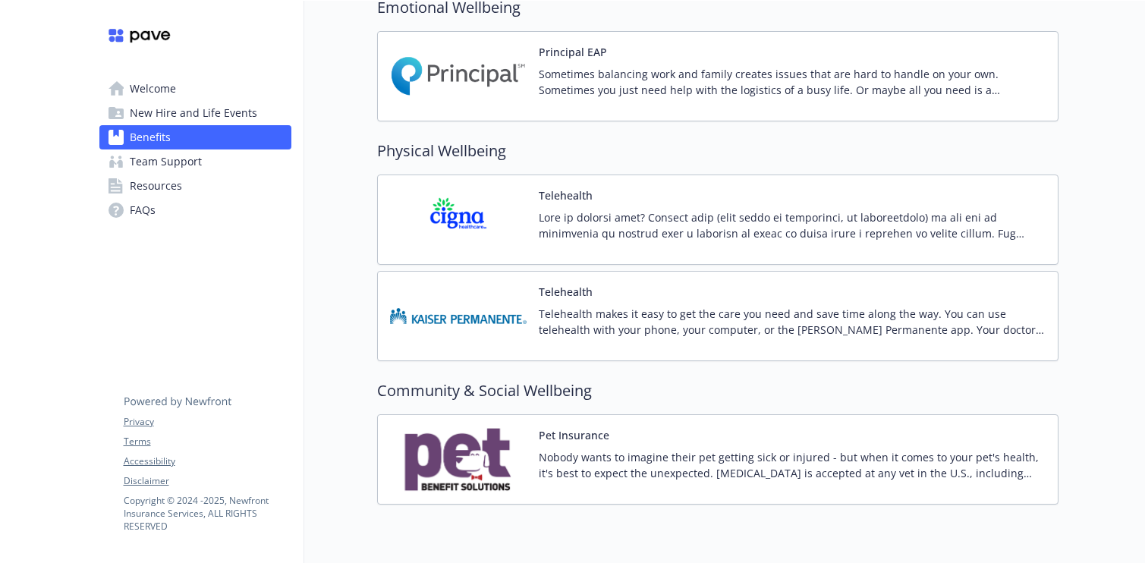
click at [659, 291] on div "Telehealth Telehealth makes it easy to get the care you need and save time alon…" at bounding box center [792, 316] width 507 height 65
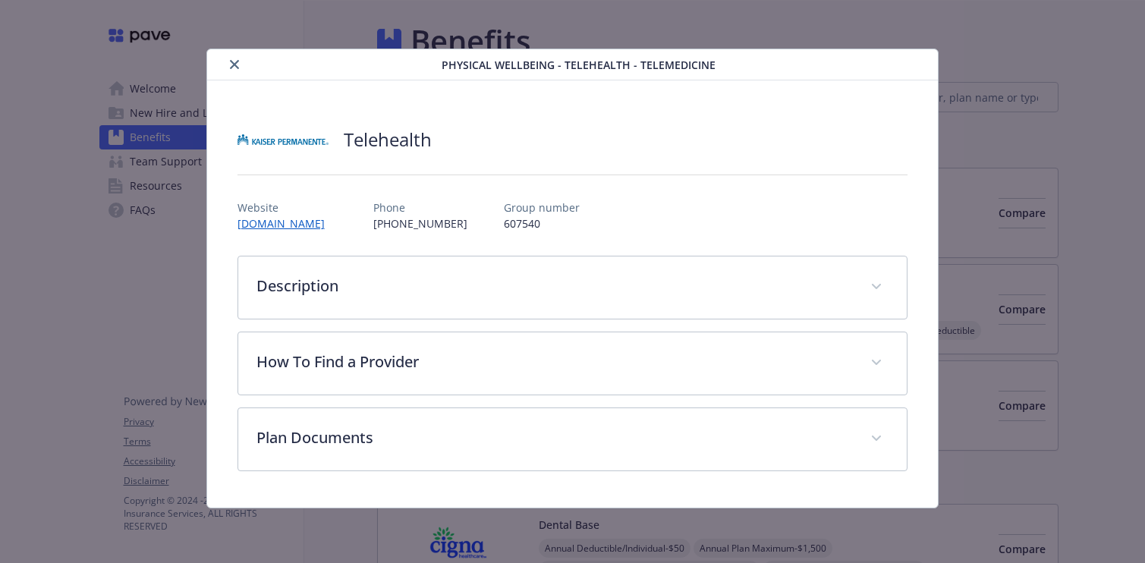
scroll to position [2634, 0]
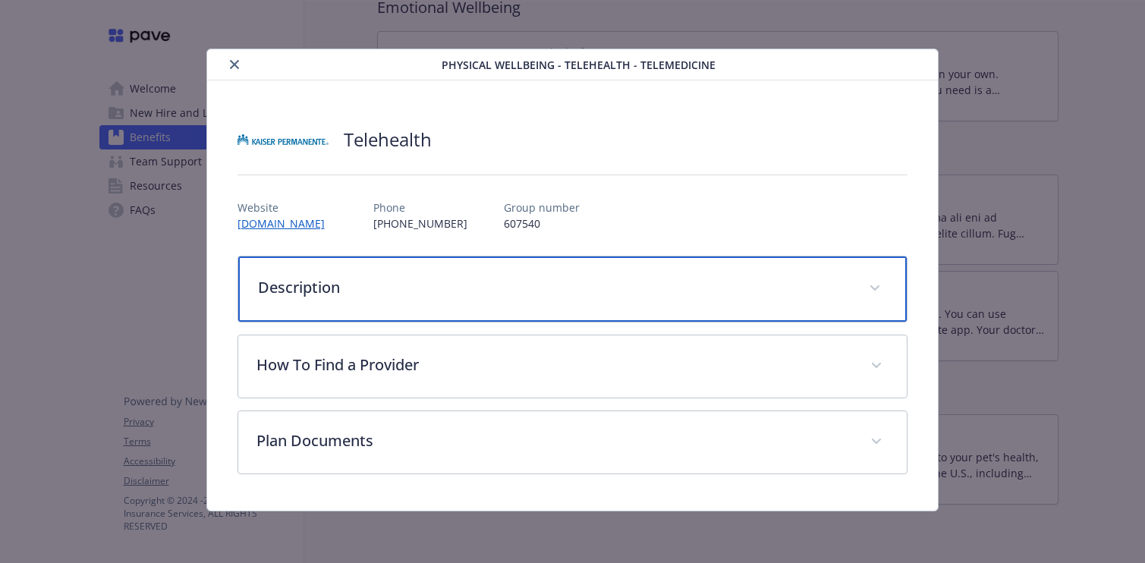
click at [659, 291] on p "Description" at bounding box center [555, 287] width 594 height 23
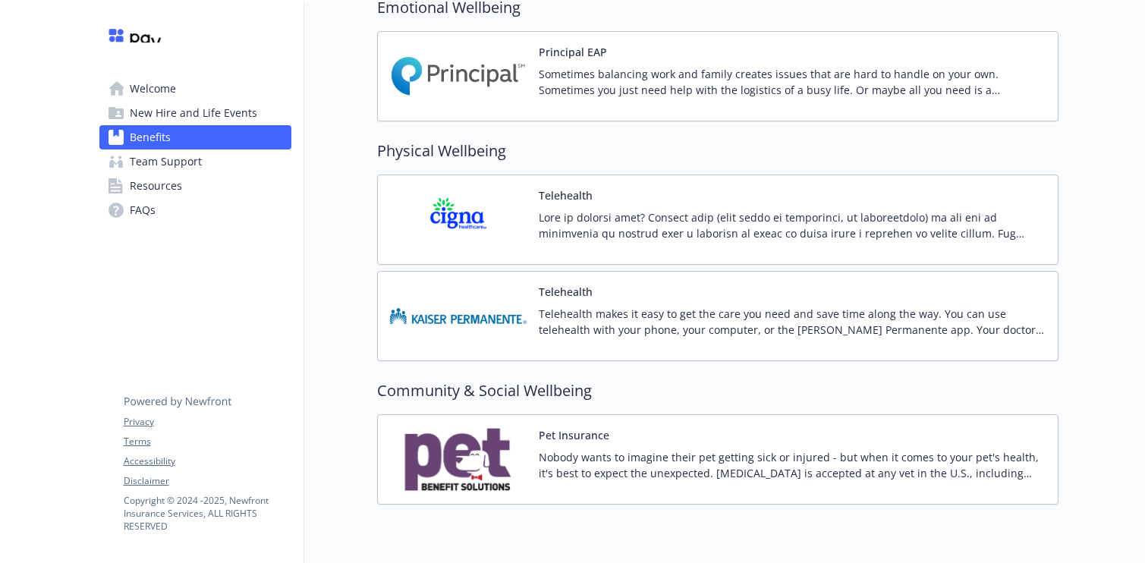
click at [601, 247] on div at bounding box center [792, 230] width 507 height 43
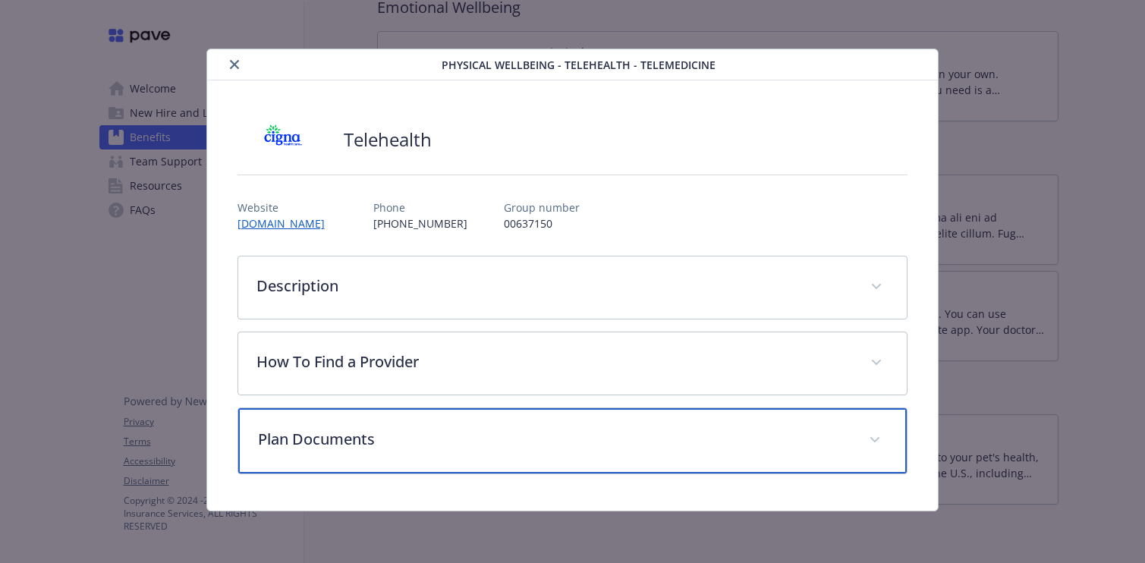
click at [551, 437] on p "Plan Documents" at bounding box center [555, 439] width 594 height 23
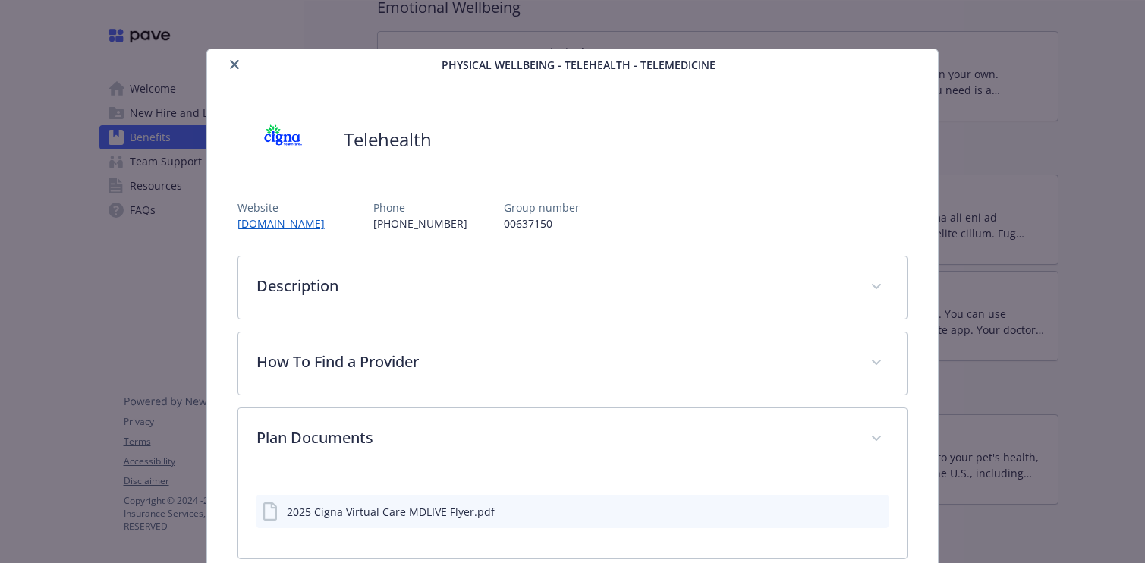
click at [440, 502] on div "2025 Cigna Virtual Care MDLIVE Flyer.pdf" at bounding box center [573, 511] width 633 height 33
click at [414, 509] on div "2025 Cigna Virtual Care MDLIVE Flyer.pdf" at bounding box center [391, 512] width 208 height 16
click at [850, 506] on icon "download file" at bounding box center [849, 511] width 12 height 12
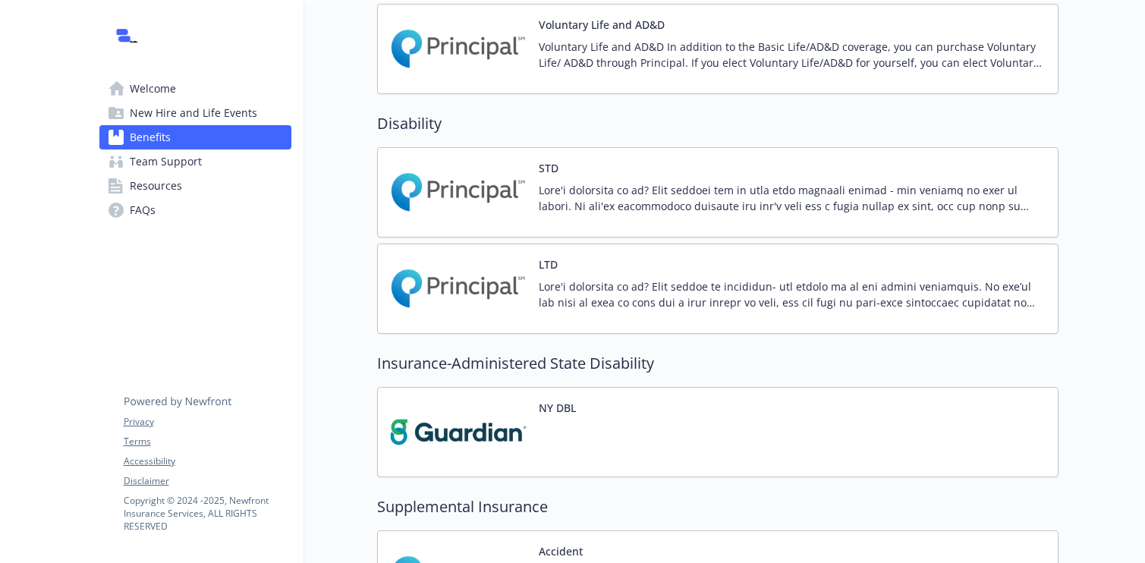
scroll to position [1085, 0]
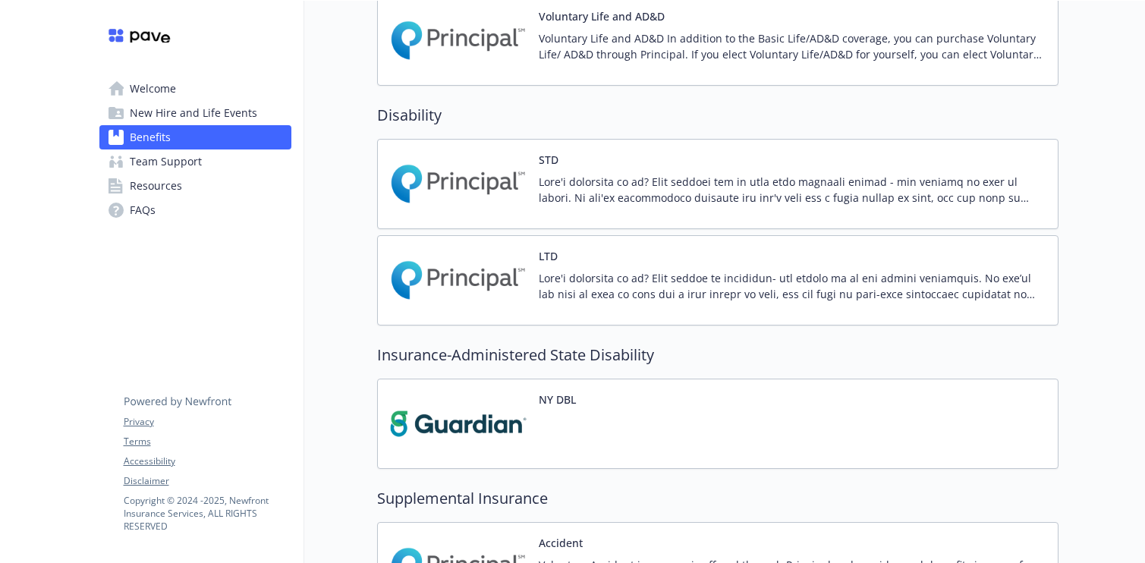
click at [615, 43] on p "Voluntary Life and AD&D In addition to the Basic Life/AD&D coverage, you can pu…" at bounding box center [792, 46] width 507 height 32
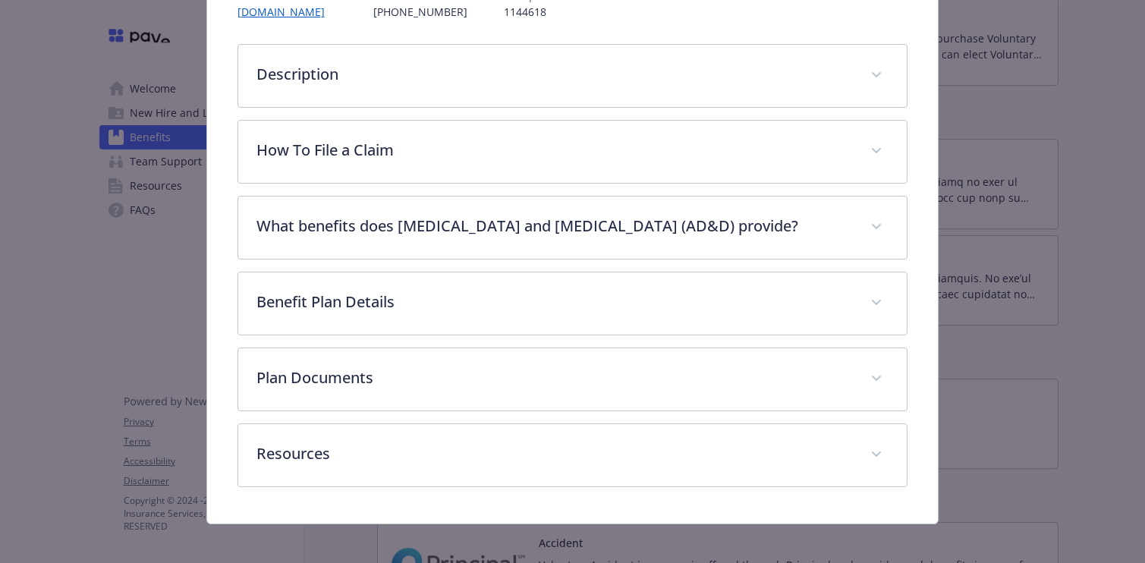
scroll to position [222, 0]
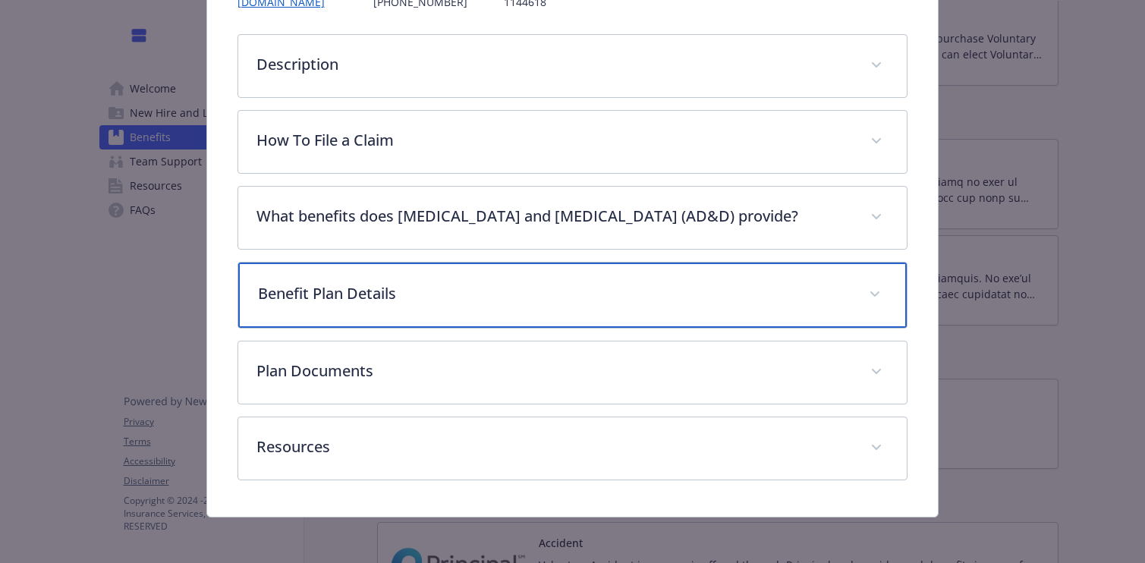
click at [424, 298] on p "Benefit Plan Details" at bounding box center [555, 293] width 594 height 23
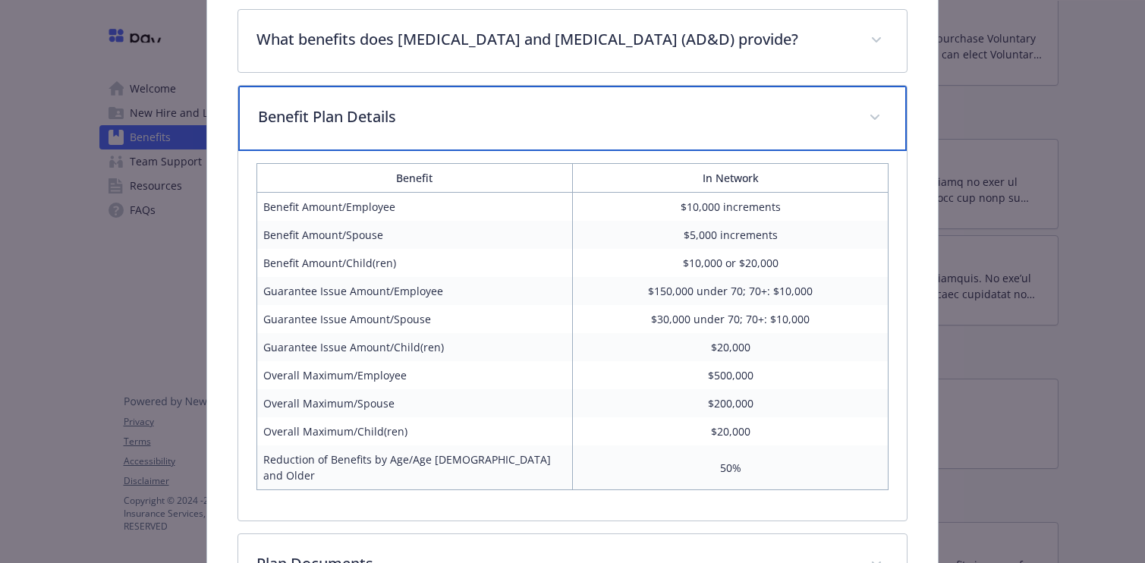
scroll to position [405, 0]
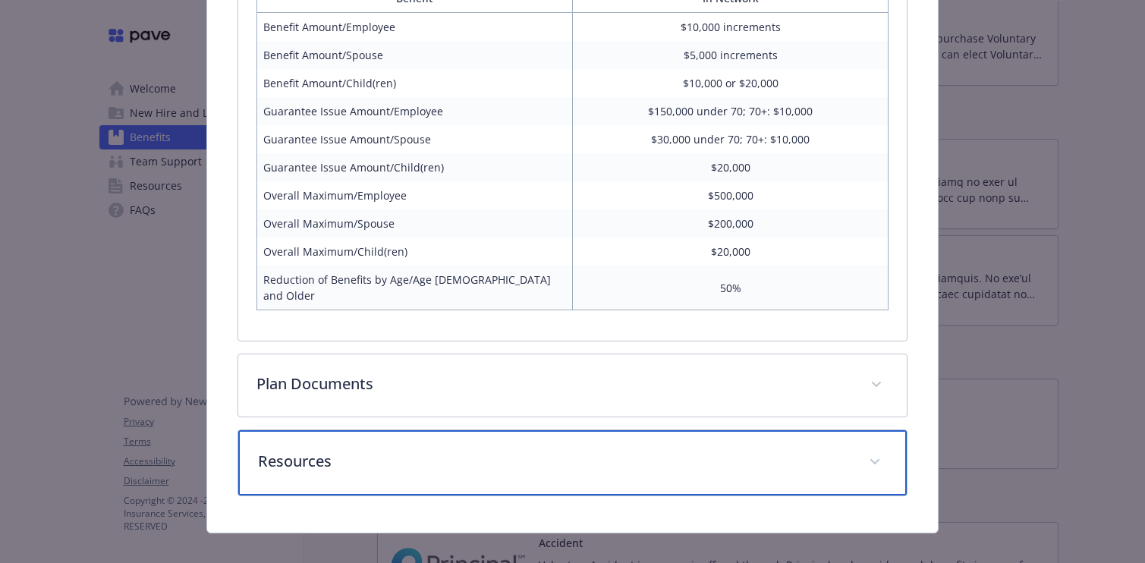
click at [581, 450] on p "Resources" at bounding box center [555, 461] width 594 height 23
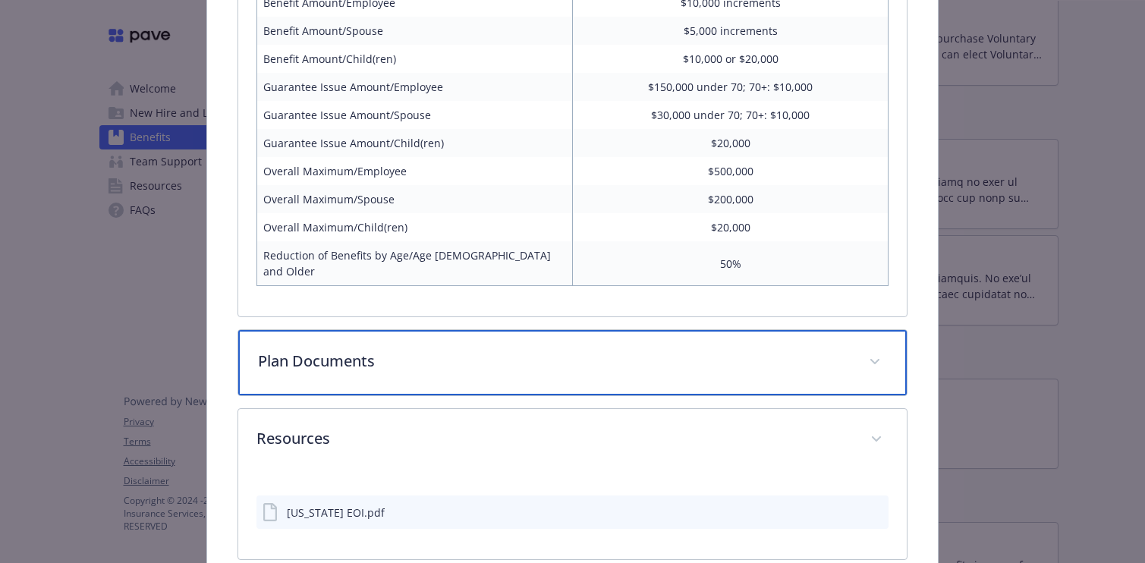
scroll to position [598, 0]
click at [603, 354] on div "Plan Documents" at bounding box center [572, 364] width 669 height 65
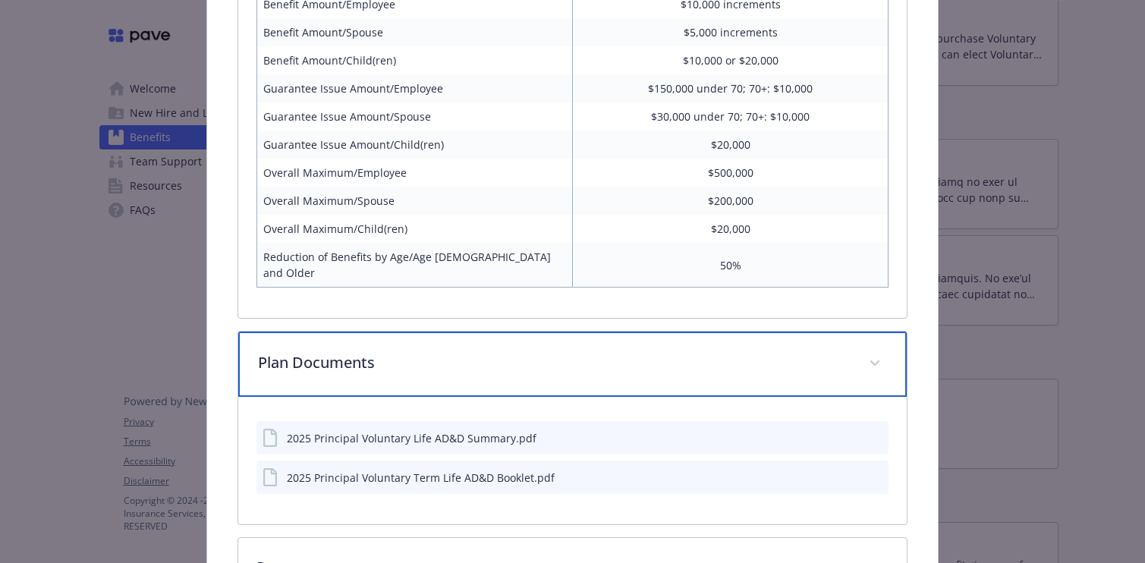
click at [474, 332] on div "Plan Documents" at bounding box center [572, 364] width 669 height 65
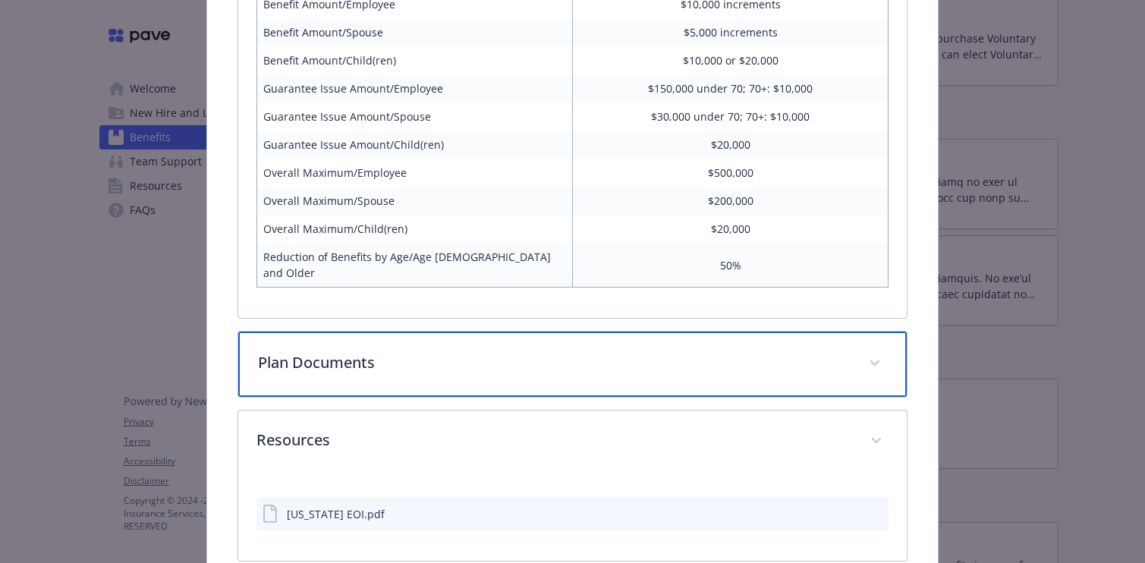
click at [474, 332] on div "Plan Documents" at bounding box center [572, 364] width 669 height 65
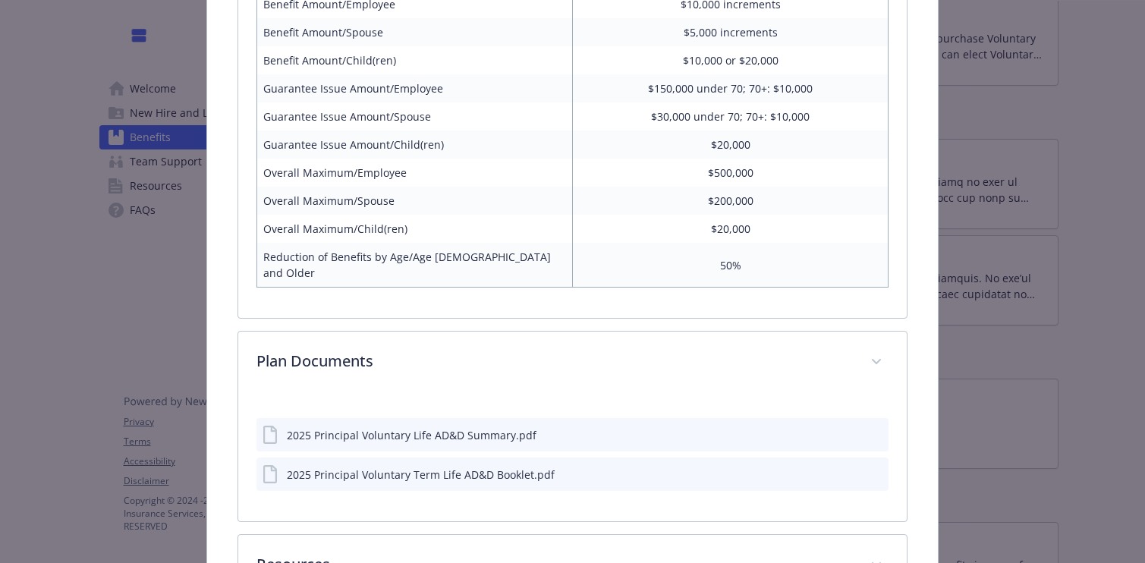
click at [852, 428] on icon "download file" at bounding box center [849, 434] width 12 height 12
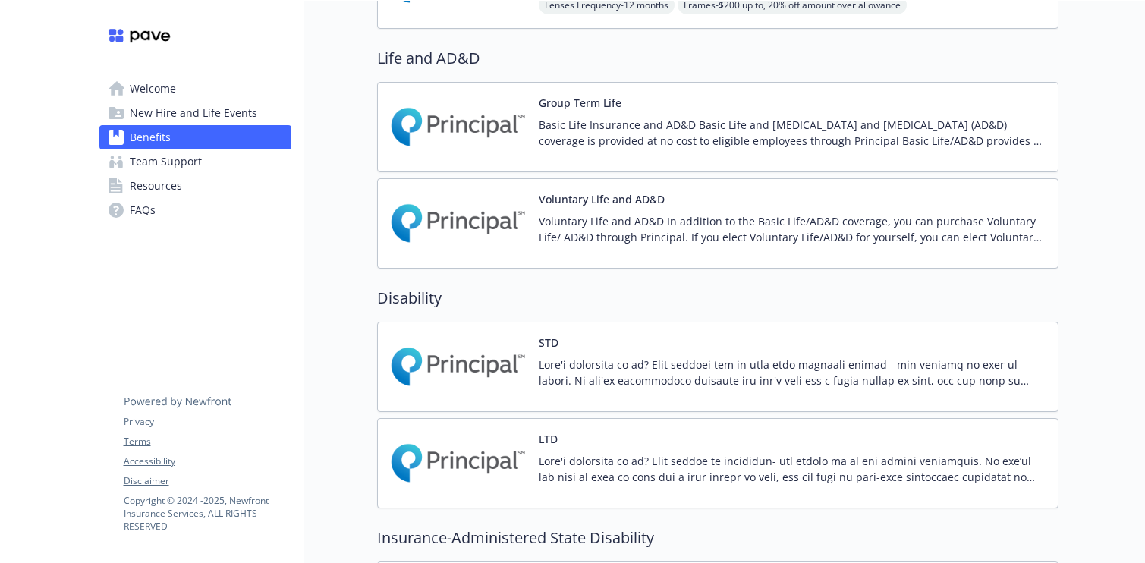
scroll to position [836, 0]
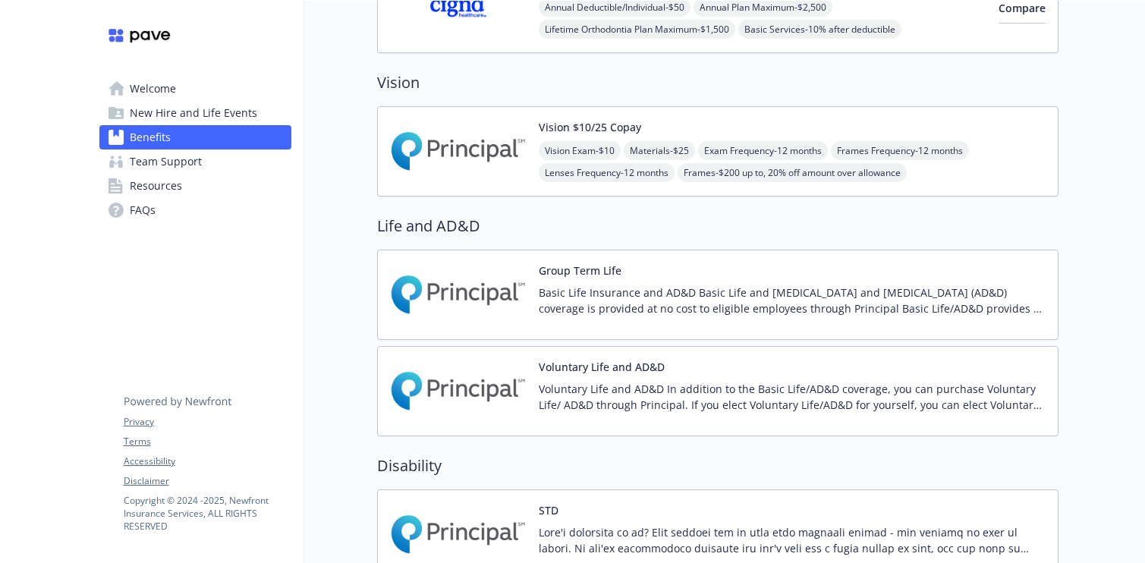
click at [564, 277] on button "Group Term Life" at bounding box center [580, 271] width 83 height 16
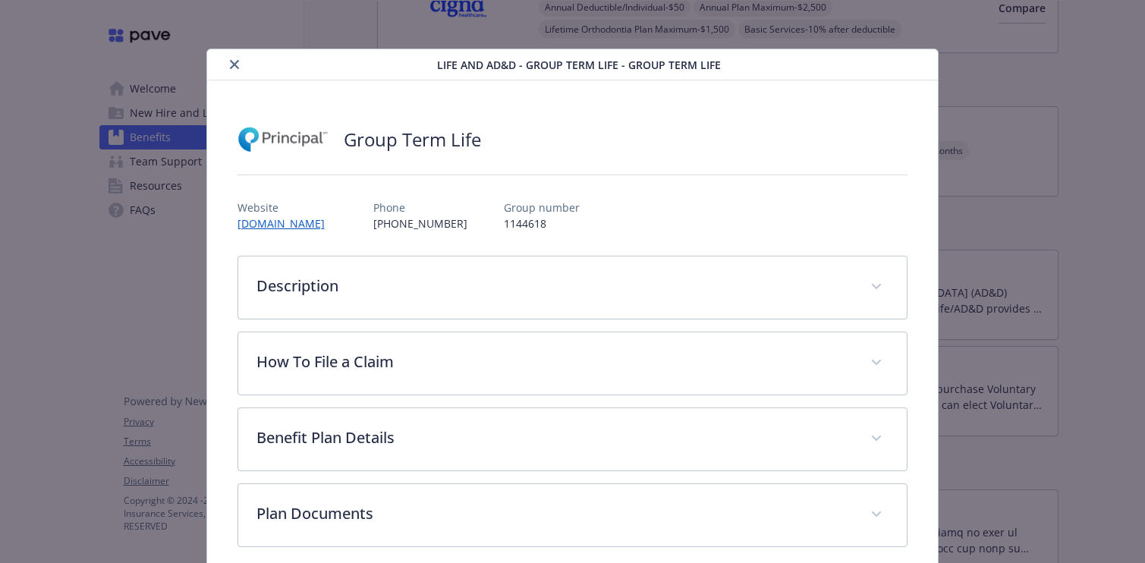
scroll to position [17, 0]
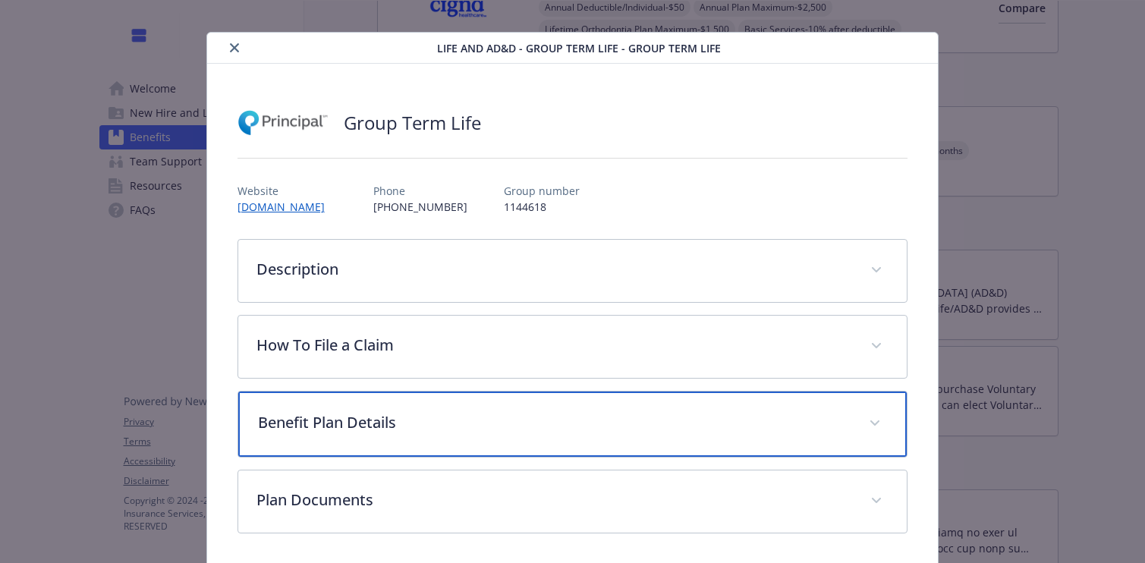
click at [478, 415] on p "Benefit Plan Details" at bounding box center [555, 422] width 594 height 23
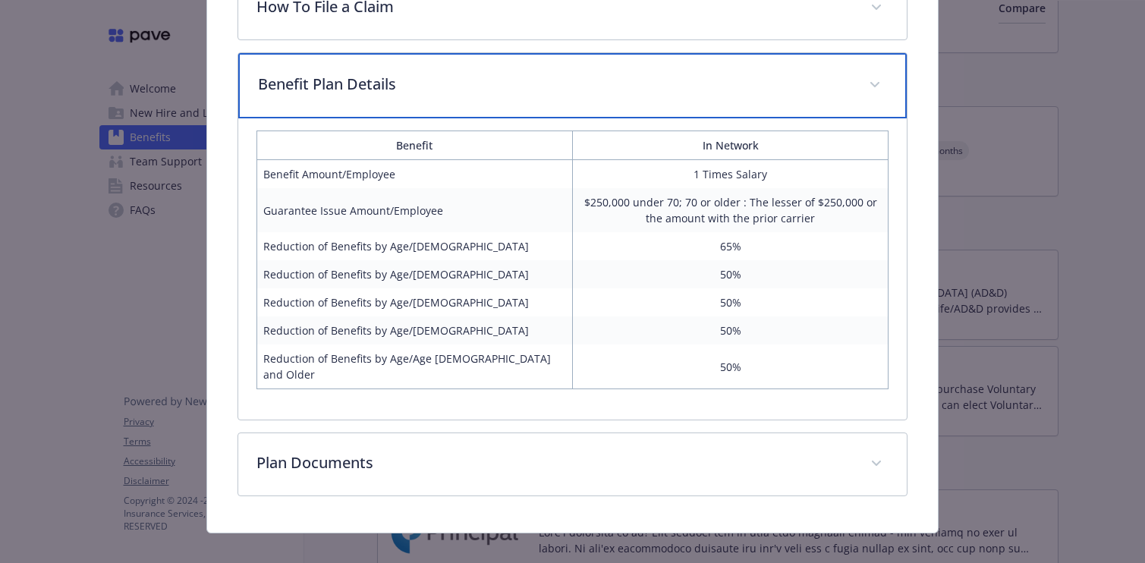
scroll to position [358, 0]
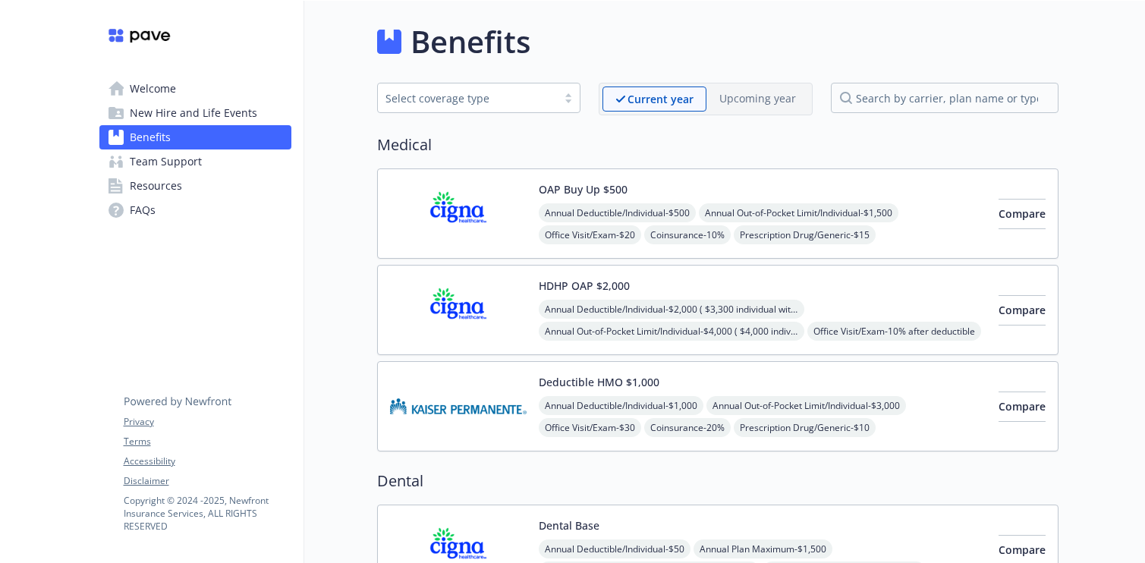
click at [451, 308] on img at bounding box center [458, 310] width 137 height 65
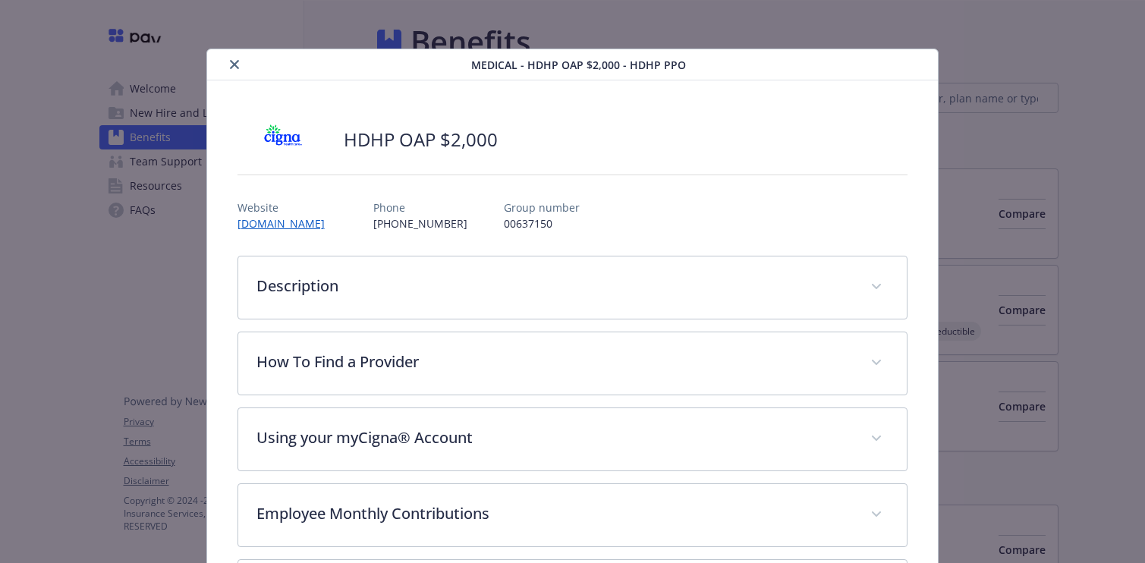
scroll to position [46, 0]
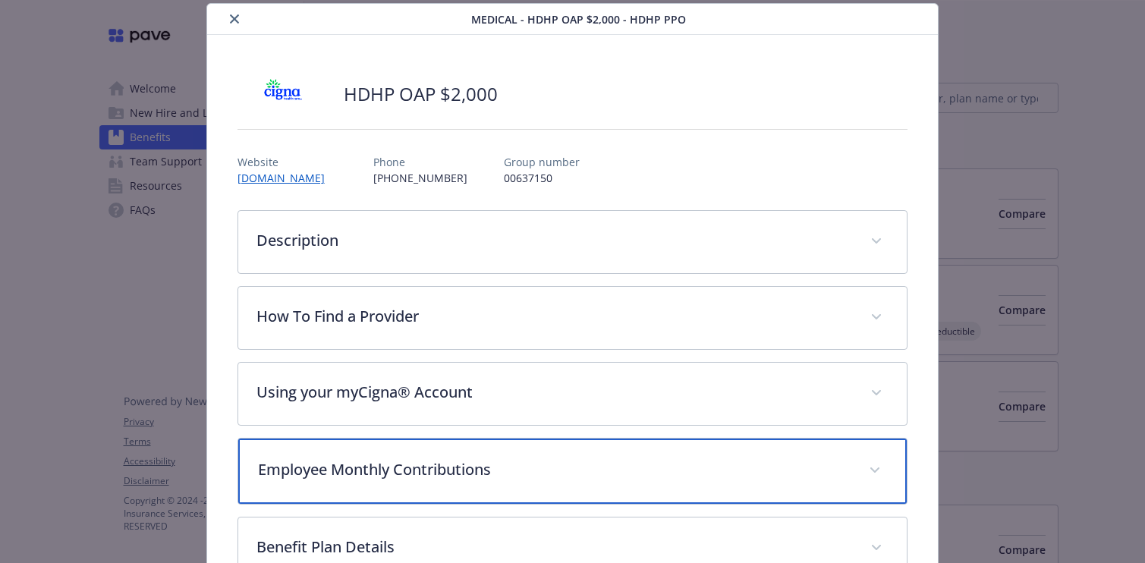
click at [446, 496] on div "Employee Monthly Contributions" at bounding box center [572, 471] width 669 height 65
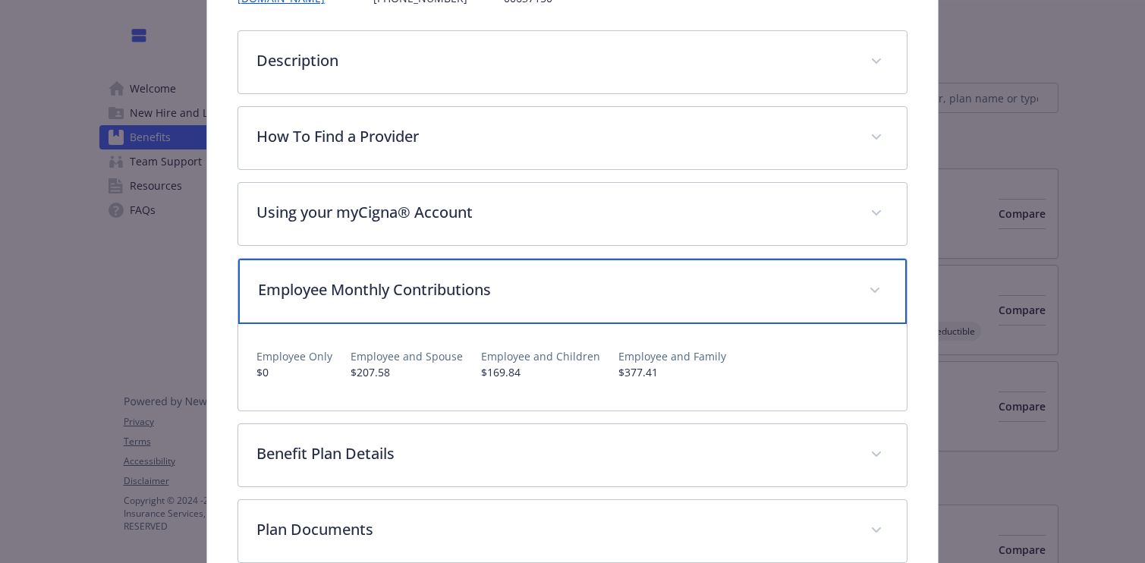
scroll to position [231, 0]
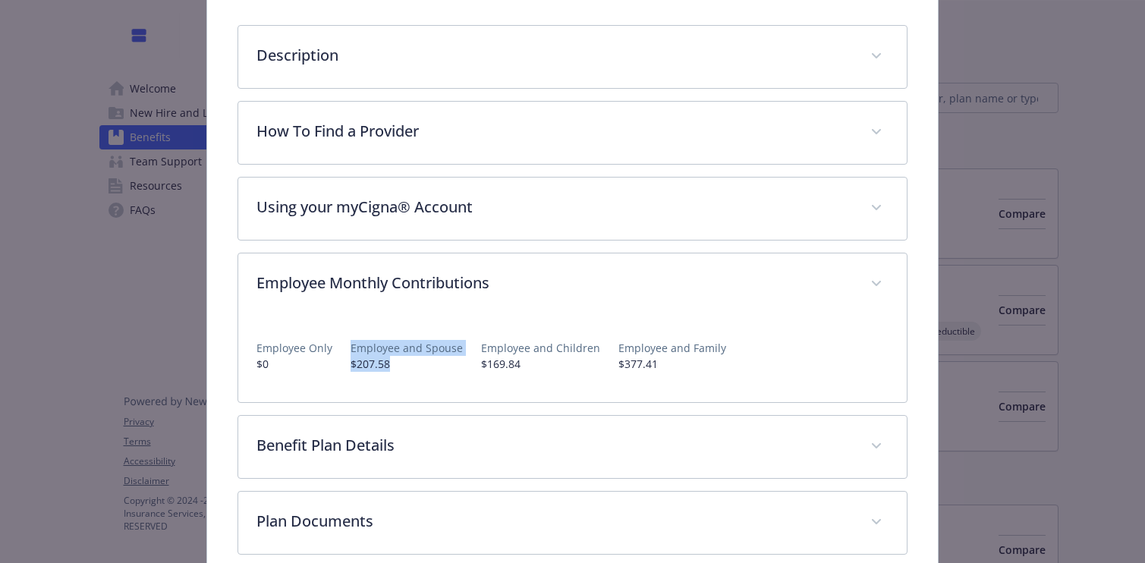
drag, startPoint x: 394, startPoint y: 370, endPoint x: 328, endPoint y: 370, distance: 66.0
click at [328, 370] on div "Employee Only $0 Employee and Spouse $207.58 Employee and Children $169.84 Empl…" at bounding box center [573, 350] width 633 height 44
click at [1133, 193] on div "Medical - HDHP OAP $2,000 - HDHP PPO HDHP OAP $2,000 Website [DOMAIN_NAME] Phon…" at bounding box center [572, 281] width 1145 height 563
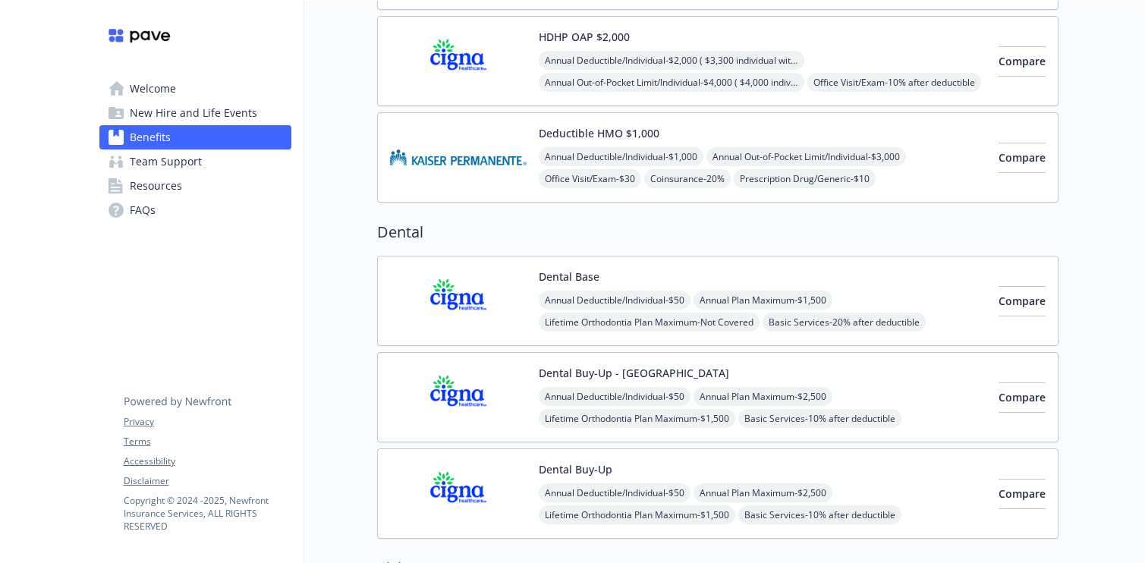
scroll to position [250, 0]
click at [443, 286] on img at bounding box center [458, 300] width 137 height 65
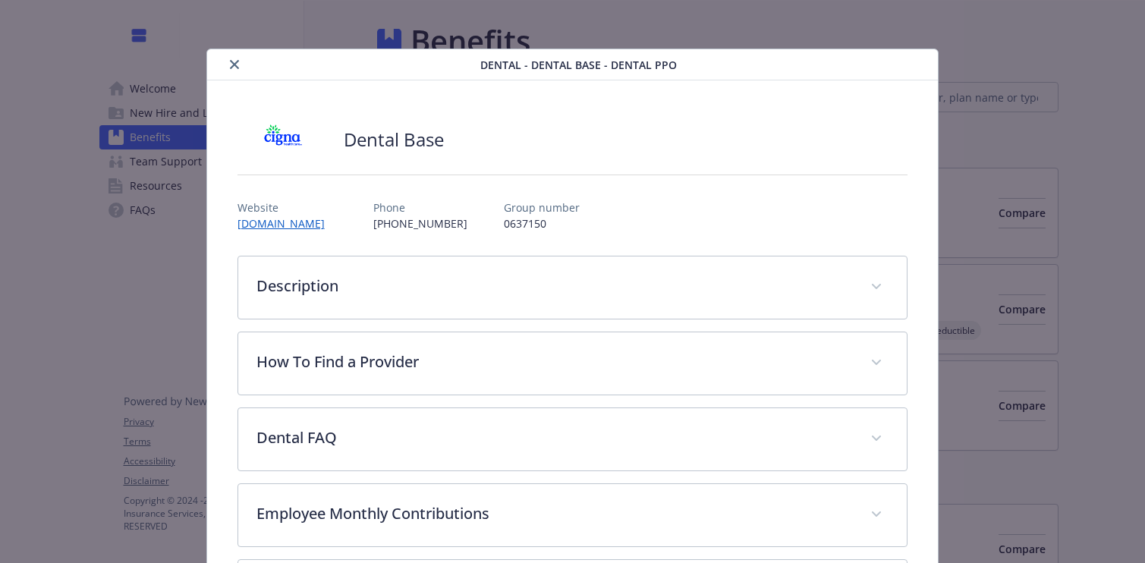
scroll to position [46, 0]
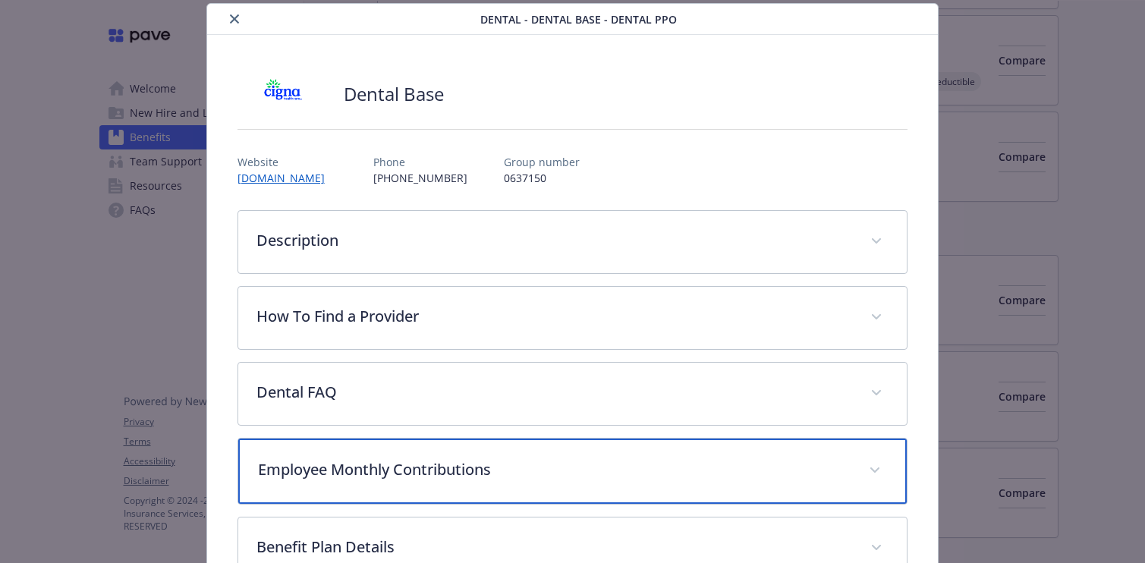
click at [401, 464] on p "Employee Monthly Contributions" at bounding box center [555, 469] width 594 height 23
